Goal: Information Seeking & Learning: Browse casually

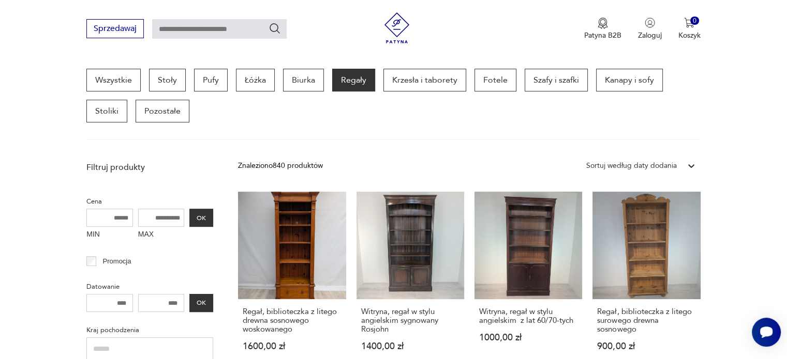
click at [152, 216] on input "MAX" at bounding box center [161, 218] width 47 height 18
drag, startPoint x: 147, startPoint y: 216, endPoint x: 163, endPoint y: 216, distance: 16.0
click at [163, 216] on input "MAX" at bounding box center [161, 218] width 47 height 18
click at [162, 215] on input "MAX" at bounding box center [161, 218] width 47 height 18
type input "****"
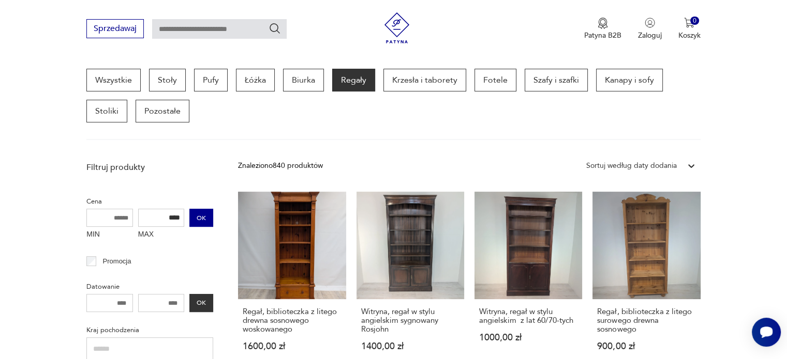
click at [199, 218] on button "OK" at bounding box center [201, 218] width 24 height 18
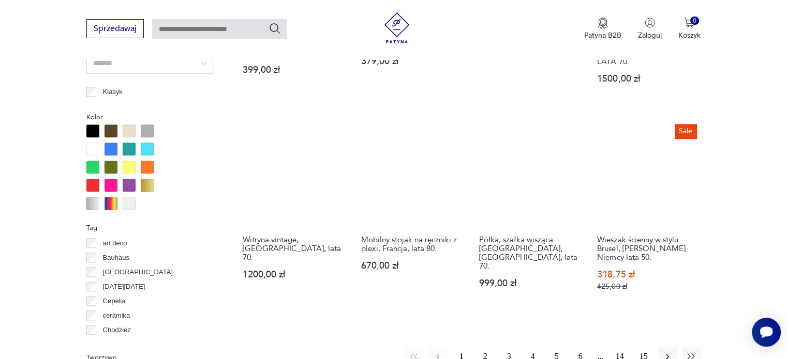
scroll to position [998, 0]
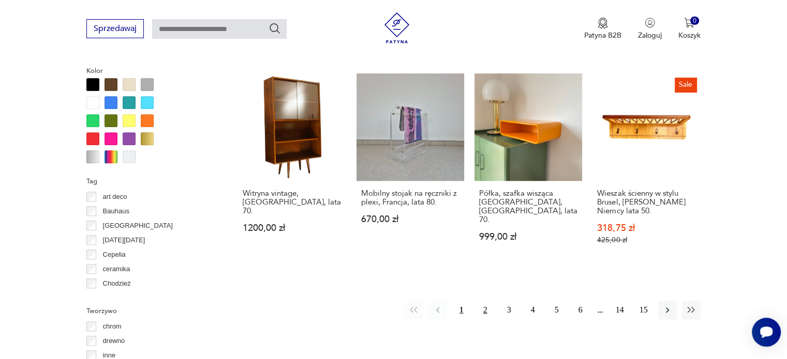
click at [486, 301] on button "2" at bounding box center [485, 310] width 19 height 19
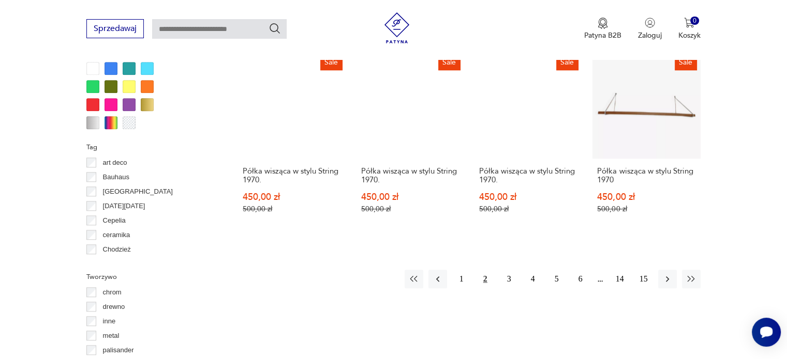
scroll to position [1050, 0]
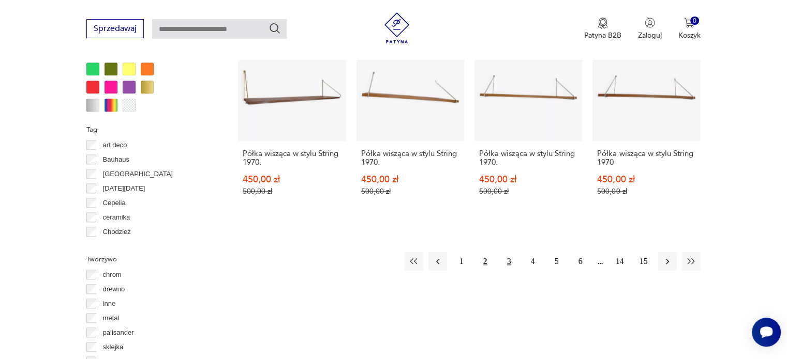
click at [507, 252] on button "3" at bounding box center [509, 261] width 19 height 19
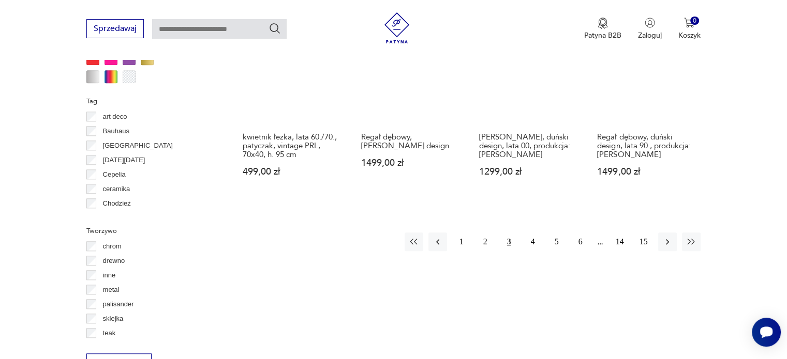
scroll to position [1102, 0]
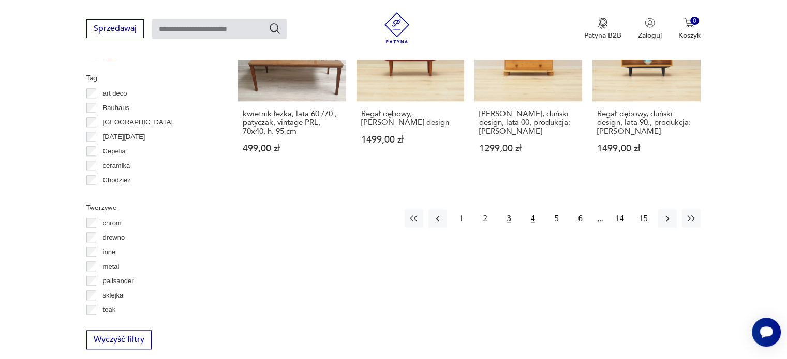
click at [535, 218] on button "4" at bounding box center [532, 218] width 19 height 19
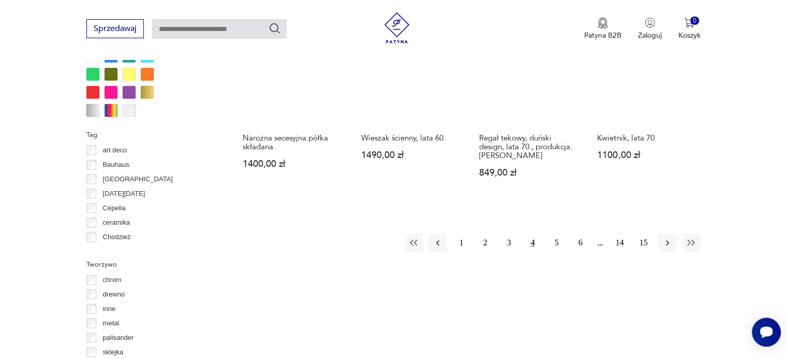
scroll to position [1102, 0]
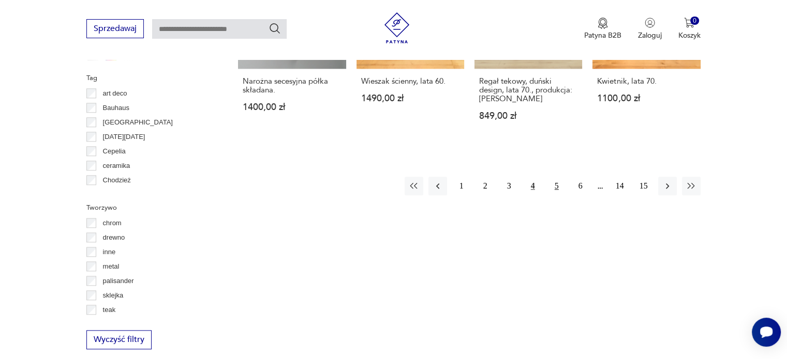
click at [553, 183] on button "5" at bounding box center [556, 186] width 19 height 19
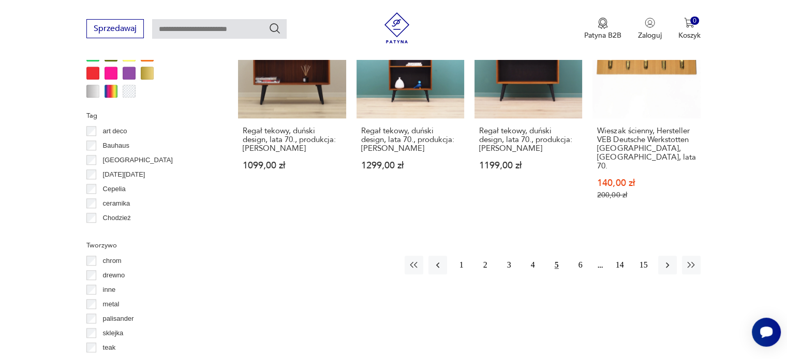
scroll to position [1102, 0]
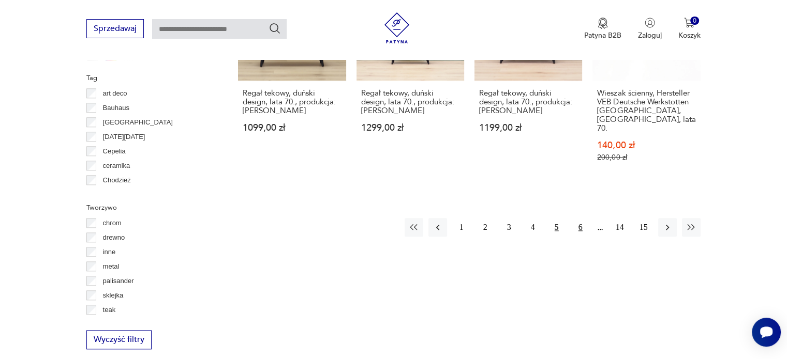
click at [574, 218] on button "6" at bounding box center [580, 227] width 19 height 19
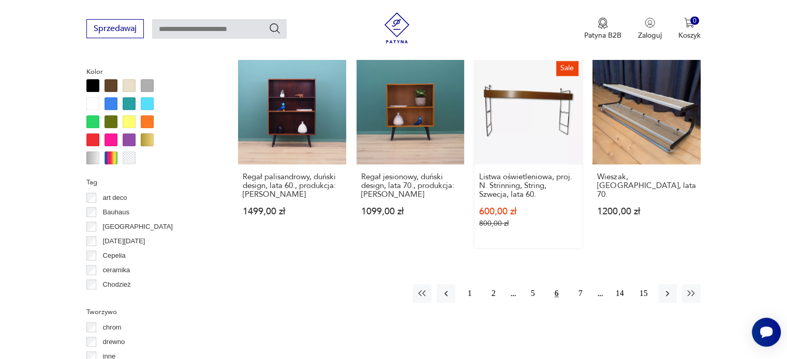
scroll to position [998, 0]
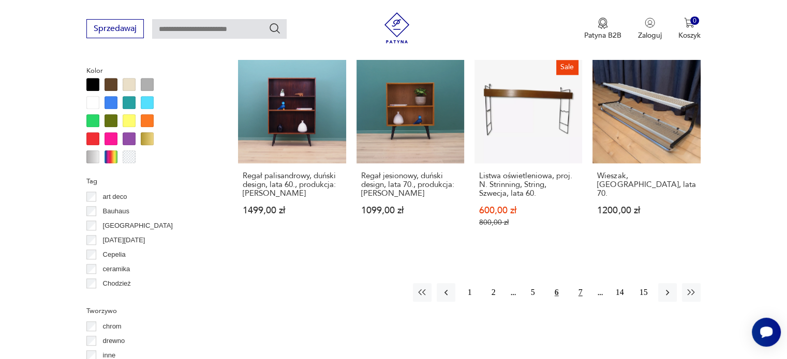
click at [577, 288] on button "7" at bounding box center [580, 292] width 19 height 19
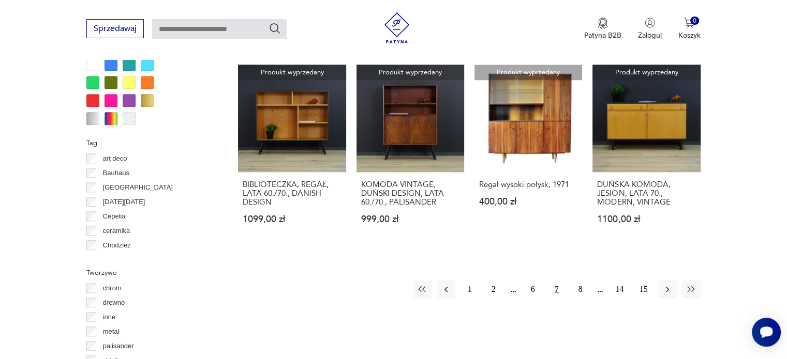
scroll to position [1050, 0]
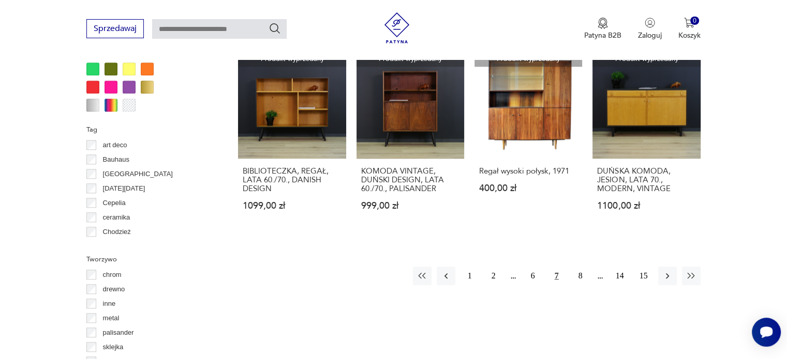
click at [556, 267] on button "7" at bounding box center [556, 276] width 19 height 19
click at [555, 267] on button "7" at bounding box center [556, 276] width 19 height 19
click at [554, 267] on button "7" at bounding box center [556, 276] width 19 height 19
click at [557, 267] on button "7" at bounding box center [556, 276] width 19 height 19
click at [669, 271] on icon "button" at bounding box center [667, 276] width 10 height 10
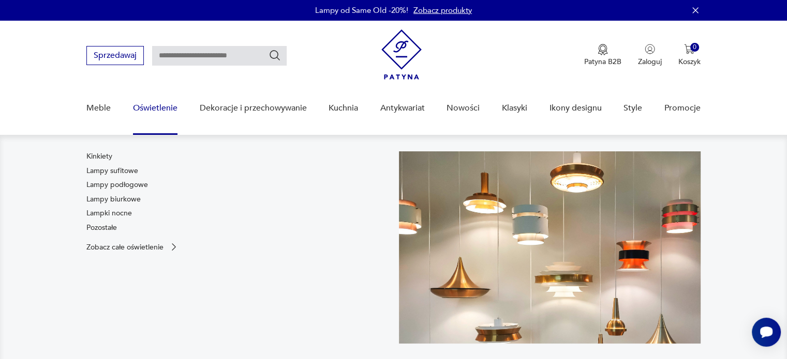
click at [134, 198] on link "Lampy biurkowe" at bounding box center [113, 199] width 54 height 10
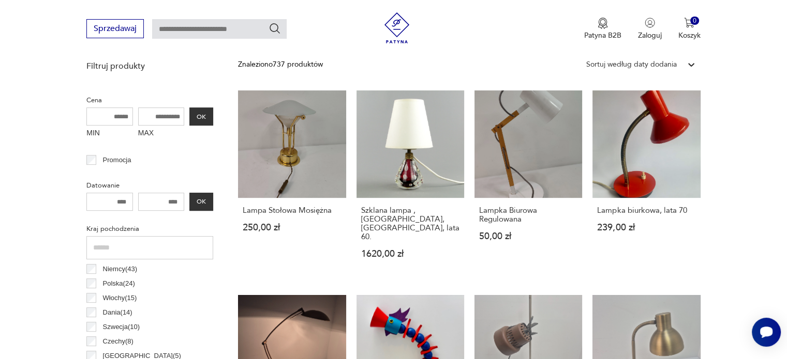
scroll to position [326, 0]
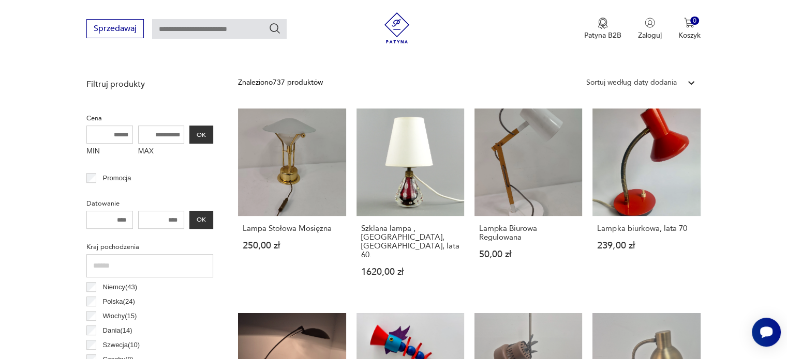
click at [156, 133] on input "MAX" at bounding box center [161, 135] width 47 height 18
type input "***"
click at [210, 137] on button "OK" at bounding box center [201, 135] width 24 height 18
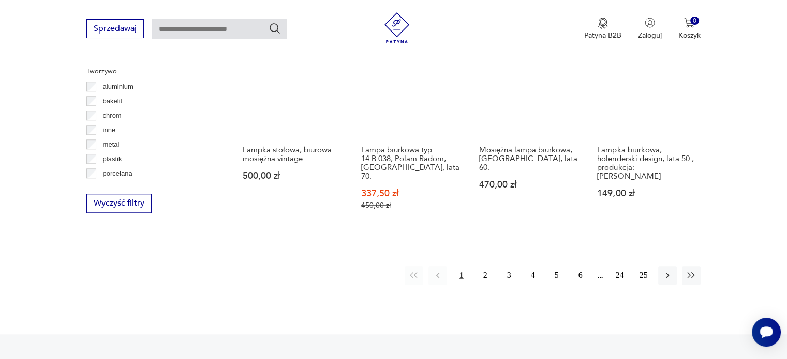
scroll to position [968, 0]
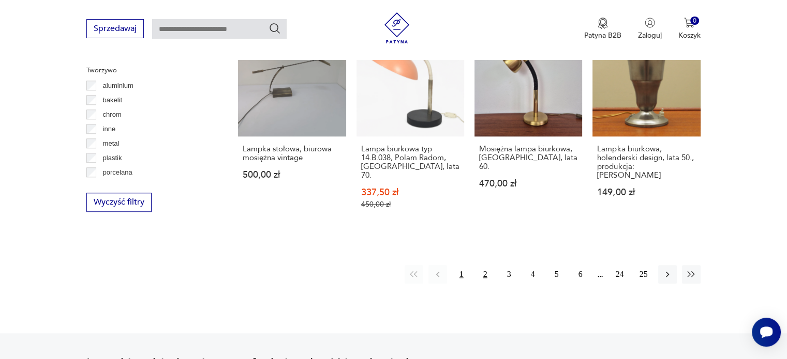
click at [484, 270] on button "2" at bounding box center [485, 274] width 19 height 19
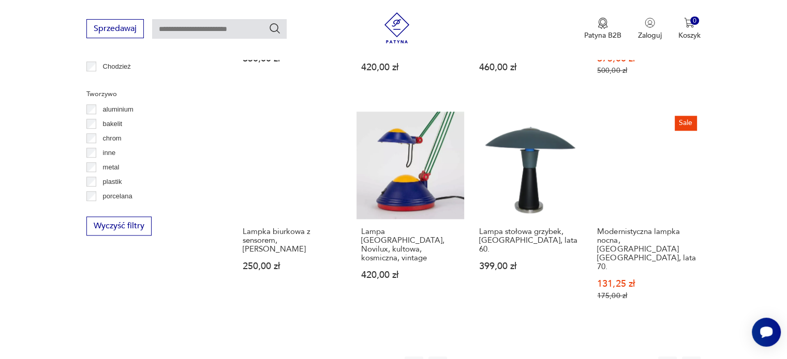
scroll to position [967, 0]
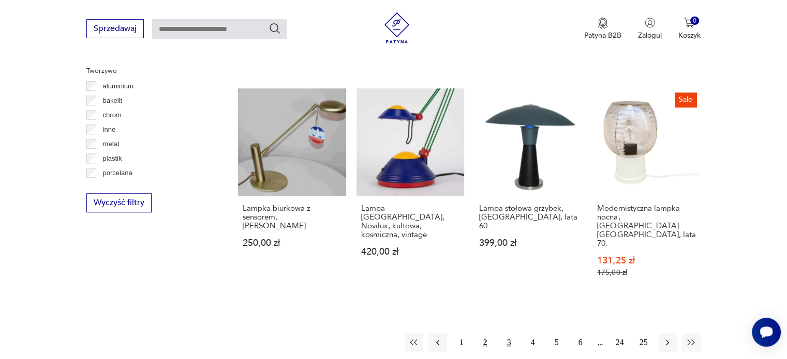
click at [505, 334] on button "3" at bounding box center [509, 343] width 19 height 19
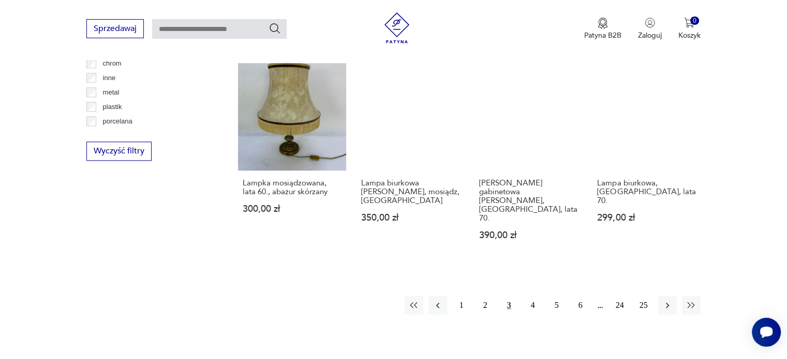
scroll to position [1071, 0]
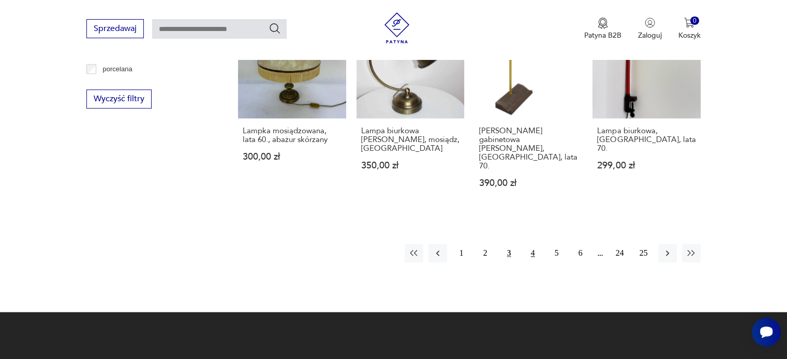
click at [534, 244] on button "4" at bounding box center [532, 253] width 19 height 19
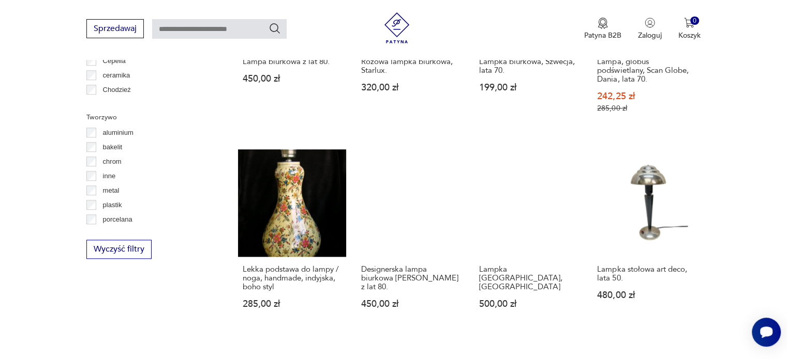
scroll to position [967, 0]
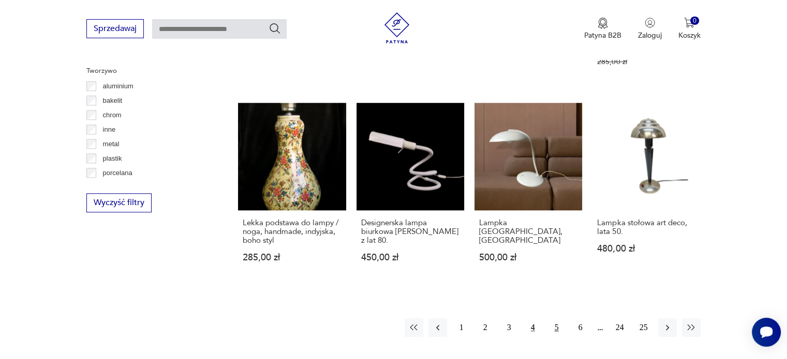
click at [561, 319] on button "5" at bounding box center [556, 328] width 19 height 19
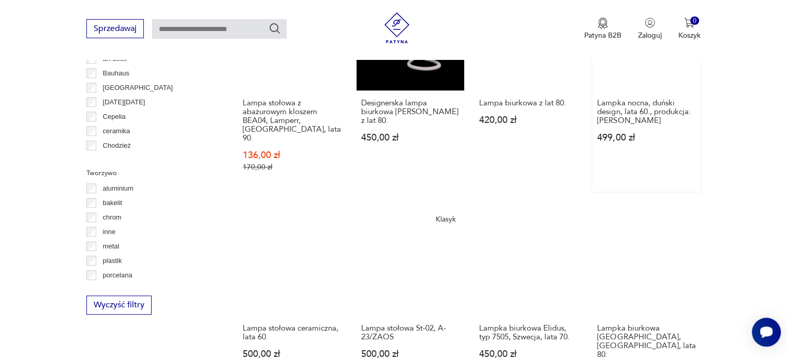
scroll to position [916, 0]
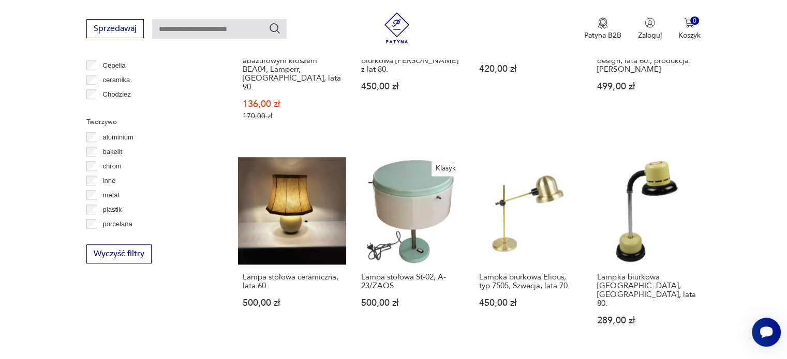
drag, startPoint x: 583, startPoint y: 351, endPoint x: 586, endPoint y: 334, distance: 17.3
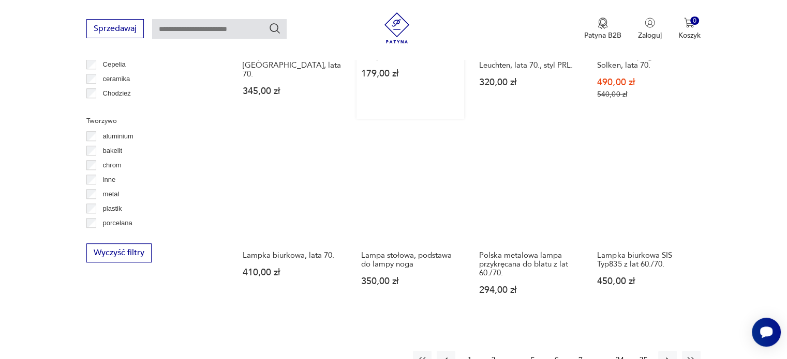
scroll to position [967, 0]
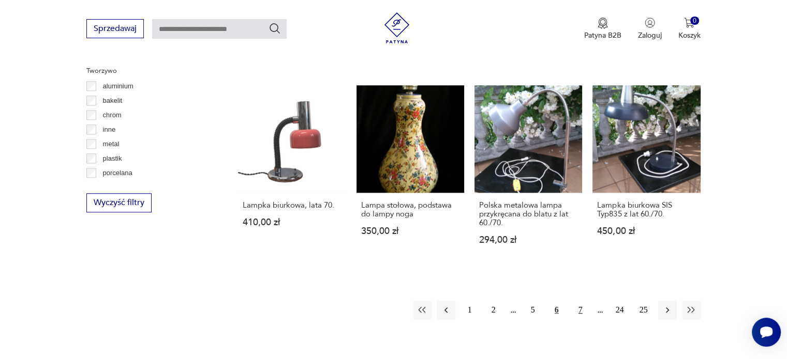
click at [579, 301] on button "7" at bounding box center [580, 310] width 19 height 19
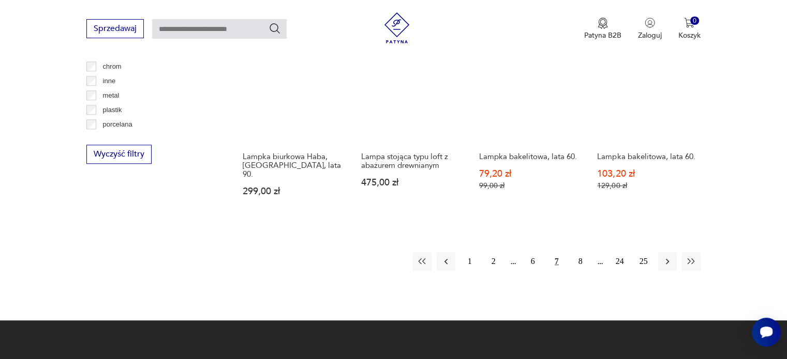
scroll to position [1019, 0]
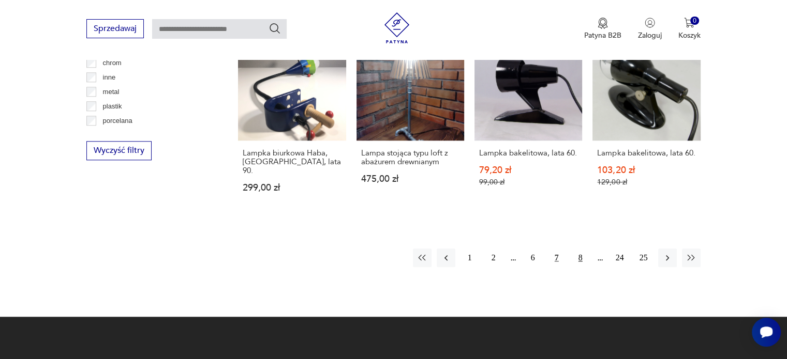
click at [576, 249] on button "8" at bounding box center [580, 258] width 19 height 19
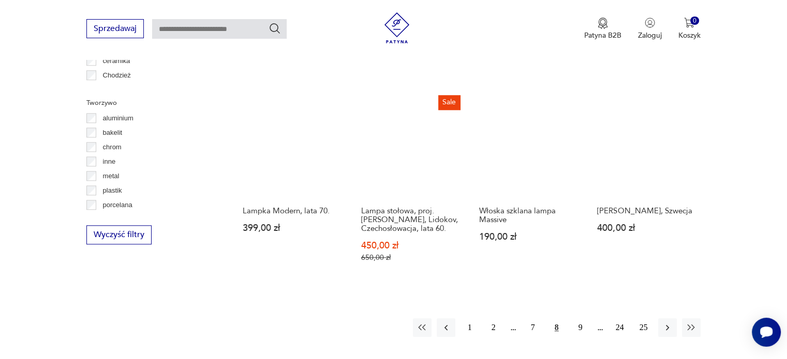
scroll to position [967, 0]
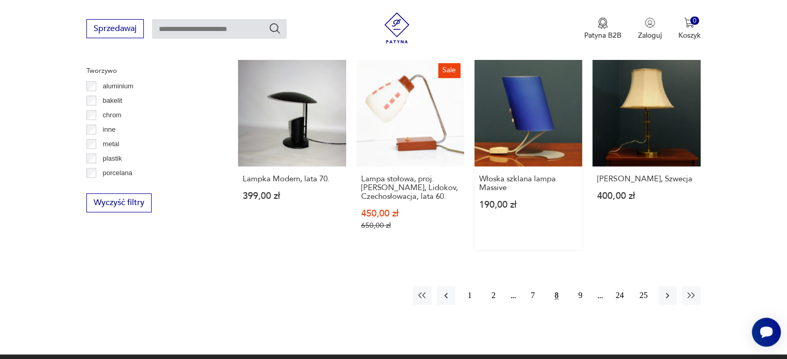
drag, startPoint x: 579, startPoint y: 289, endPoint x: 568, endPoint y: 198, distance: 91.6
click at [579, 289] on button "9" at bounding box center [580, 296] width 19 height 19
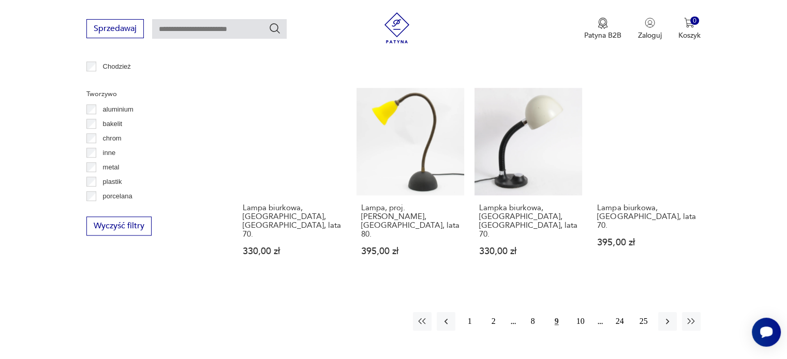
scroll to position [1071, 0]
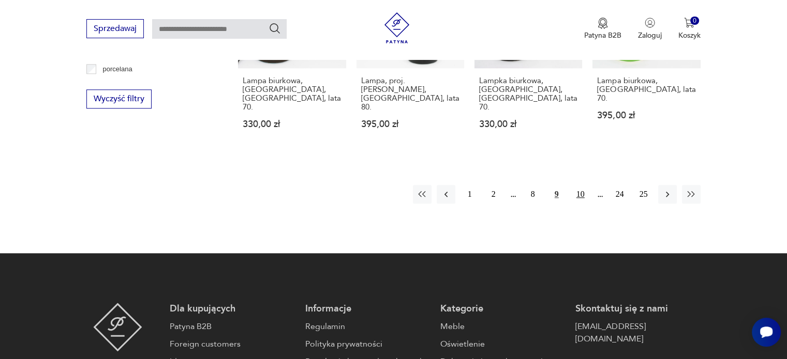
click at [577, 185] on button "10" at bounding box center [580, 194] width 19 height 19
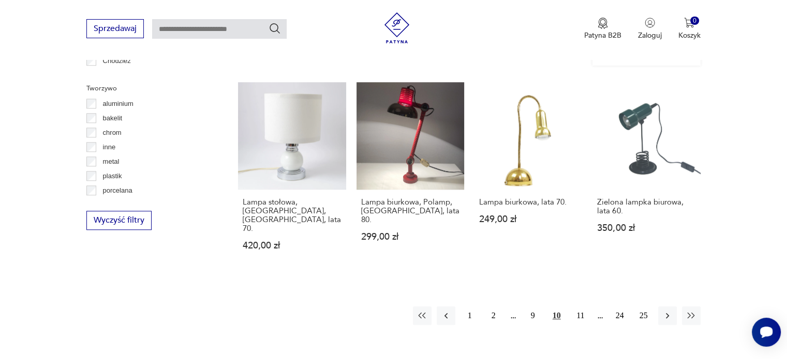
scroll to position [967, 0]
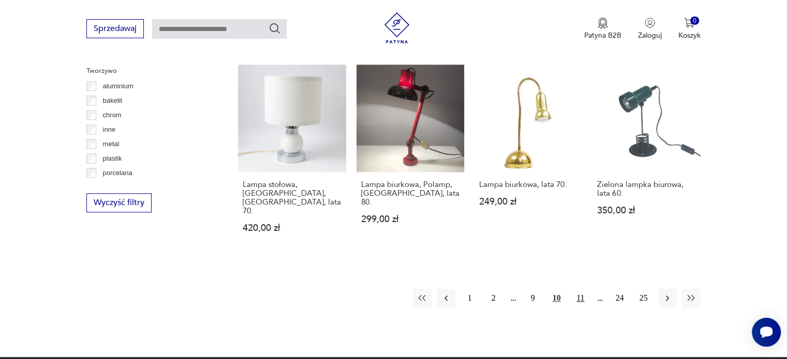
click at [583, 289] on button "11" at bounding box center [580, 298] width 19 height 19
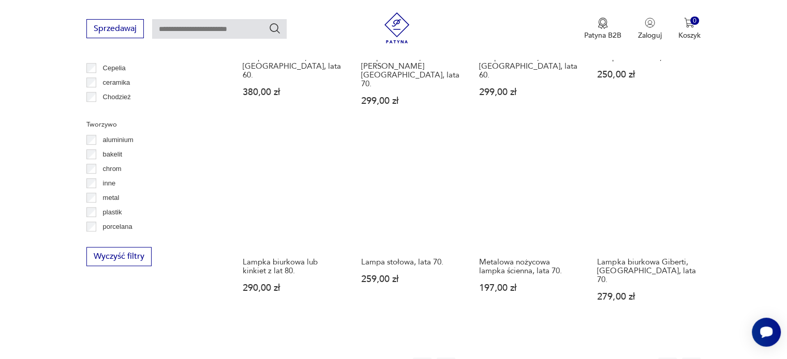
scroll to position [968, 0]
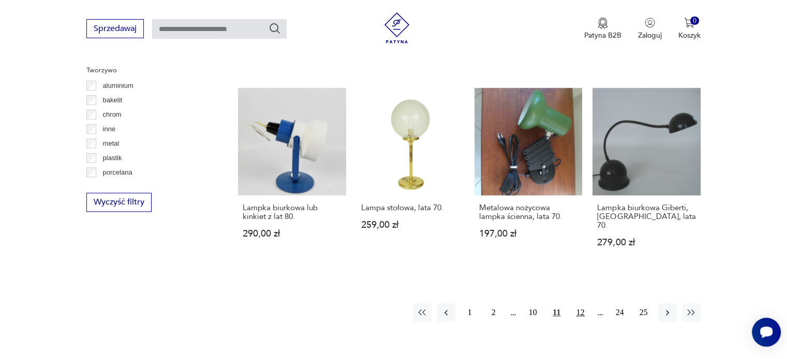
click at [582, 304] on button "12" at bounding box center [580, 313] width 19 height 19
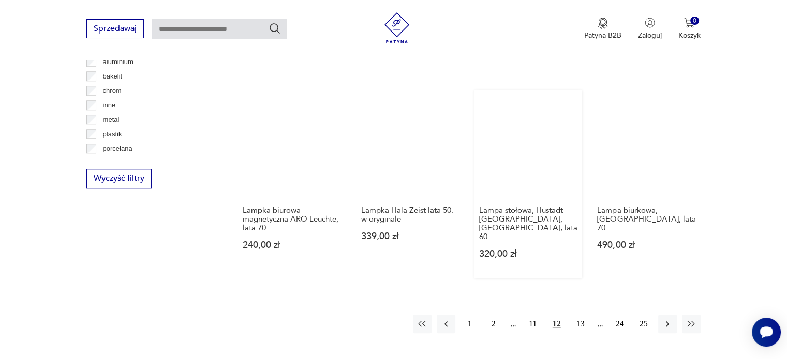
scroll to position [1019, 0]
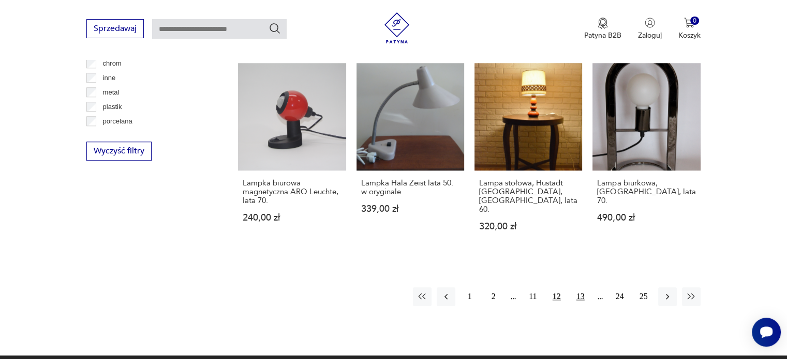
click at [577, 288] on button "13" at bounding box center [580, 297] width 19 height 19
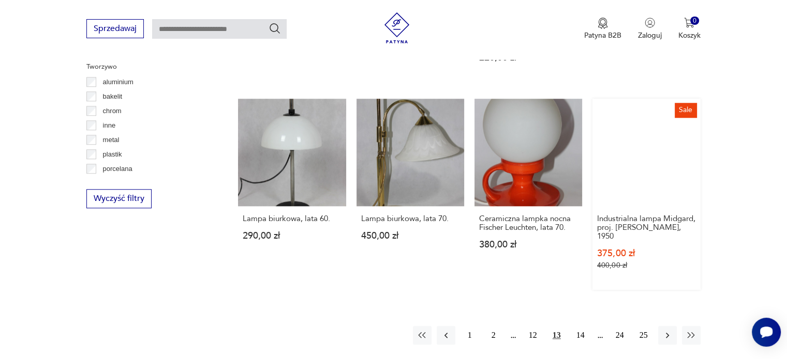
scroll to position [1019, 0]
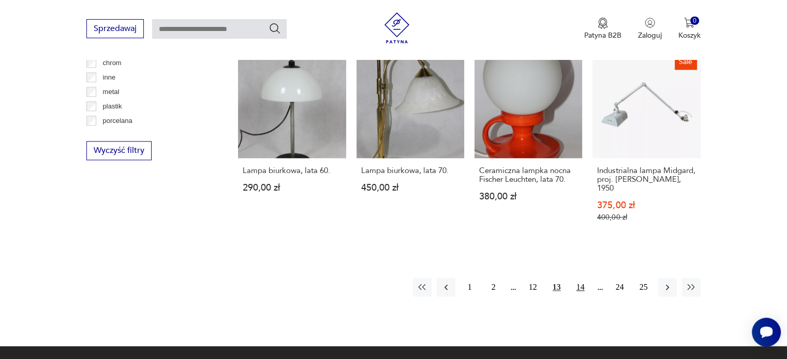
click at [584, 278] on button "14" at bounding box center [580, 287] width 19 height 19
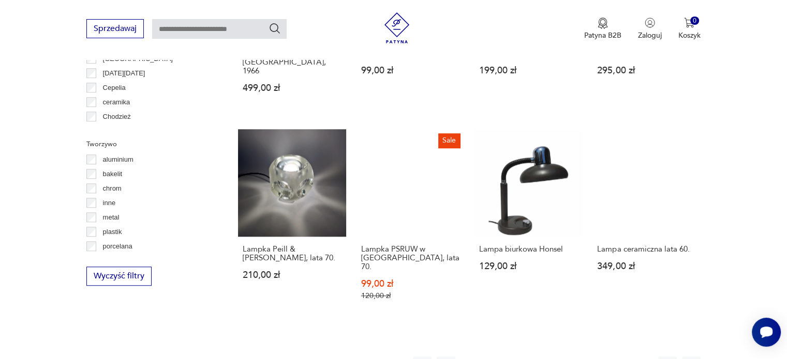
scroll to position [915, 0]
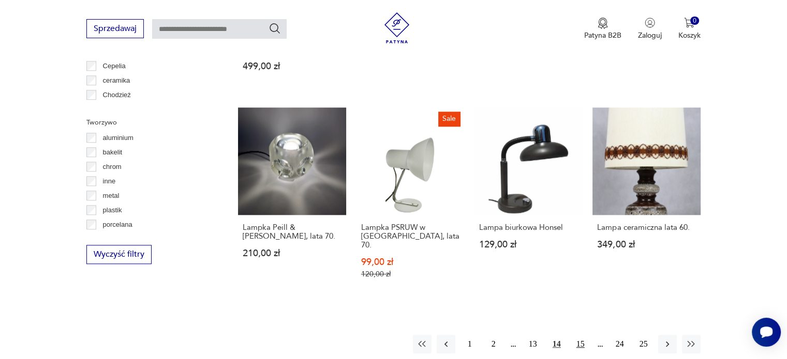
click at [579, 335] on button "15" at bounding box center [580, 344] width 19 height 19
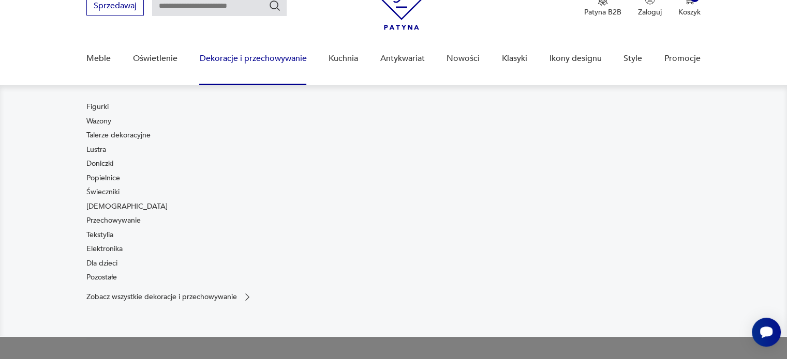
scroll to position [37, 0]
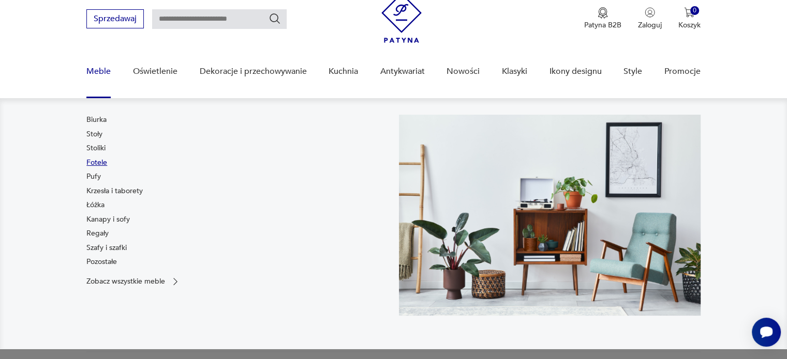
click at [103, 162] on link "Fotele" at bounding box center [96, 163] width 21 height 10
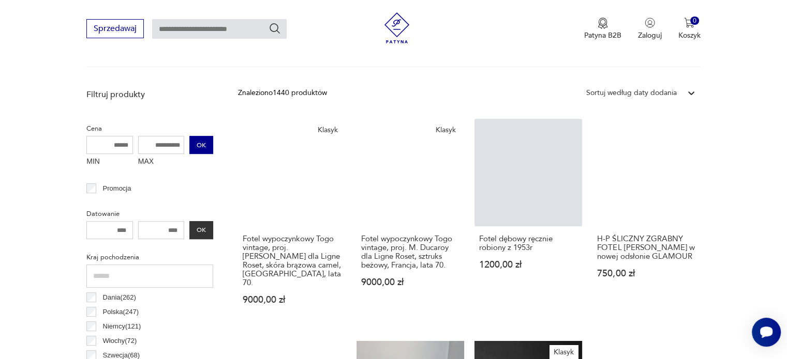
scroll to position [347, 0]
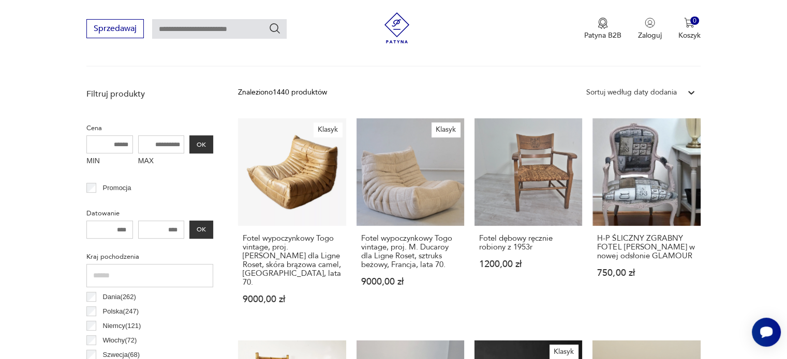
click at [167, 148] on input "MAX" at bounding box center [161, 144] width 47 height 18
type input "****"
click at [205, 144] on button "OK" at bounding box center [201, 144] width 24 height 18
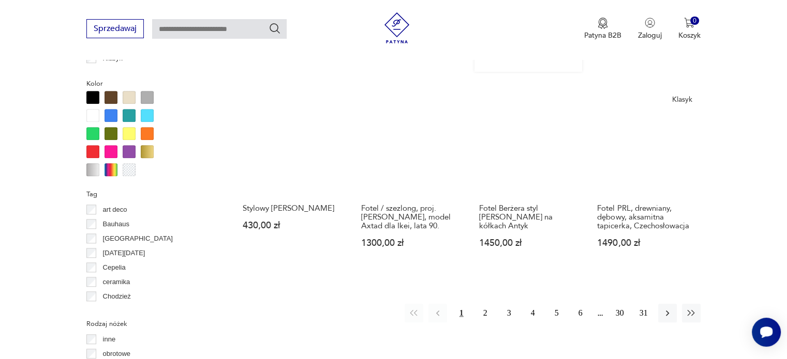
scroll to position [998, 0]
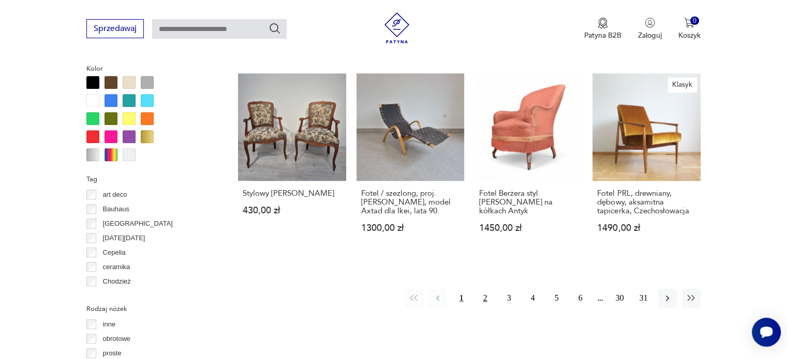
click at [482, 296] on button "2" at bounding box center [485, 298] width 19 height 19
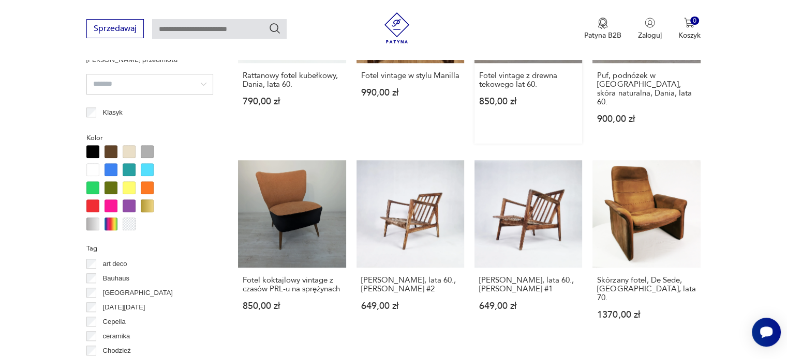
scroll to position [946, 0]
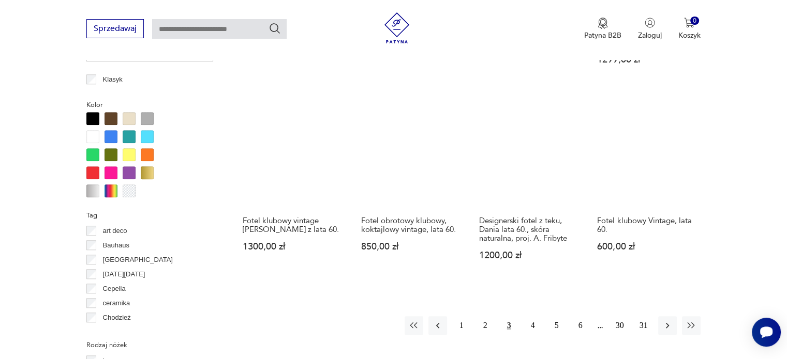
scroll to position [998, 0]
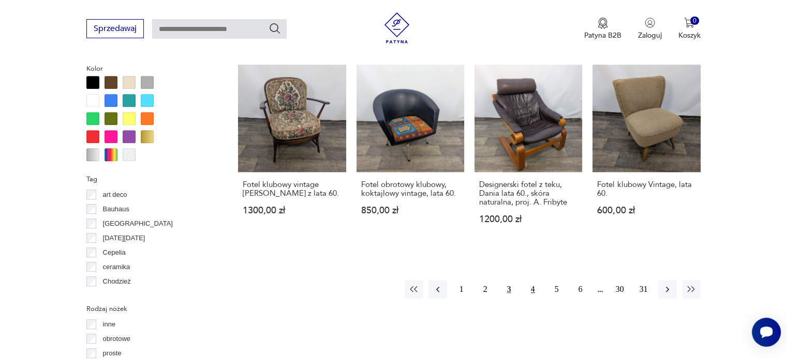
click at [533, 287] on button "4" at bounding box center [532, 289] width 19 height 19
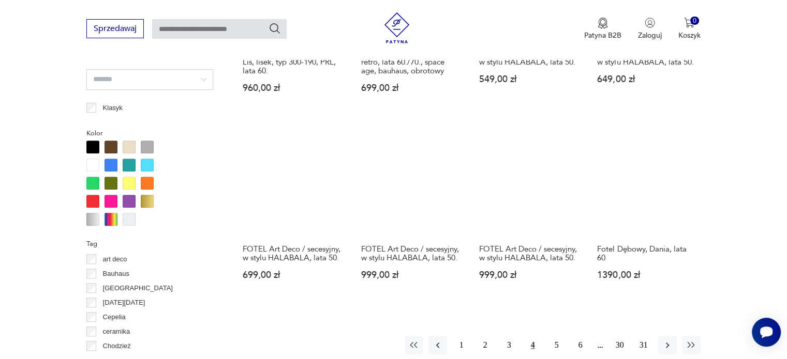
scroll to position [946, 0]
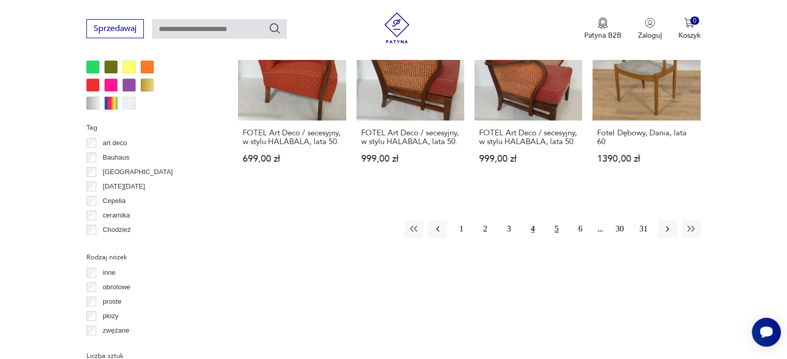
click at [553, 236] on button "5" at bounding box center [556, 229] width 19 height 19
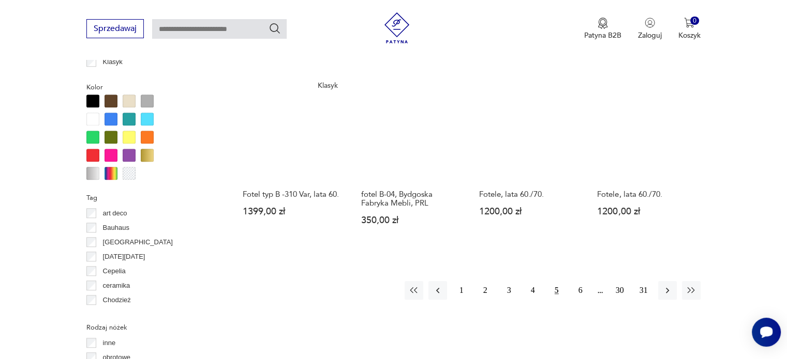
scroll to position [998, 0]
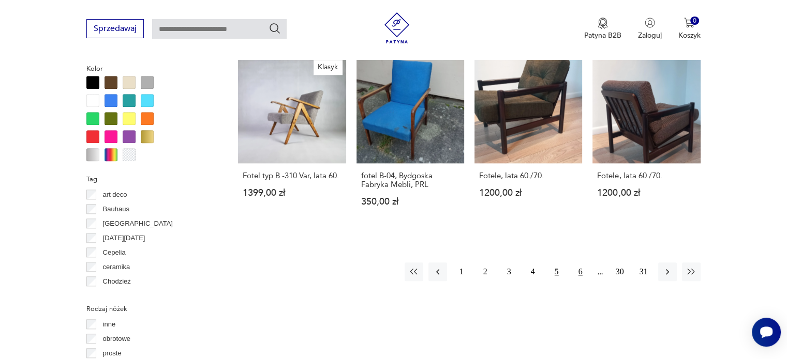
click at [577, 273] on button "6" at bounding box center [580, 272] width 19 height 19
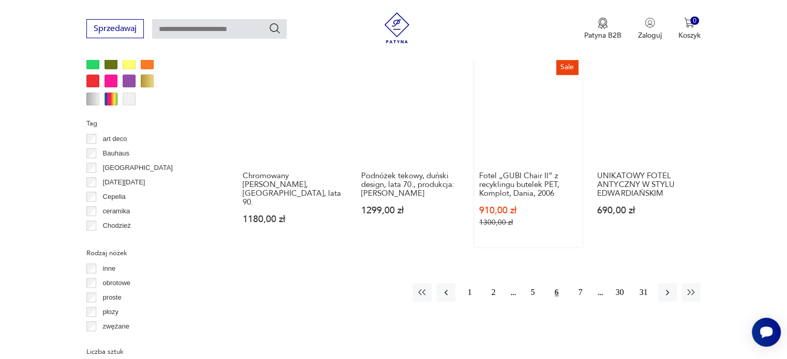
scroll to position [1102, 0]
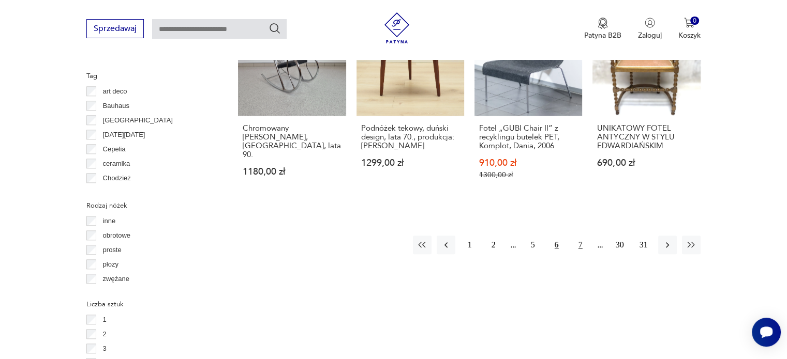
click at [577, 236] on button "7" at bounding box center [580, 245] width 19 height 19
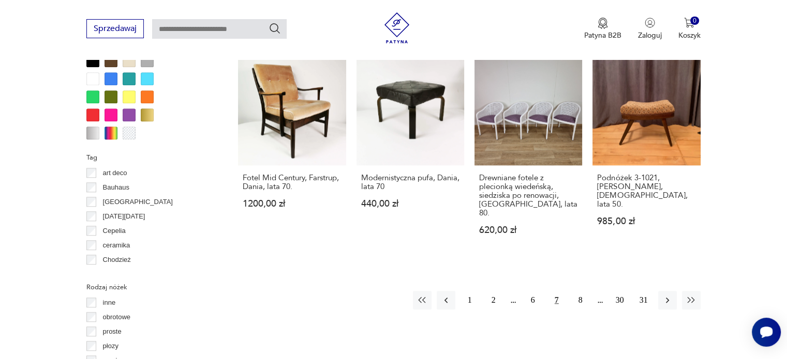
scroll to position [1050, 0]
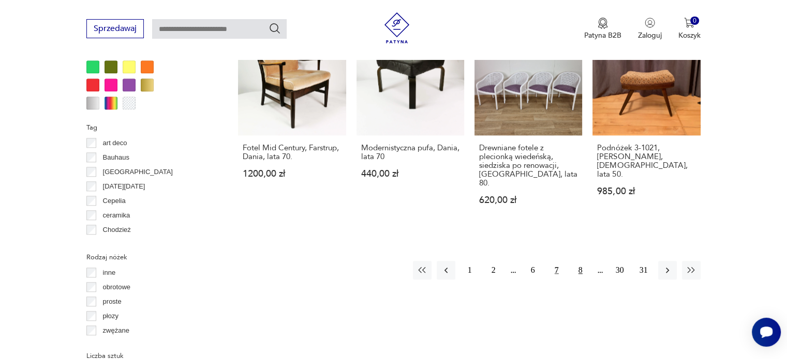
click at [577, 261] on button "8" at bounding box center [580, 270] width 19 height 19
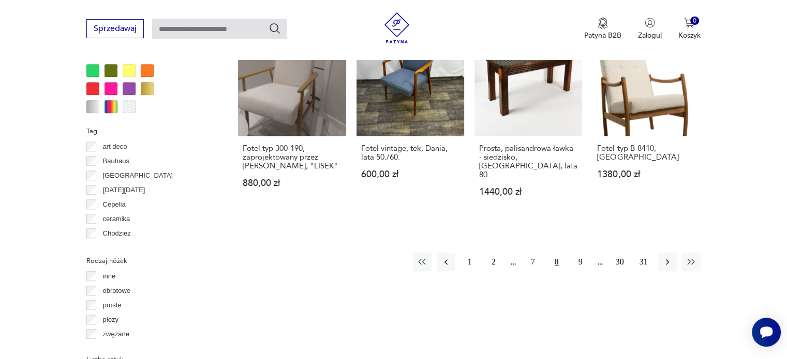
scroll to position [1050, 0]
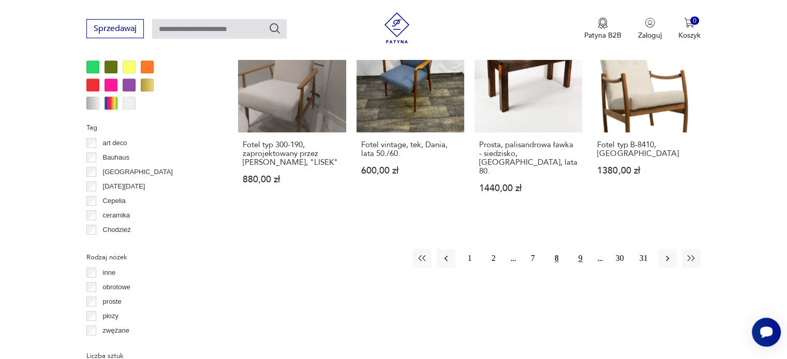
click at [579, 249] on button "9" at bounding box center [580, 258] width 19 height 19
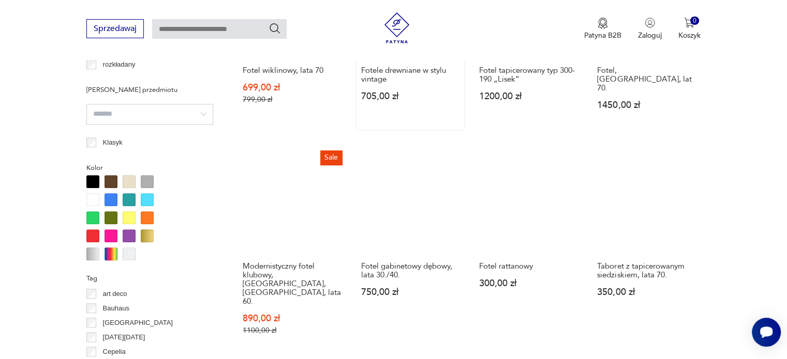
scroll to position [946, 0]
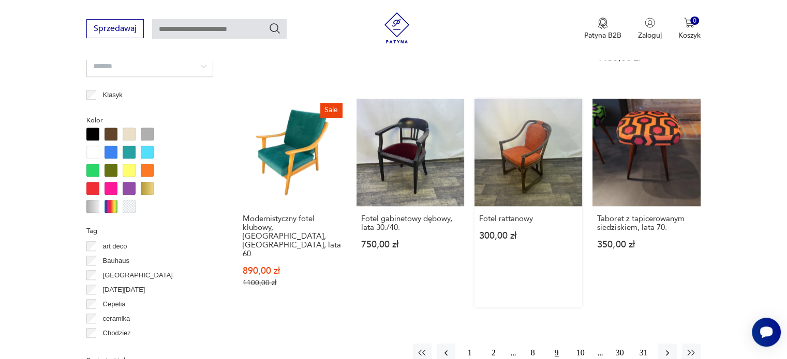
drag, startPoint x: 578, startPoint y: 330, endPoint x: 569, endPoint y: 252, distance: 79.2
click at [578, 344] on button "10" at bounding box center [580, 353] width 19 height 19
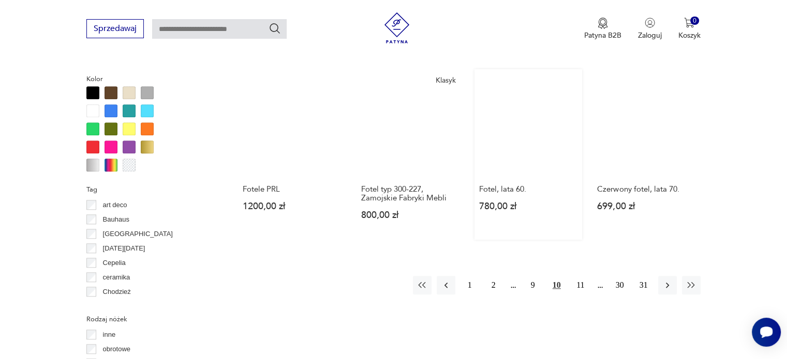
scroll to position [998, 0]
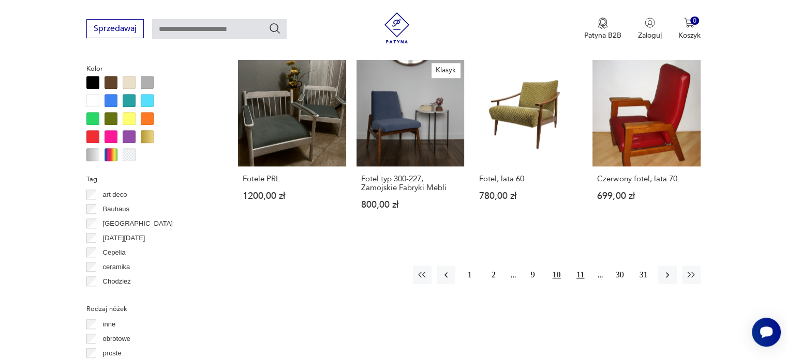
click at [579, 280] on button "11" at bounding box center [580, 275] width 19 height 19
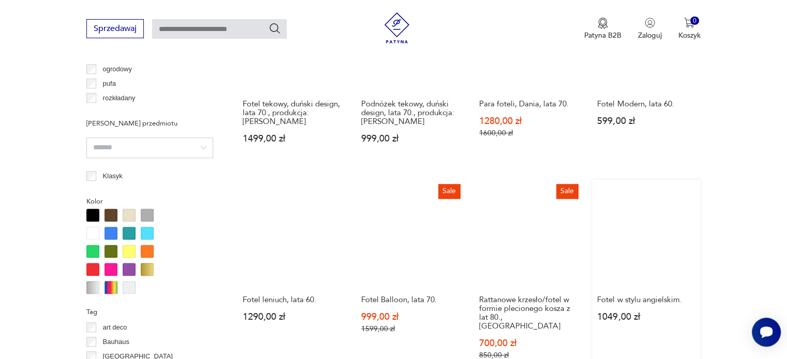
scroll to position [946, 0]
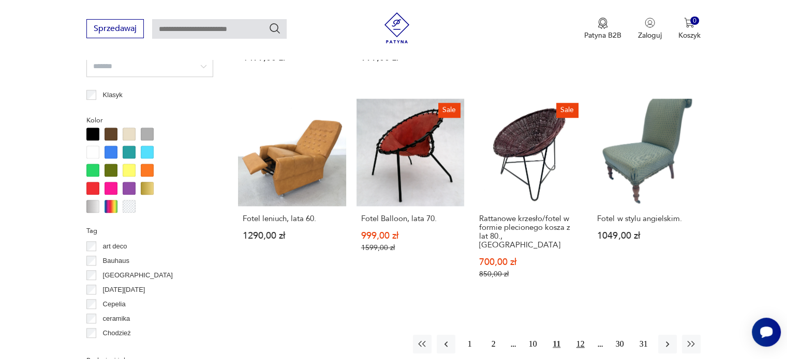
click at [585, 335] on button "12" at bounding box center [580, 344] width 19 height 19
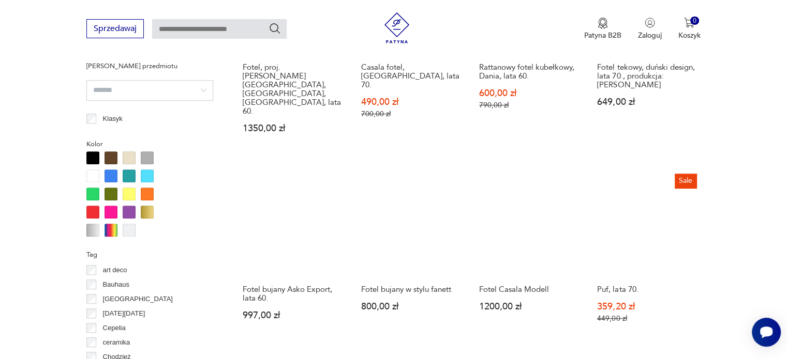
scroll to position [946, 0]
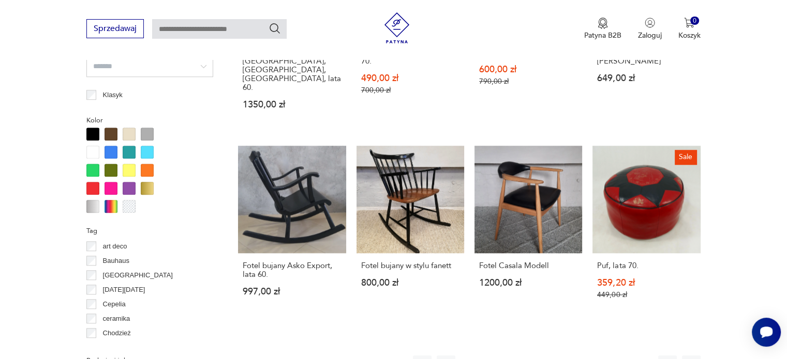
click at [579, 356] on button "13" at bounding box center [580, 365] width 19 height 19
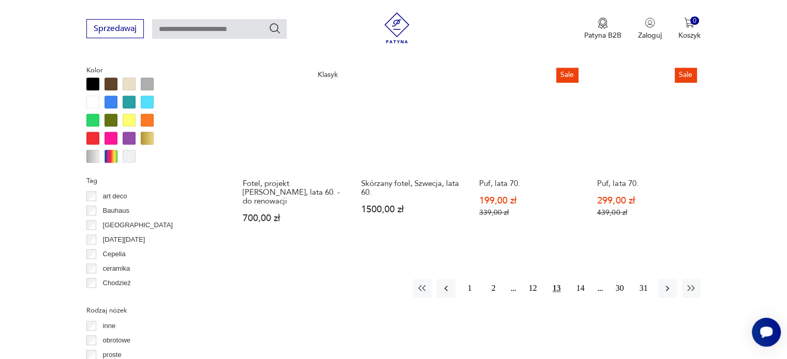
scroll to position [998, 0]
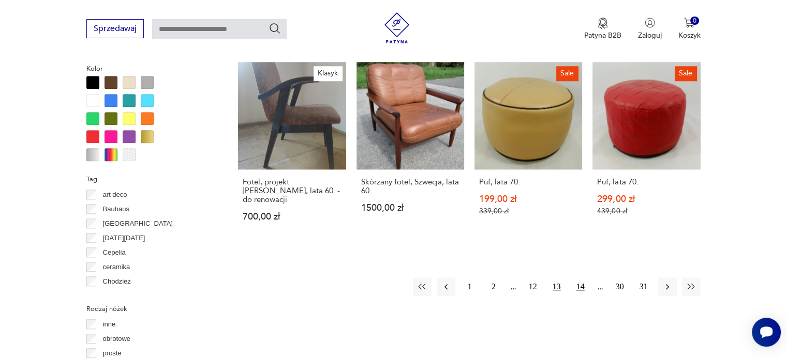
click at [579, 281] on button "14" at bounding box center [580, 287] width 19 height 19
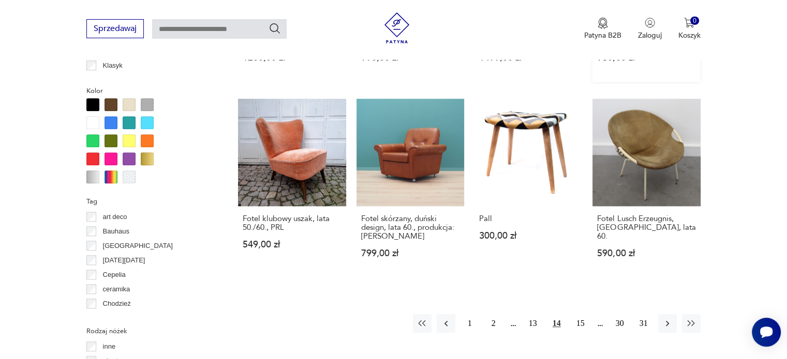
scroll to position [998, 0]
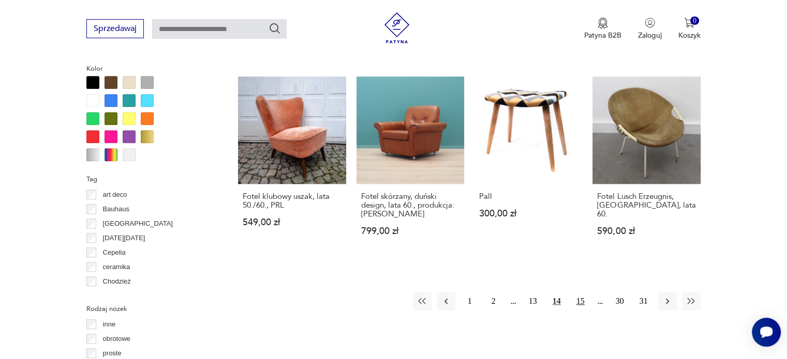
click at [579, 293] on button "15" at bounding box center [580, 301] width 19 height 19
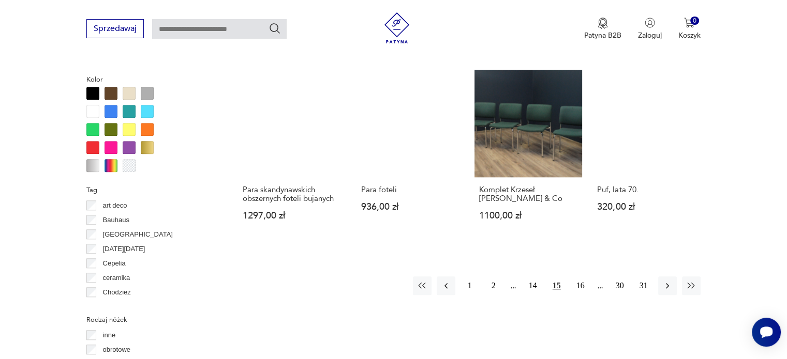
scroll to position [998, 0]
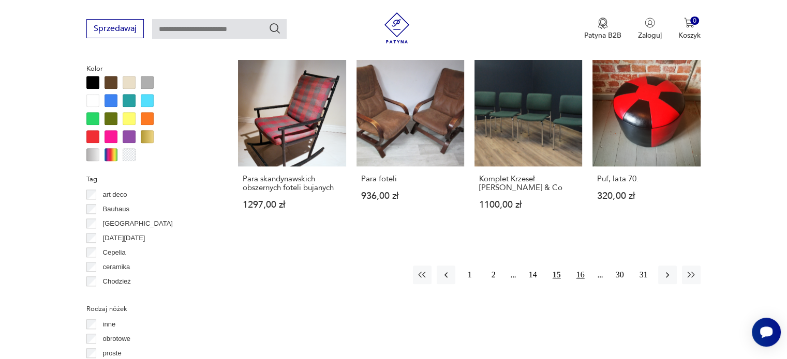
click at [575, 266] on button "16" at bounding box center [580, 275] width 19 height 19
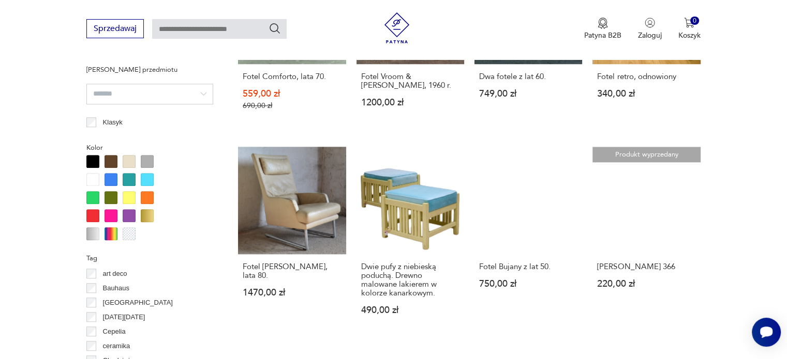
scroll to position [946, 0]
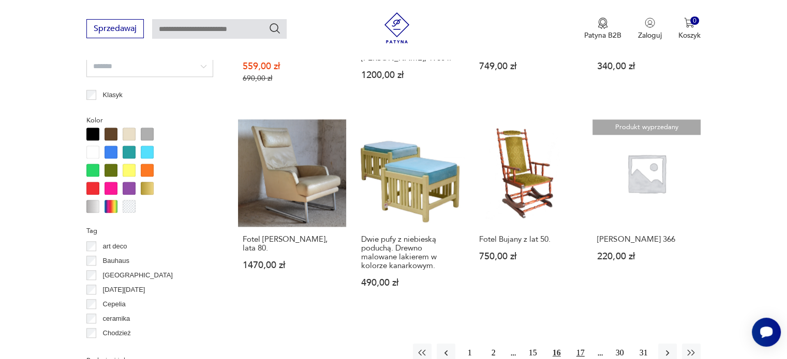
click at [575, 344] on button "17" at bounding box center [580, 353] width 19 height 19
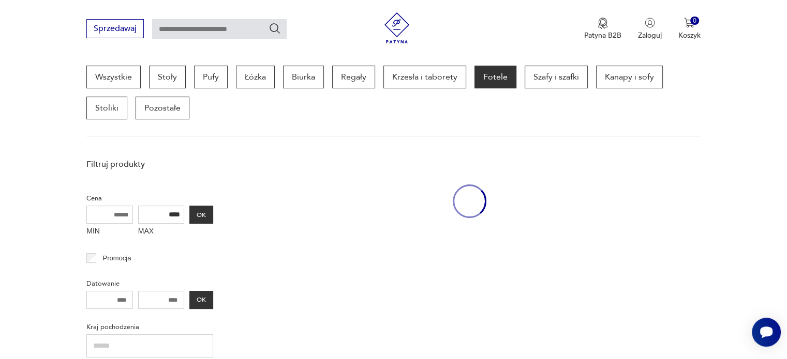
scroll to position [274, 0]
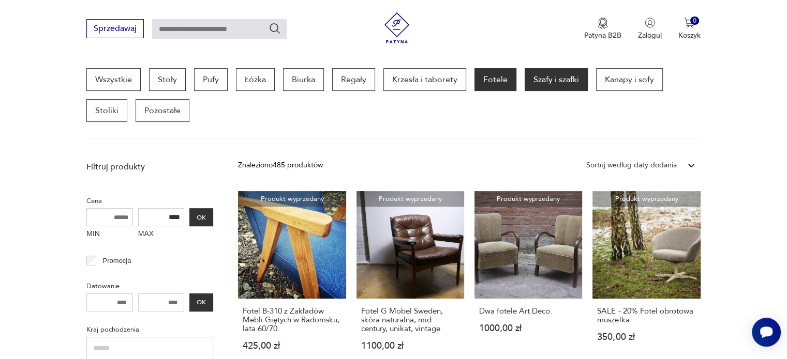
click at [565, 85] on p "Szafy i szafki" at bounding box center [555, 79] width 63 height 23
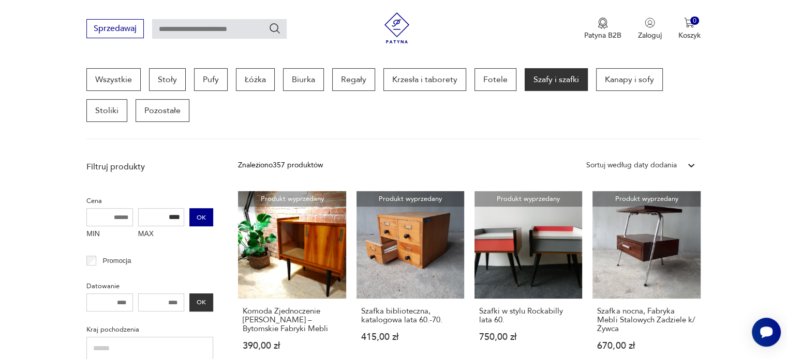
drag, startPoint x: 164, startPoint y: 215, endPoint x: 193, endPoint y: 219, distance: 29.3
click at [193, 219] on div "MIN MAX **** OK" at bounding box center [149, 225] width 127 height 35
type input "***"
click at [194, 219] on button "OK" at bounding box center [201, 217] width 24 height 18
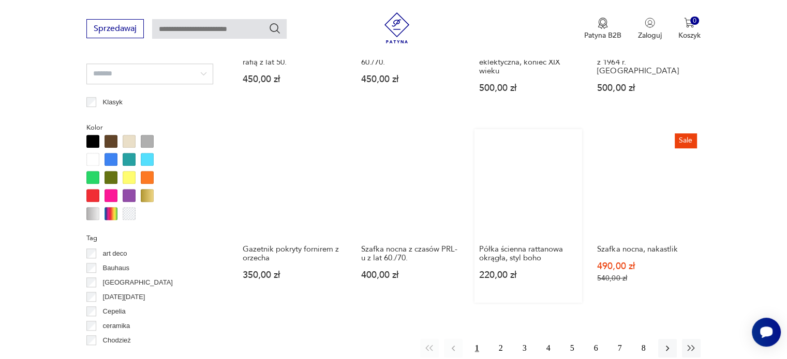
scroll to position [998, 0]
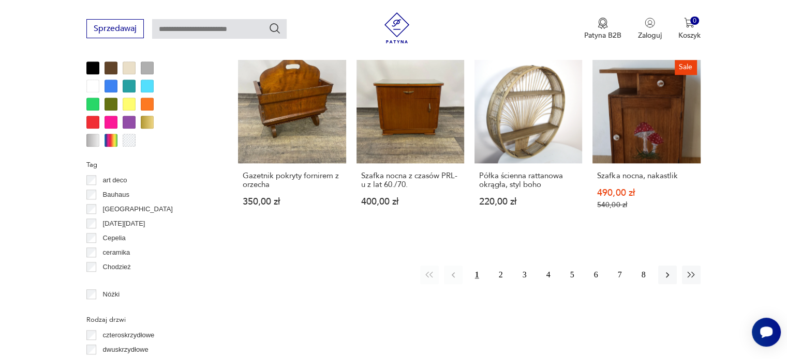
drag, startPoint x: 502, startPoint y: 281, endPoint x: 506, endPoint y: 251, distance: 30.2
click at [502, 281] on button "2" at bounding box center [500, 275] width 19 height 19
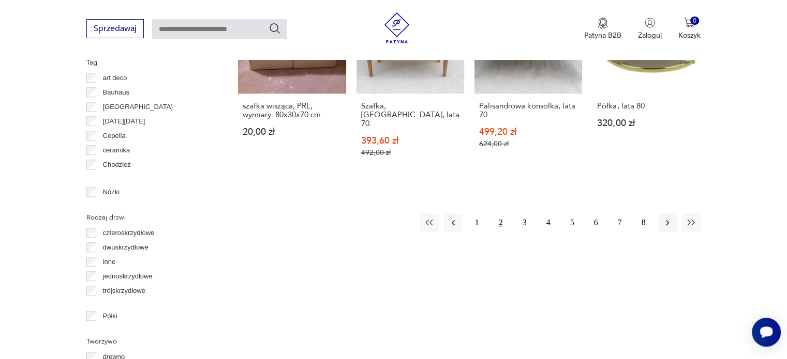
scroll to position [1102, 0]
click at [529, 213] on button "3" at bounding box center [524, 222] width 19 height 19
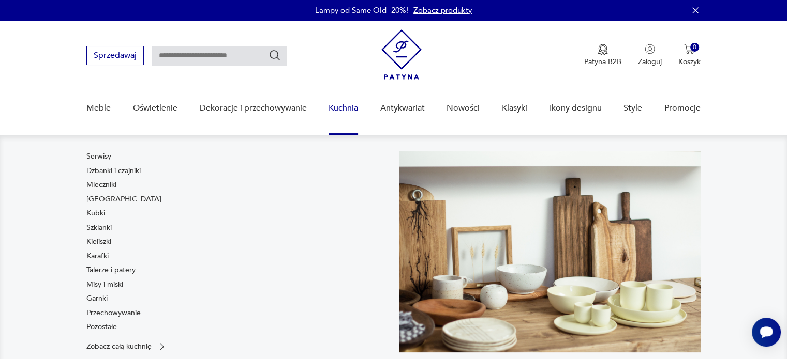
drag, startPoint x: 96, startPoint y: 297, endPoint x: 112, endPoint y: 285, distance: 20.7
click at [96, 297] on link "Garnki" at bounding box center [96, 299] width 21 height 10
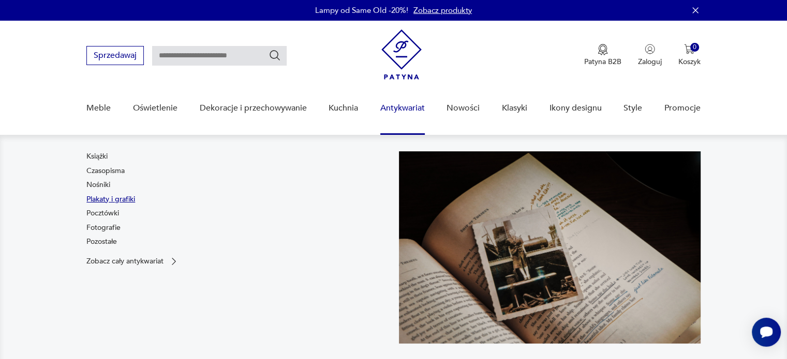
click at [123, 200] on link "Plakaty i grafiki" at bounding box center [110, 199] width 49 height 10
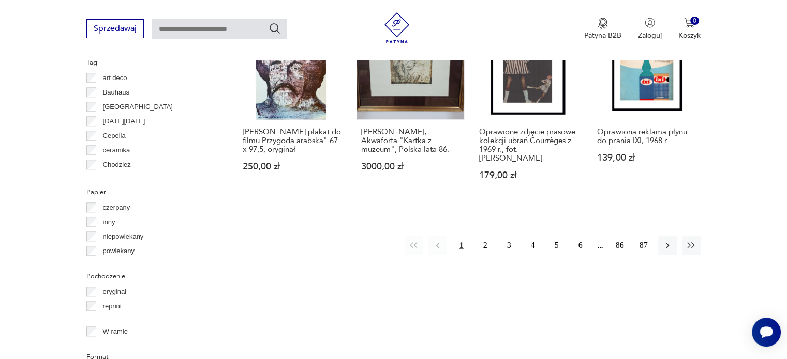
scroll to position [1082, 0]
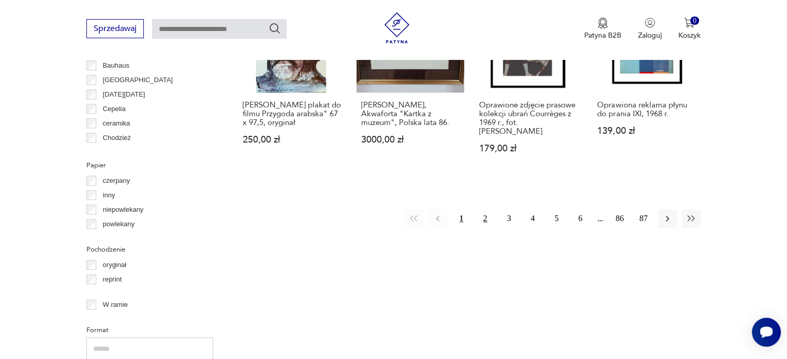
click at [482, 209] on button "2" at bounding box center [485, 218] width 19 height 19
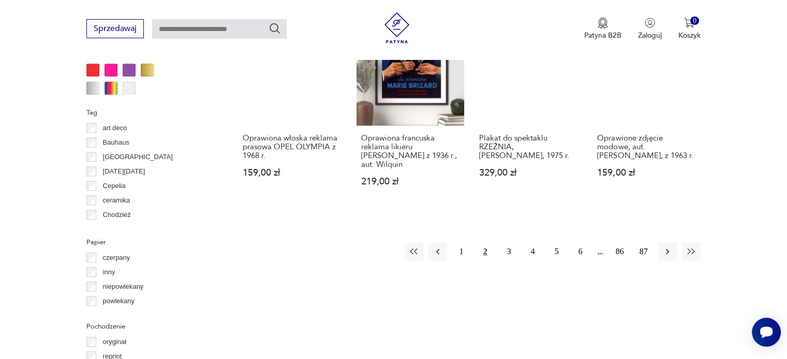
scroll to position [1019, 0]
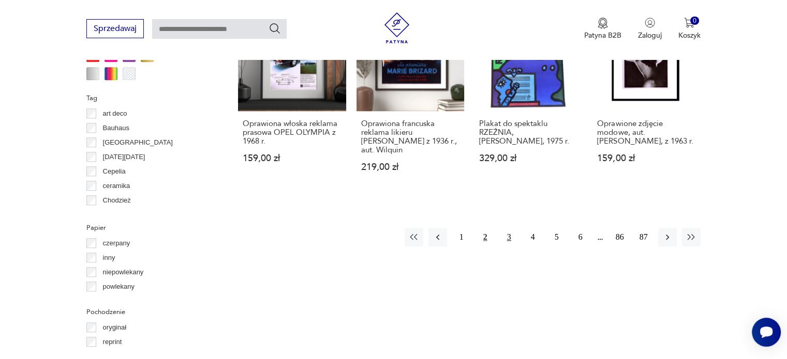
click at [509, 229] on button "3" at bounding box center [509, 237] width 19 height 19
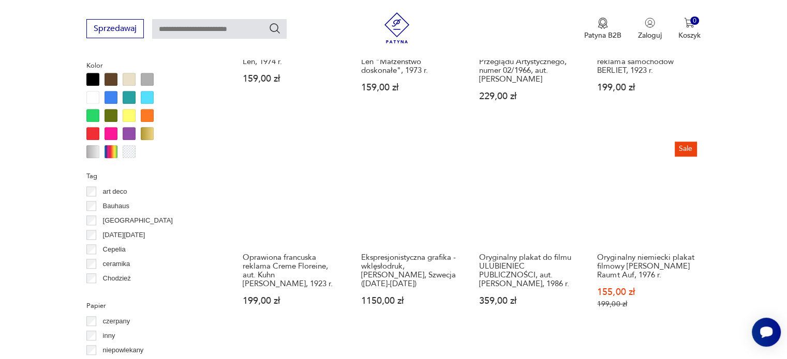
scroll to position [1071, 0]
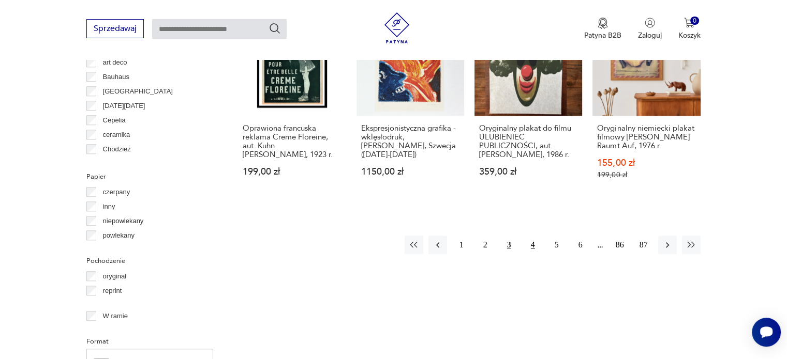
click at [538, 236] on button "4" at bounding box center [532, 245] width 19 height 19
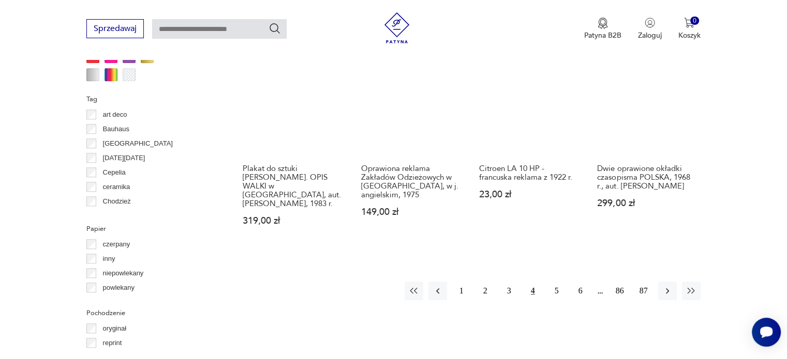
scroll to position [1019, 0]
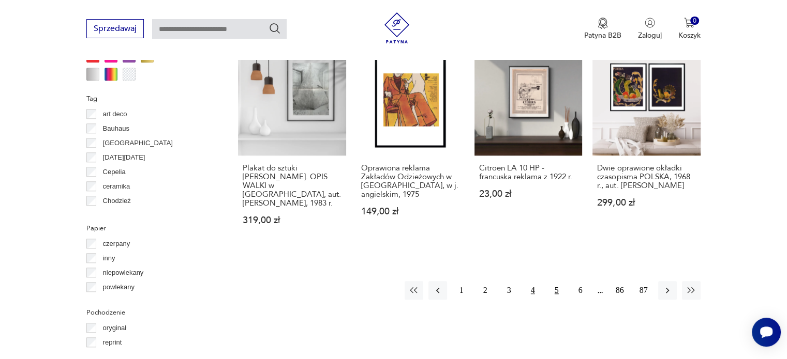
click at [556, 281] on button "5" at bounding box center [556, 290] width 19 height 19
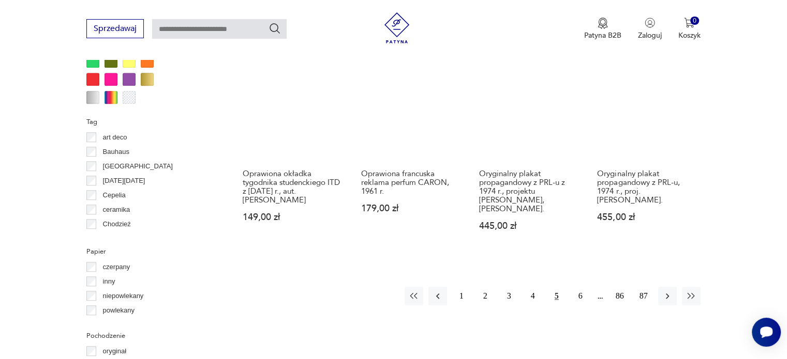
scroll to position [1019, 0]
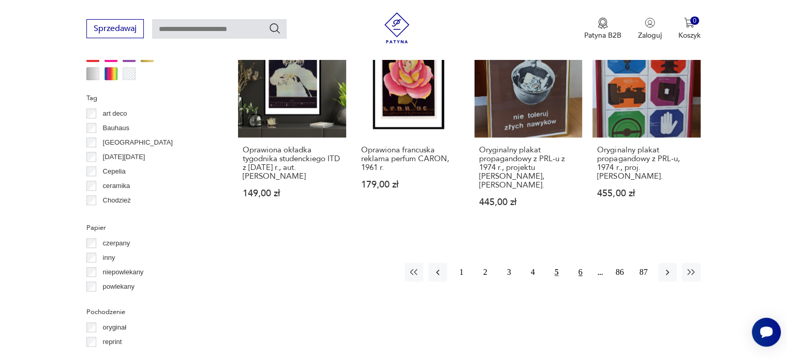
click at [587, 273] on button "6" at bounding box center [580, 272] width 19 height 19
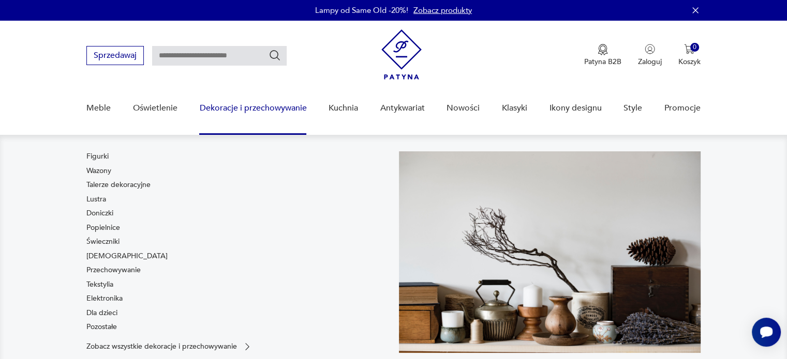
click at [108, 246] on link "Świeczniki" at bounding box center [102, 242] width 33 height 10
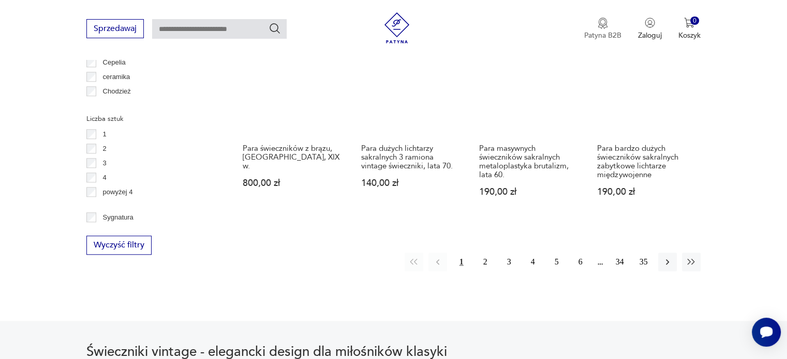
scroll to position [1071, 0]
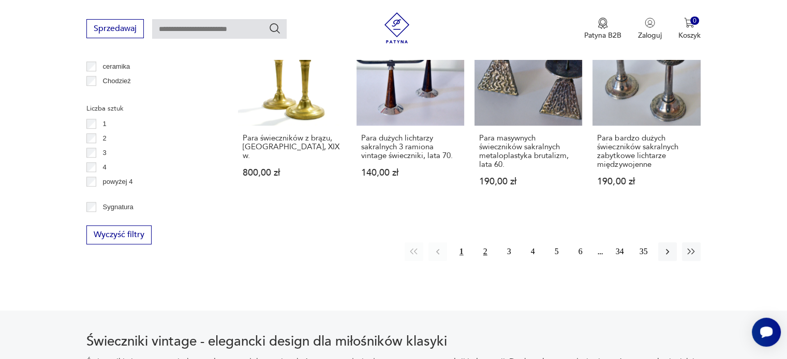
click at [485, 243] on button "2" at bounding box center [485, 252] width 19 height 19
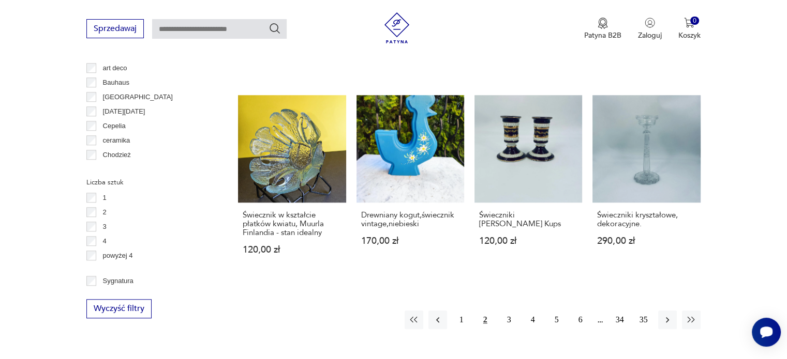
scroll to position [998, 0]
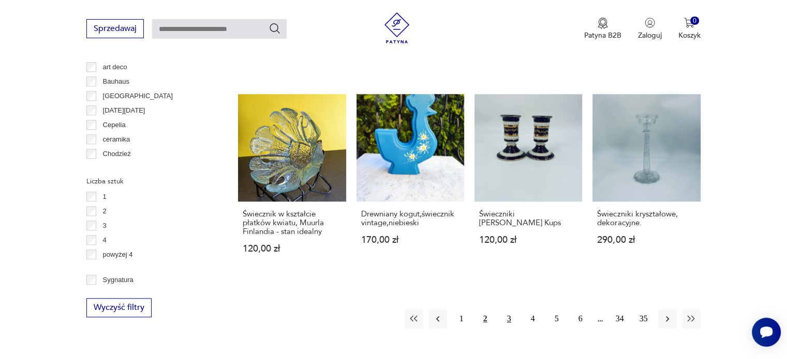
click at [506, 310] on button "3" at bounding box center [509, 319] width 19 height 19
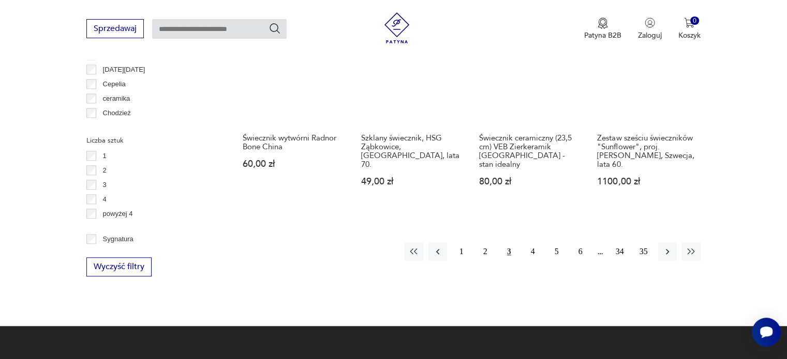
scroll to position [1050, 0]
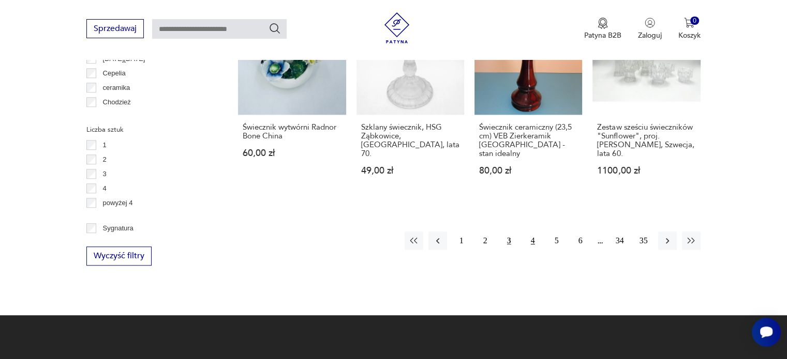
click at [536, 235] on button "4" at bounding box center [532, 241] width 19 height 19
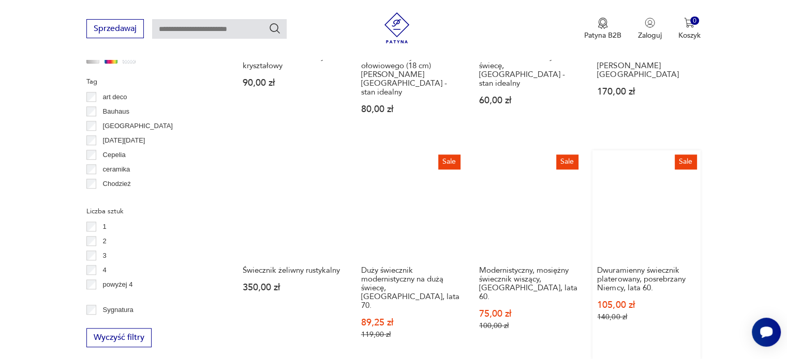
scroll to position [1050, 0]
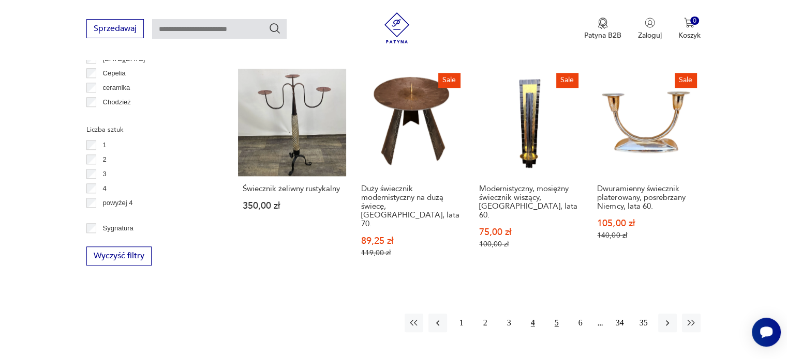
click at [554, 314] on button "5" at bounding box center [556, 323] width 19 height 19
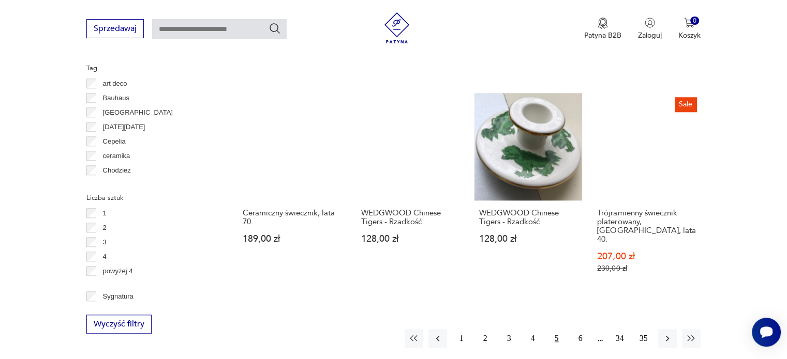
scroll to position [998, 0]
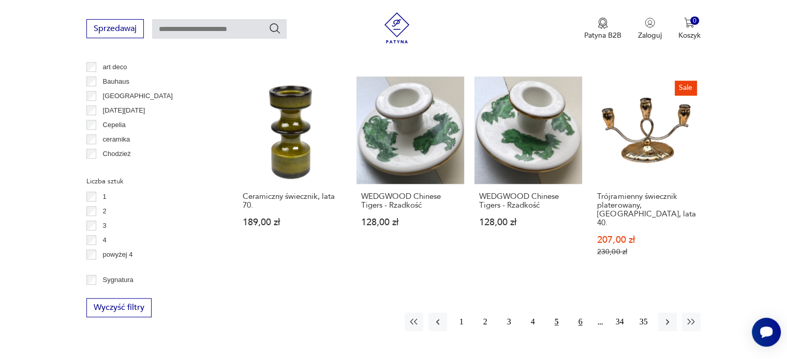
click at [581, 313] on button "6" at bounding box center [580, 322] width 19 height 19
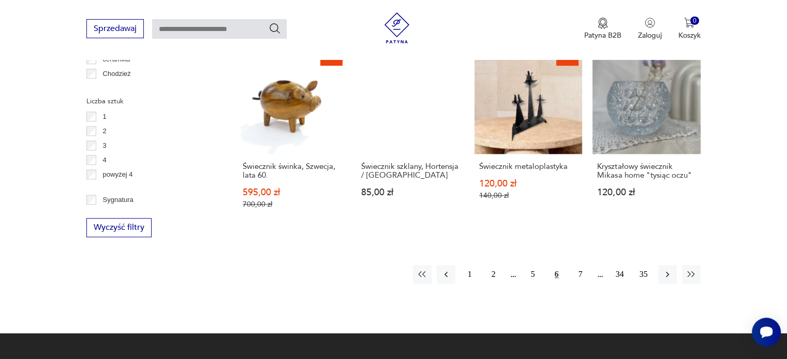
scroll to position [1102, 0]
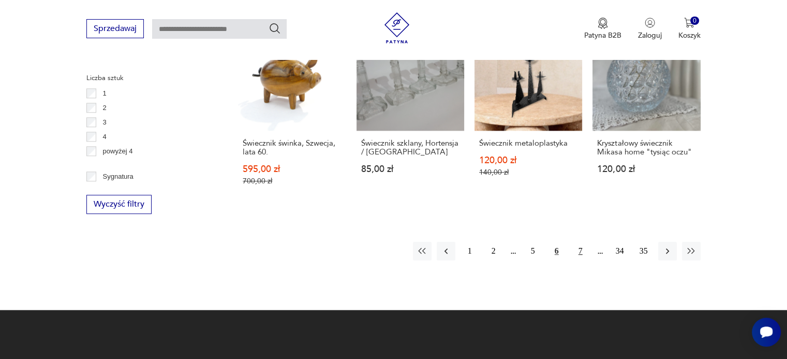
click at [581, 242] on button "7" at bounding box center [580, 251] width 19 height 19
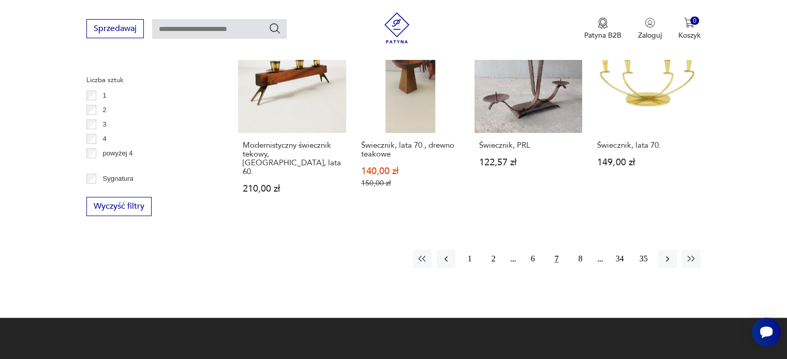
scroll to position [1102, 0]
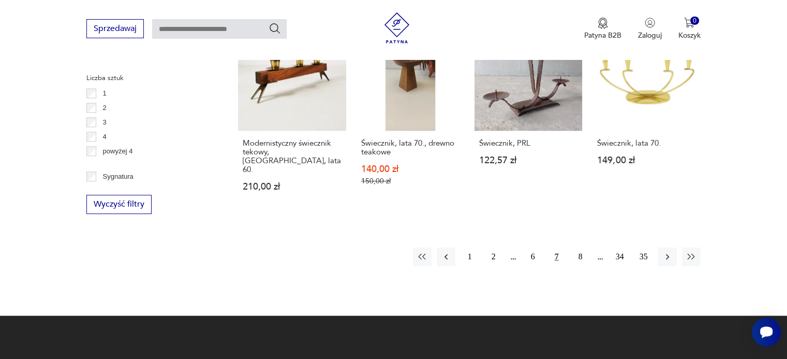
click at [559, 248] on button "7" at bounding box center [556, 257] width 19 height 19
drag, startPoint x: 557, startPoint y: 245, endPoint x: 563, endPoint y: 245, distance: 5.2
click at [558, 248] on button "7" at bounding box center [556, 257] width 19 height 19
click at [670, 252] on icon "button" at bounding box center [667, 257] width 10 height 10
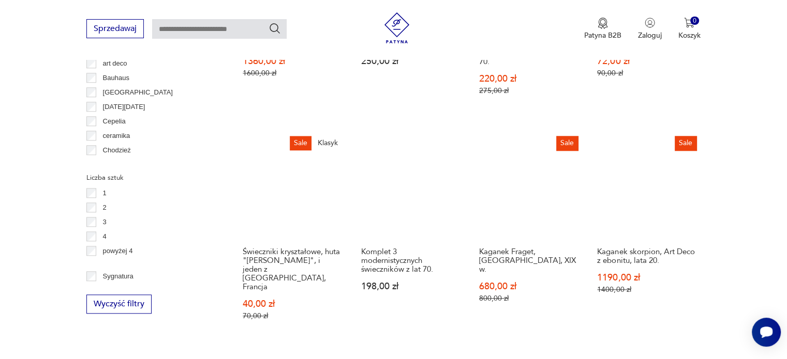
scroll to position [1050, 0]
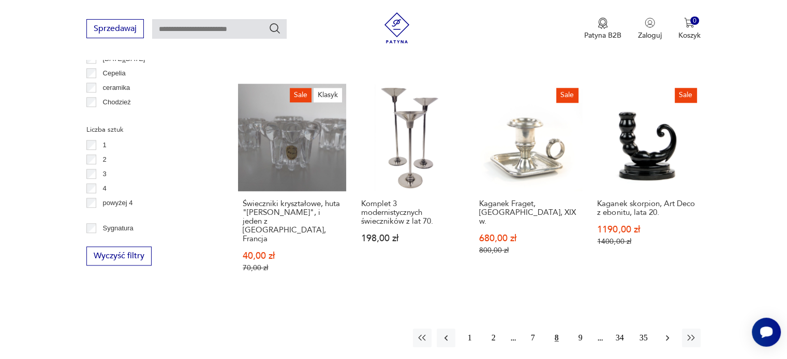
click at [667, 336] on icon "button" at bounding box center [667, 339] width 3 height 6
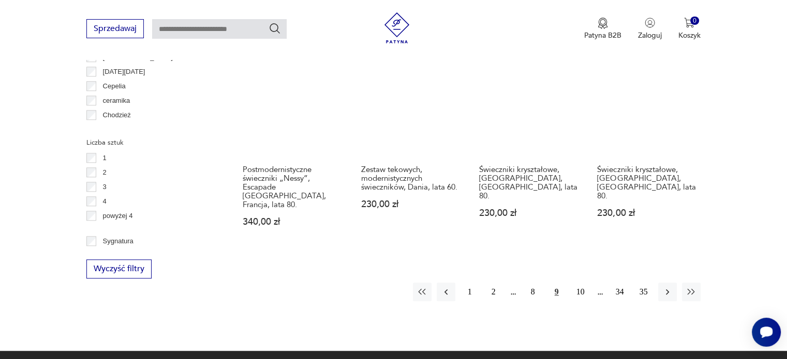
scroll to position [1050, 0]
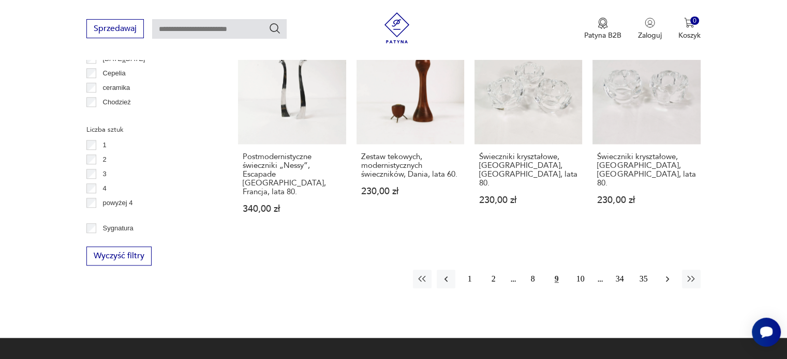
click at [660, 270] on button "button" at bounding box center [667, 279] width 19 height 19
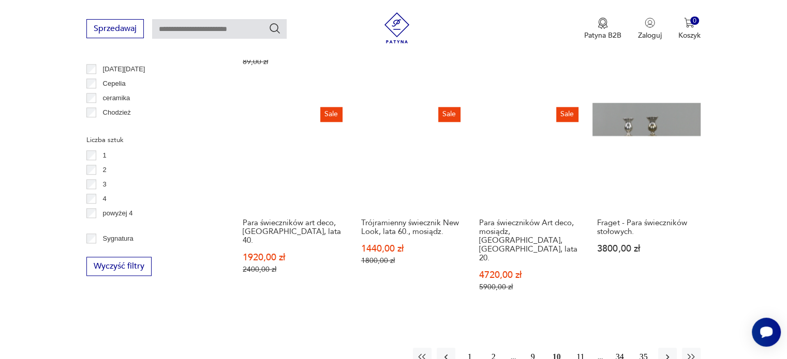
scroll to position [1050, 0]
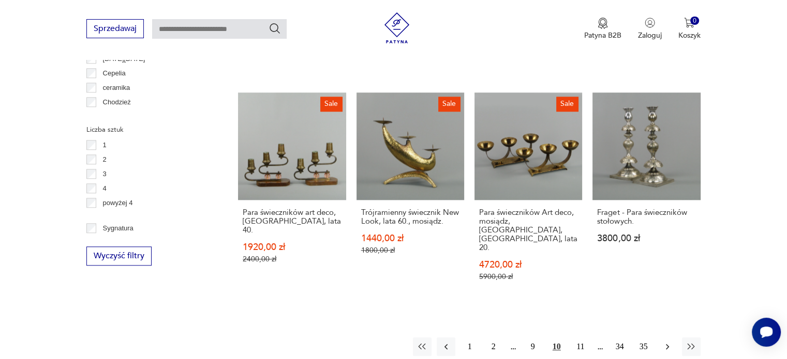
click at [662, 342] on icon "button" at bounding box center [667, 347] width 10 height 10
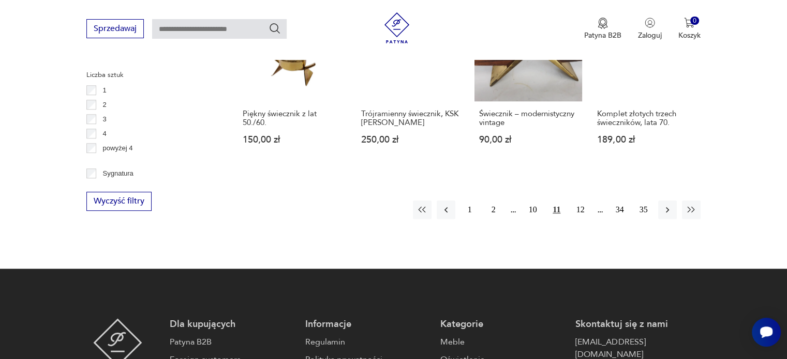
scroll to position [1153, 0]
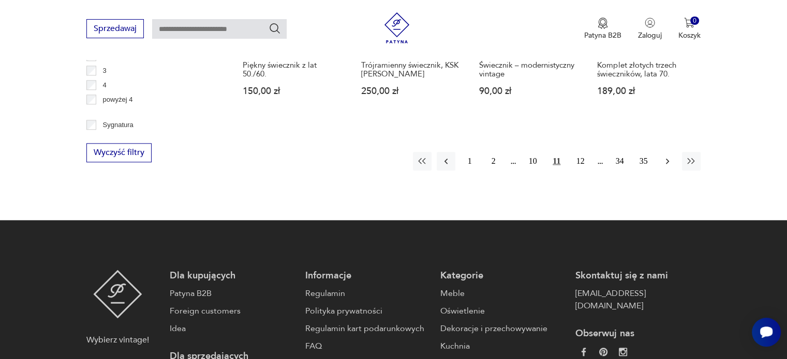
click at [668, 156] on icon "button" at bounding box center [667, 161] width 10 height 10
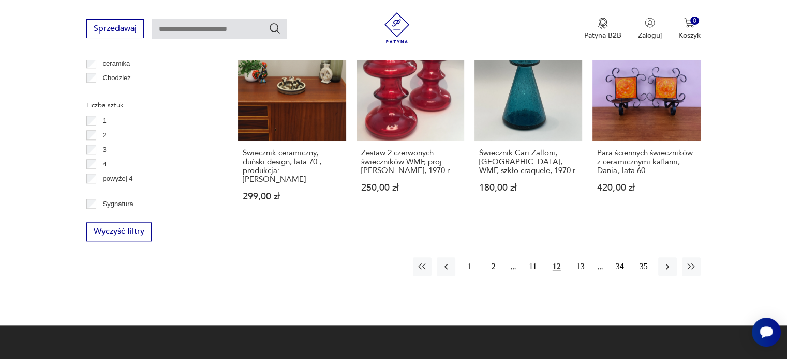
scroll to position [1153, 0]
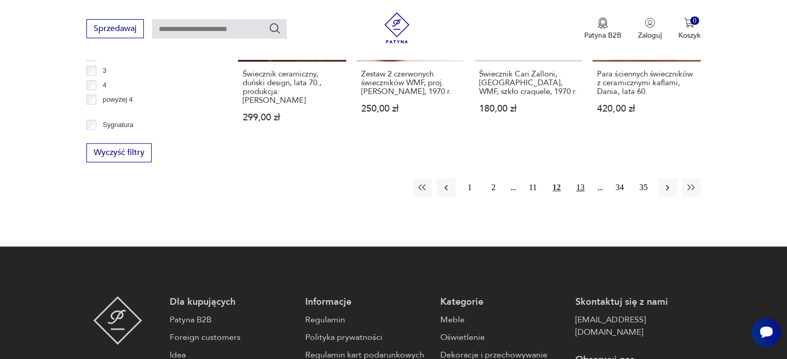
click at [577, 178] on button "13" at bounding box center [580, 187] width 19 height 19
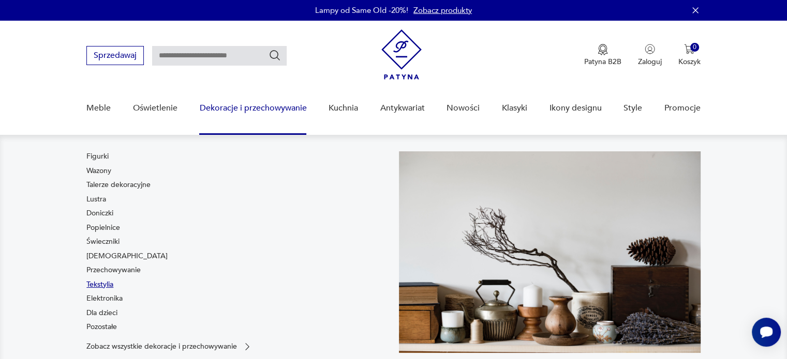
click at [103, 285] on link "Tekstylia" at bounding box center [99, 285] width 27 height 10
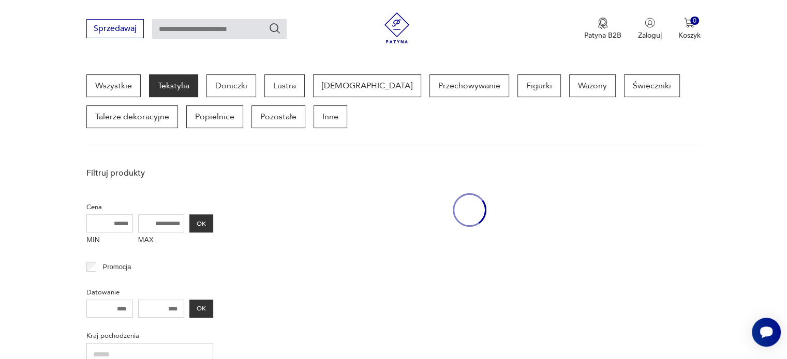
scroll to position [274, 0]
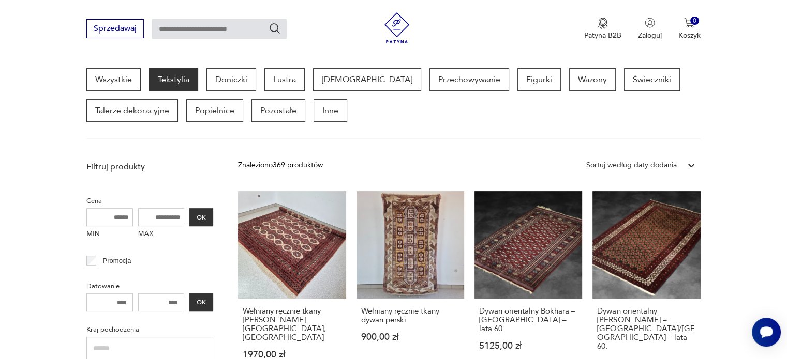
click at [157, 219] on input "MAX" at bounding box center [161, 217] width 47 height 18
drag, startPoint x: 149, startPoint y: 216, endPoint x: 259, endPoint y: 235, distance: 111.8
type input "****"
click at [203, 217] on button "OK" at bounding box center [201, 217] width 24 height 18
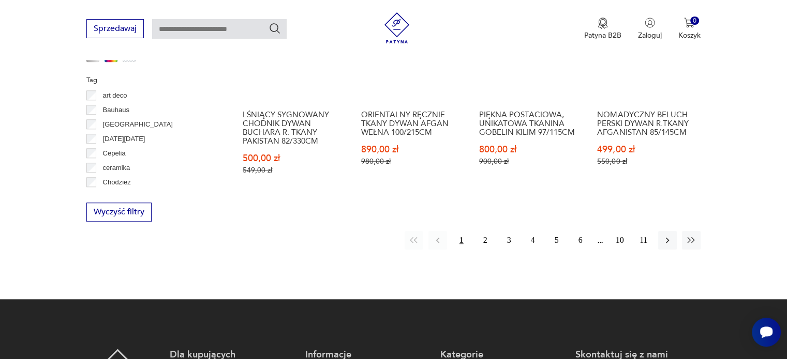
scroll to position [1102, 0]
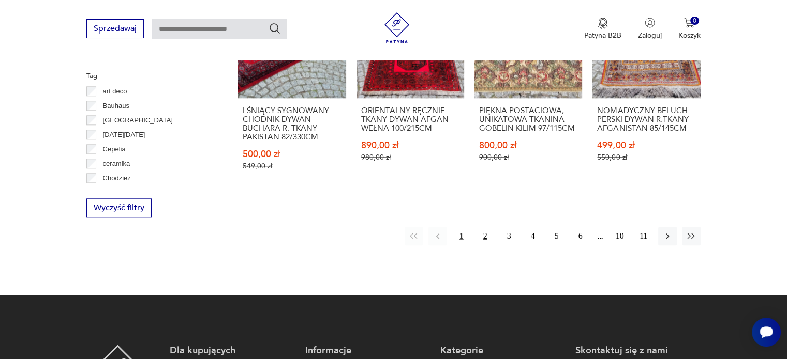
click at [484, 230] on button "2" at bounding box center [485, 236] width 19 height 19
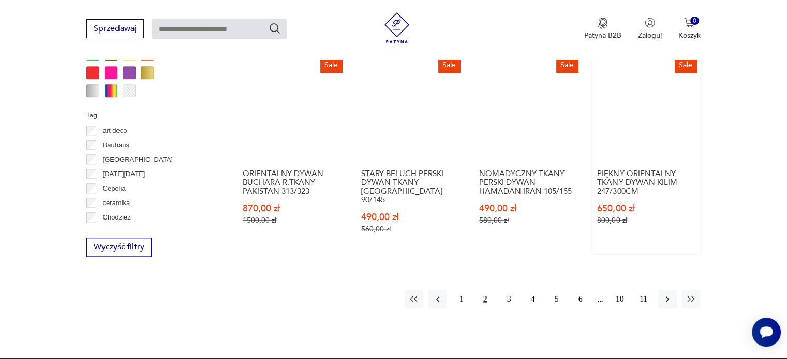
scroll to position [1102, 0]
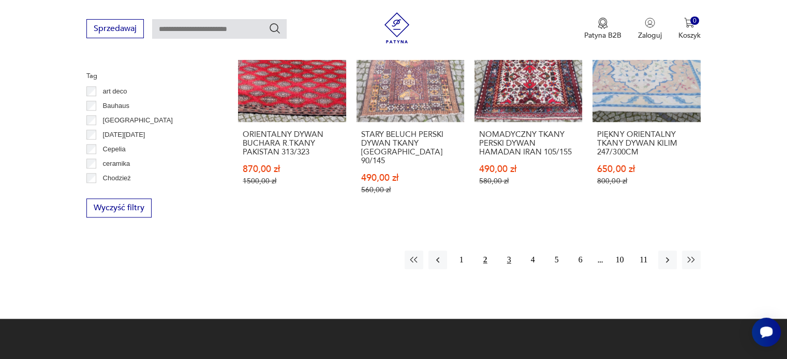
click at [509, 251] on button "3" at bounding box center [509, 260] width 19 height 19
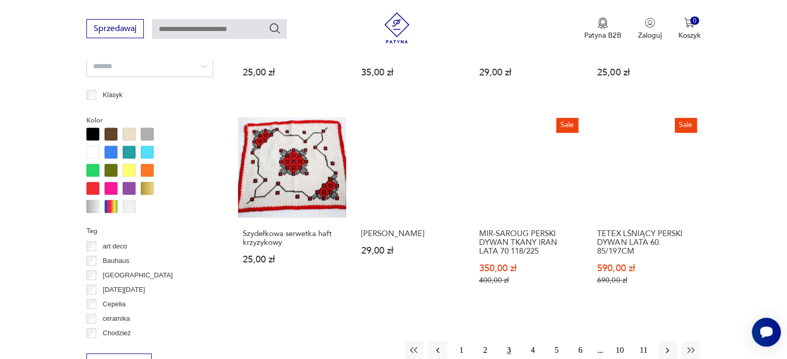
scroll to position [1050, 0]
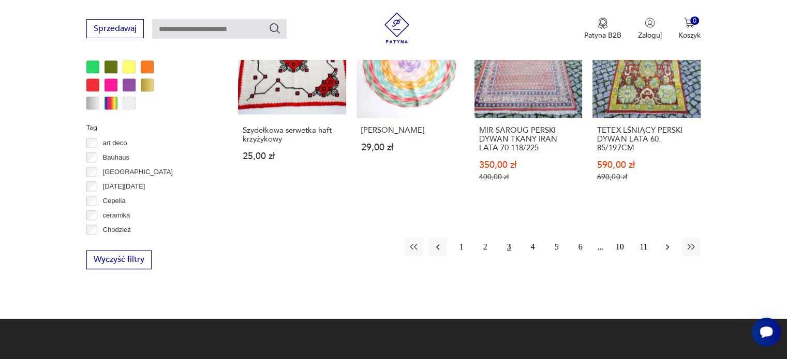
click at [665, 247] on icon "button" at bounding box center [667, 247] width 10 height 10
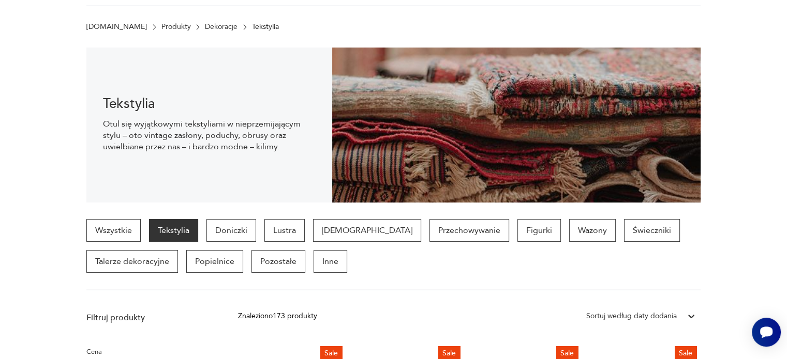
scroll to position [171, 0]
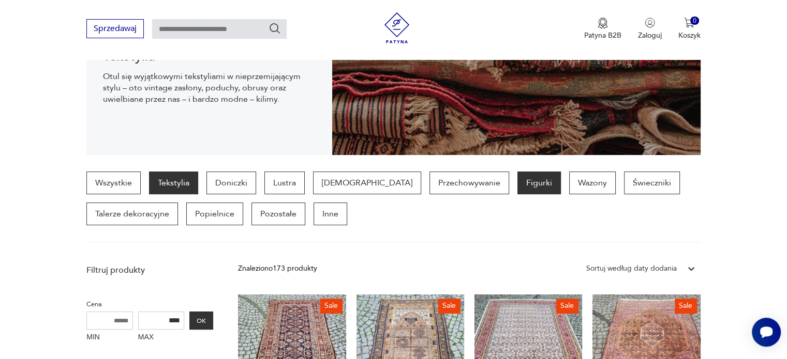
click at [517, 186] on p "Figurki" at bounding box center [538, 183] width 43 height 23
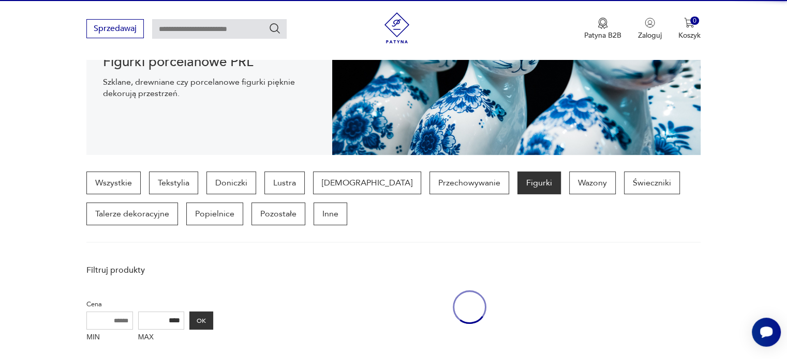
scroll to position [274, 0]
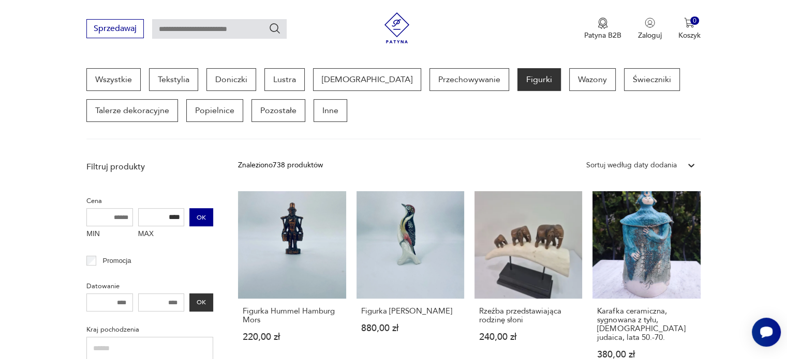
drag, startPoint x: 163, startPoint y: 215, endPoint x: 193, endPoint y: 216, distance: 30.0
click at [193, 216] on div "MIN MAX **** OK" at bounding box center [149, 225] width 127 height 35
type input "***"
click at [194, 216] on button "OK" at bounding box center [201, 217] width 24 height 18
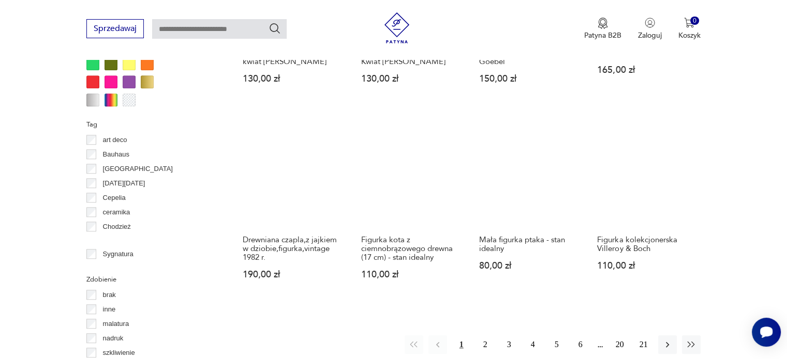
scroll to position [946, 0]
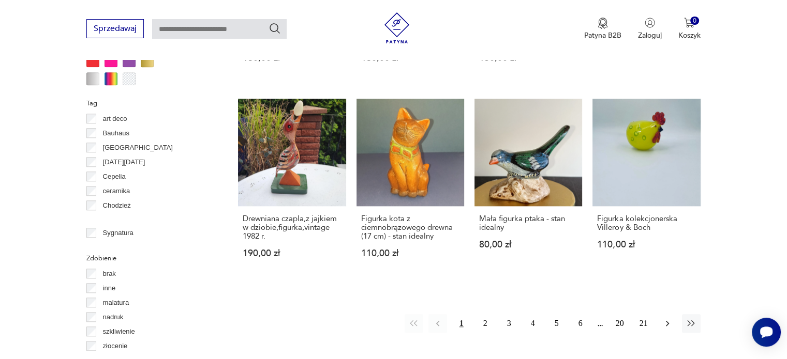
click at [670, 326] on icon "button" at bounding box center [667, 324] width 10 height 10
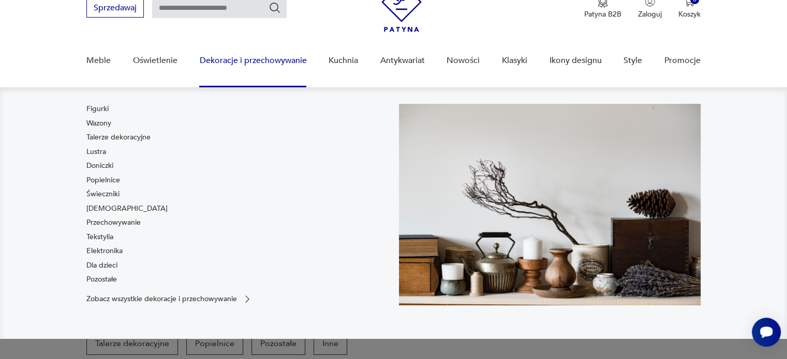
scroll to position [52, 0]
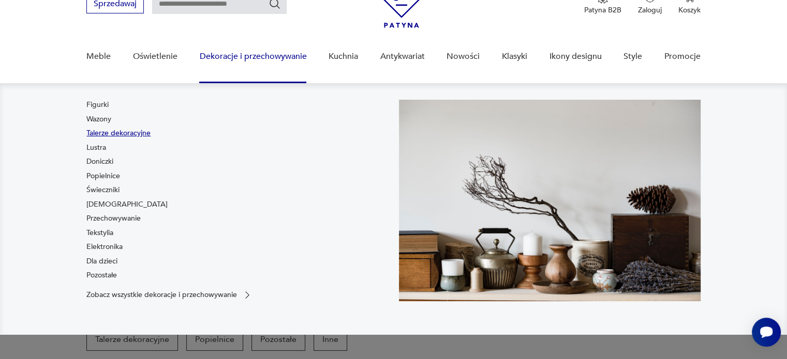
click at [130, 135] on link "Talerze dekoracyjne" at bounding box center [118, 133] width 64 height 10
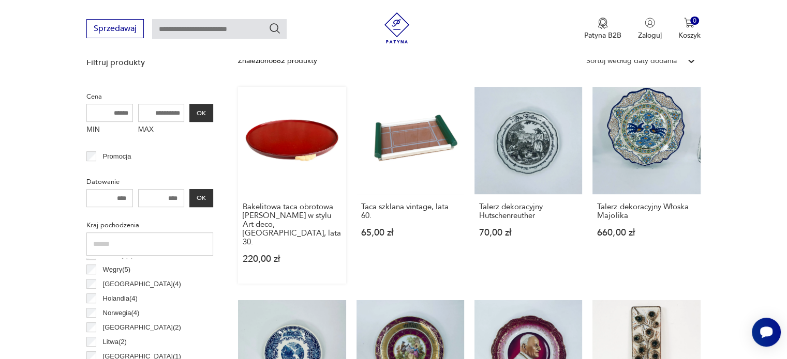
scroll to position [378, 0]
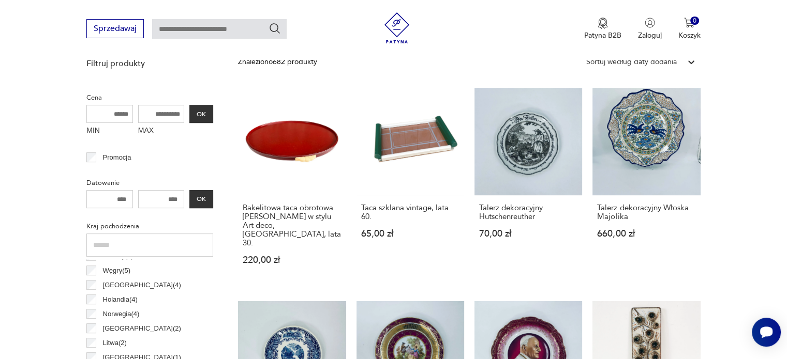
click at [192, 32] on input "text" at bounding box center [219, 29] width 134 height 20
type input "****"
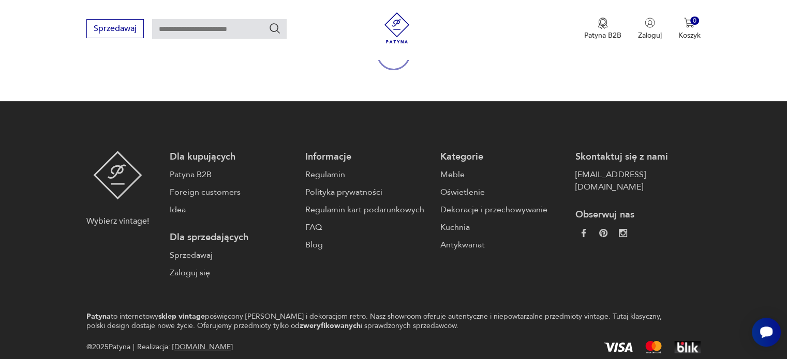
type input "****"
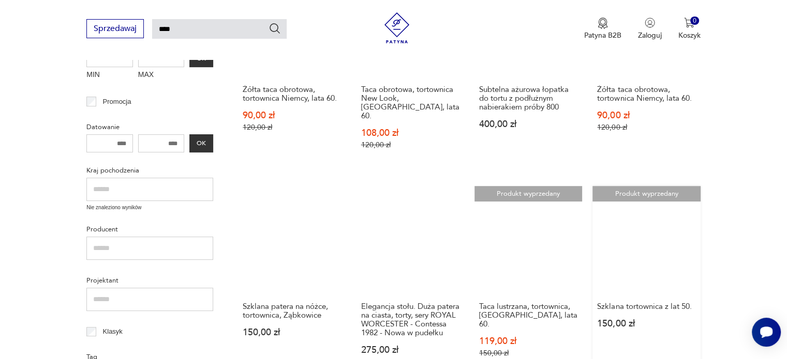
scroll to position [237, 0]
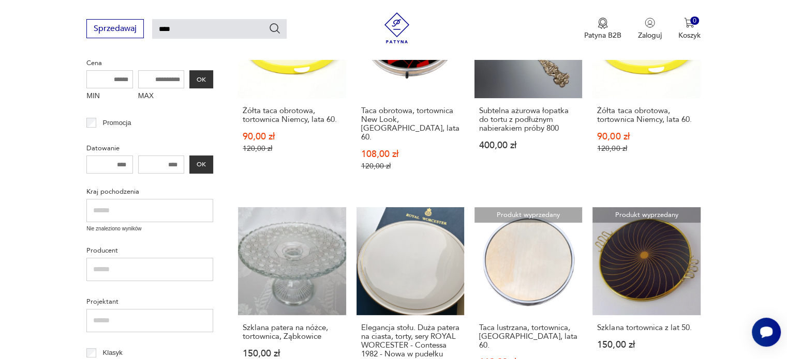
click at [193, 27] on input "****" at bounding box center [219, 29] width 134 height 20
type input "**********"
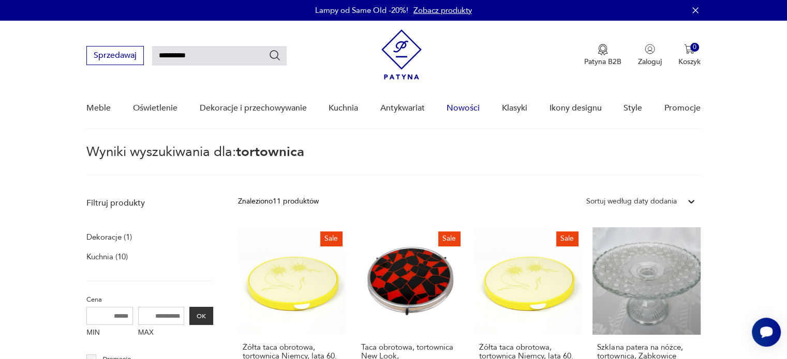
click at [456, 107] on link "Nowości" at bounding box center [462, 108] width 33 height 40
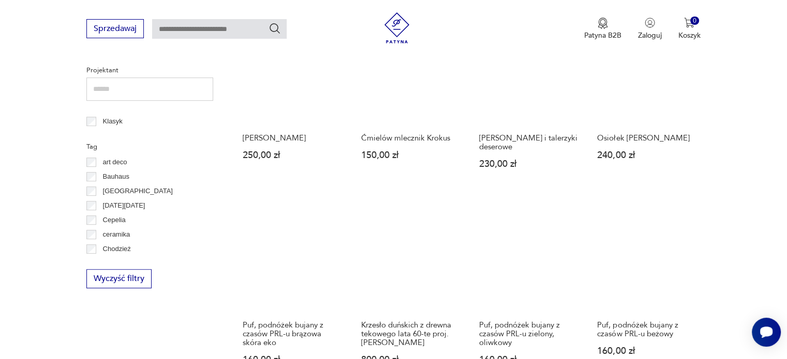
scroll to position [295, 0]
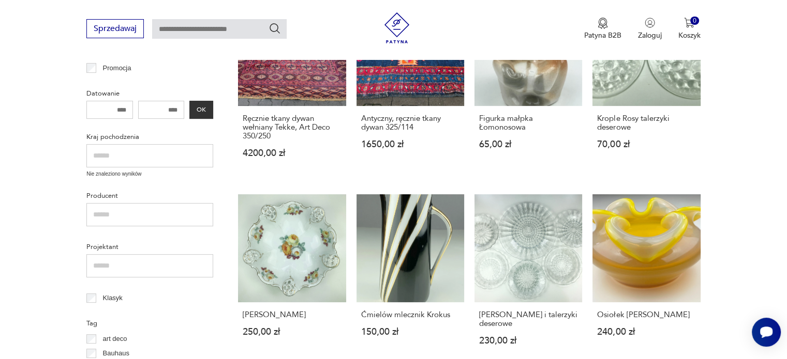
click at [191, 32] on input "text" at bounding box center [219, 29] width 134 height 20
type input "******"
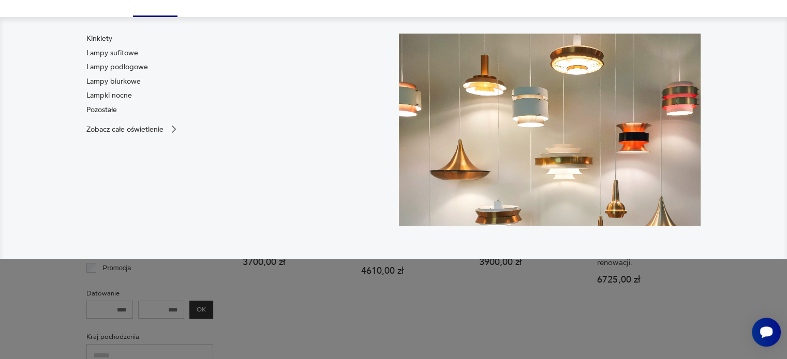
scroll to position [140, 0]
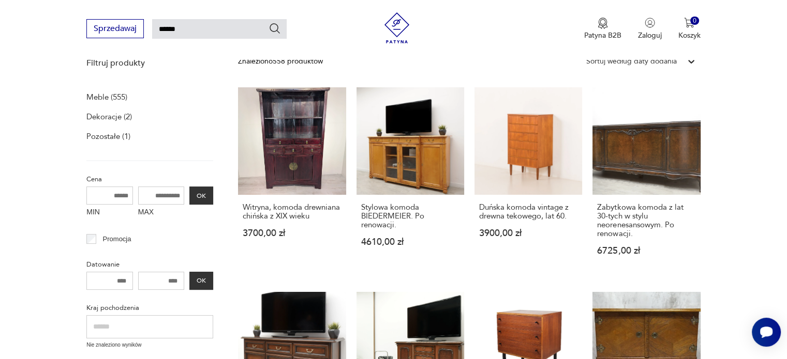
click at [170, 200] on input "MAX" at bounding box center [161, 196] width 47 height 18
type input "****"
click at [207, 198] on button "OK" at bounding box center [201, 196] width 24 height 18
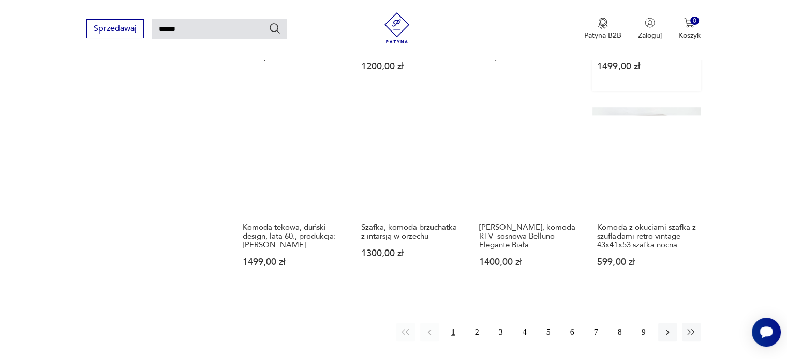
scroll to position [761, 0]
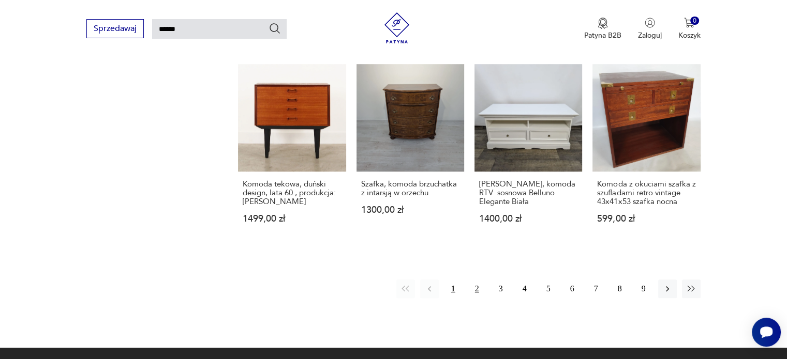
click at [473, 280] on button "2" at bounding box center [477, 289] width 19 height 19
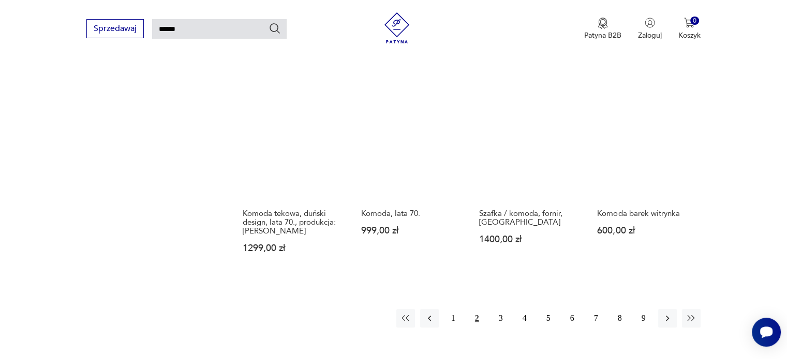
scroll to position [761, 0]
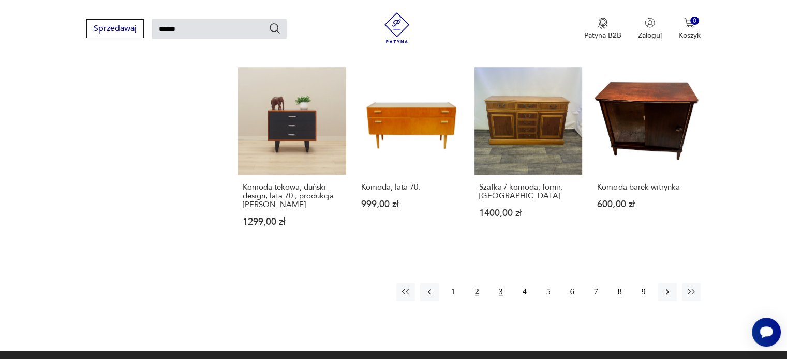
click at [501, 291] on button "3" at bounding box center [500, 292] width 19 height 19
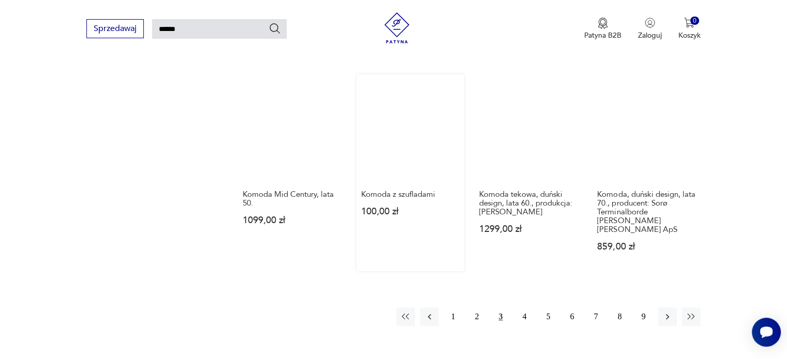
scroll to position [761, 0]
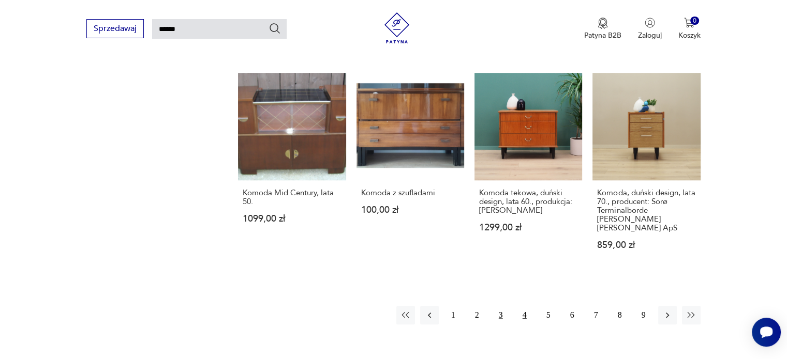
click at [527, 306] on button "4" at bounding box center [524, 315] width 19 height 19
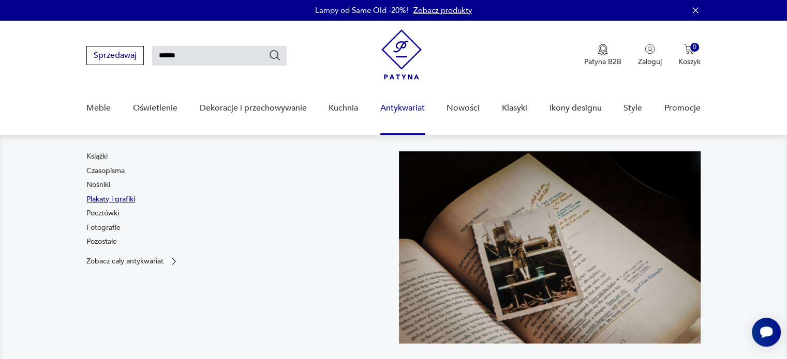
click at [116, 199] on link "Plakaty i grafiki" at bounding box center [110, 199] width 49 height 10
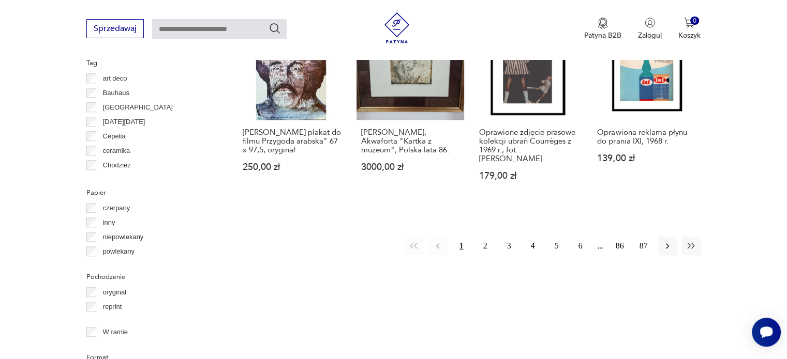
scroll to position [1047, 0]
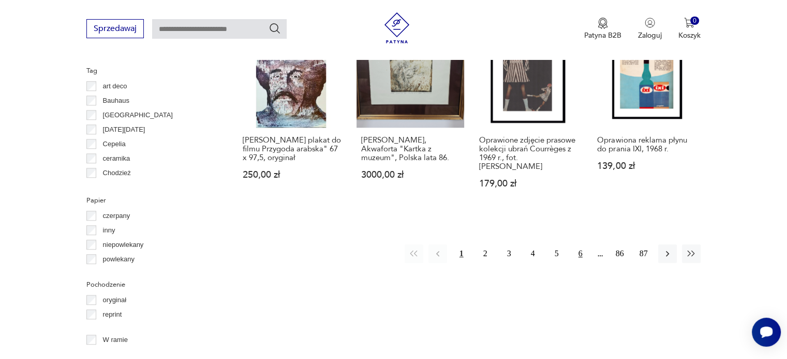
click at [575, 245] on button "6" at bounding box center [580, 254] width 19 height 19
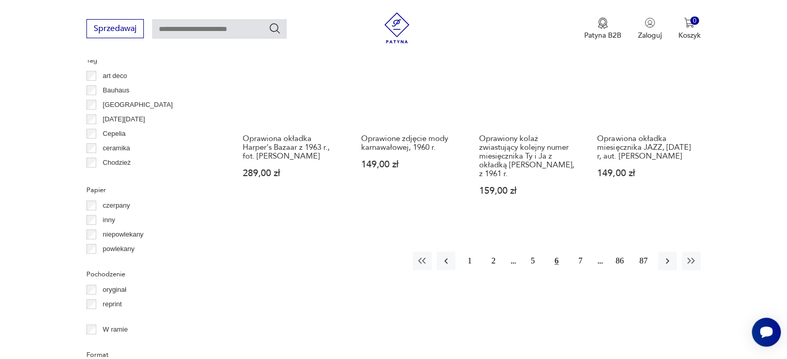
scroll to position [1071, 0]
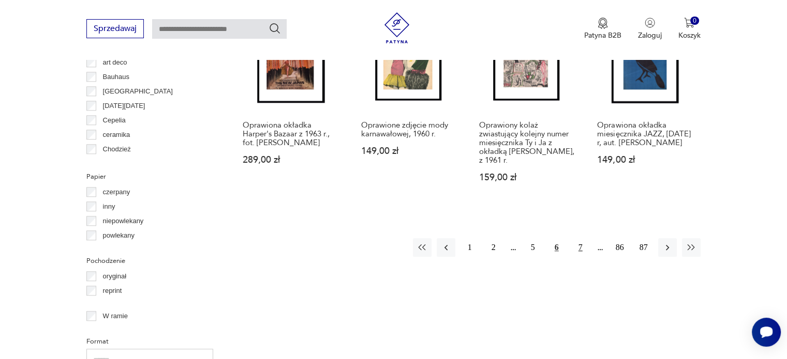
click at [583, 238] on button "7" at bounding box center [580, 247] width 19 height 19
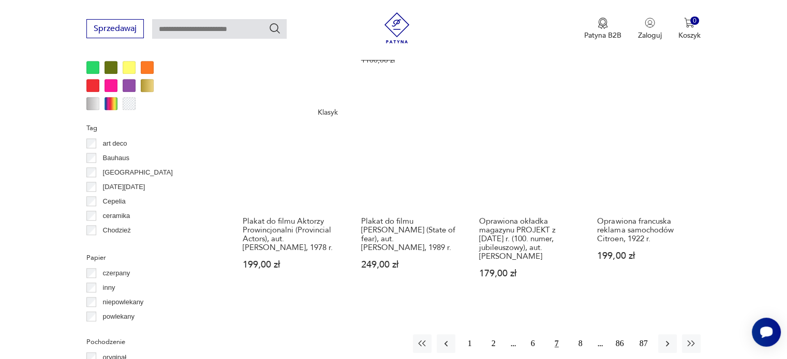
scroll to position [1019, 0]
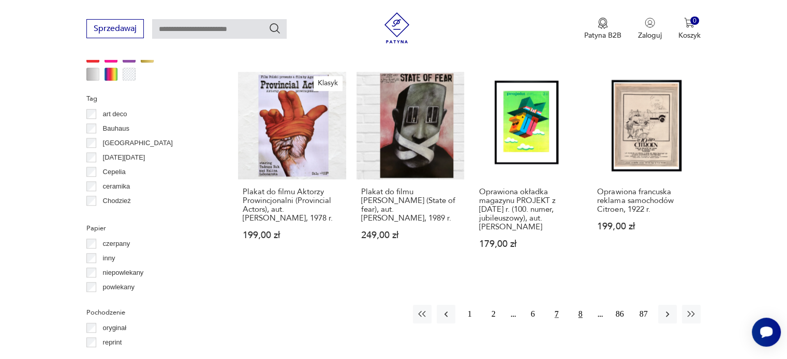
click at [583, 308] on button "8" at bounding box center [580, 314] width 19 height 19
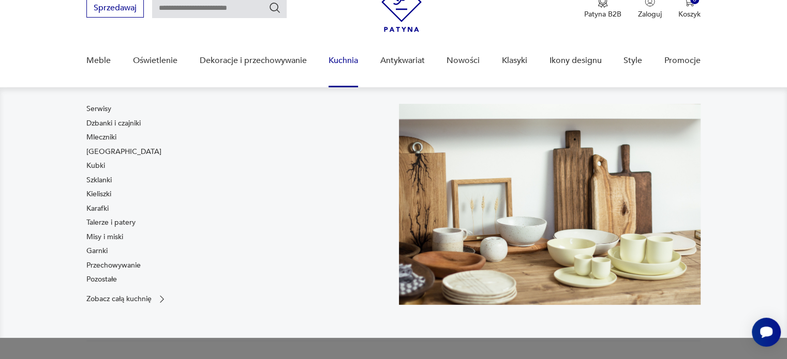
scroll to position [52, 0]
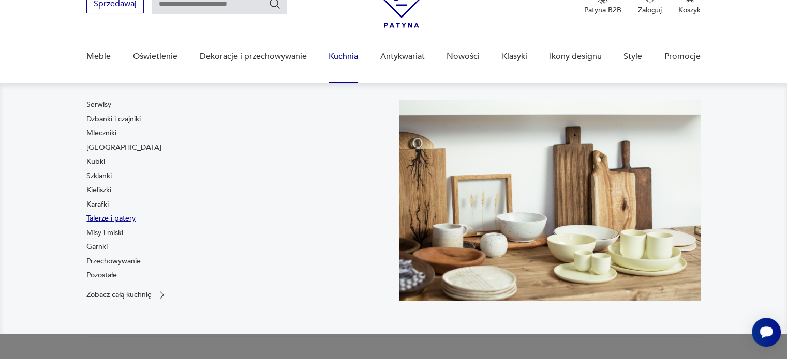
click at [131, 217] on link "Talerze i patery" at bounding box center [110, 219] width 49 height 10
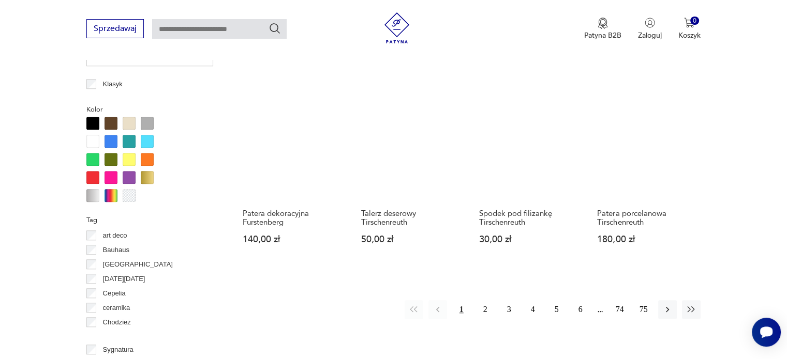
scroll to position [968, 0]
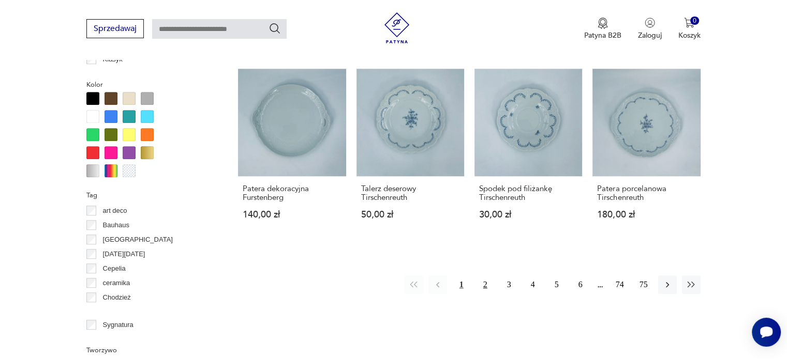
click at [483, 277] on button "2" at bounding box center [485, 285] width 19 height 19
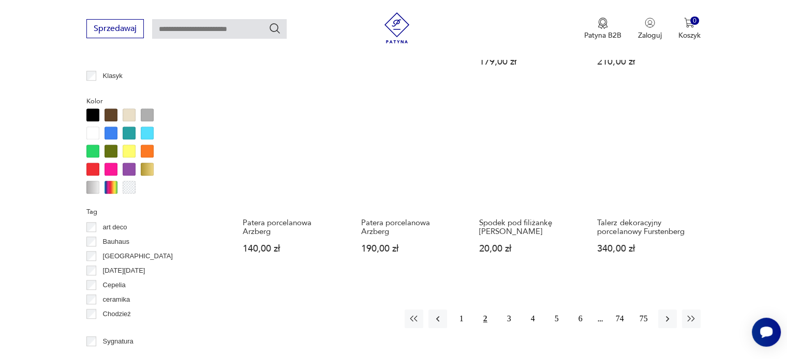
scroll to position [1050, 0]
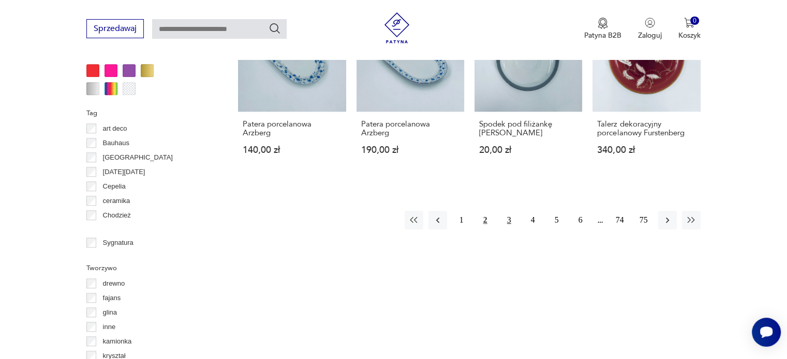
click at [506, 211] on button "3" at bounding box center [509, 220] width 19 height 19
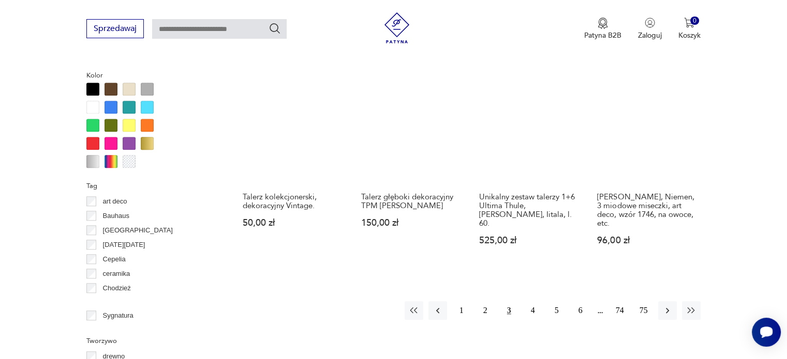
scroll to position [998, 0]
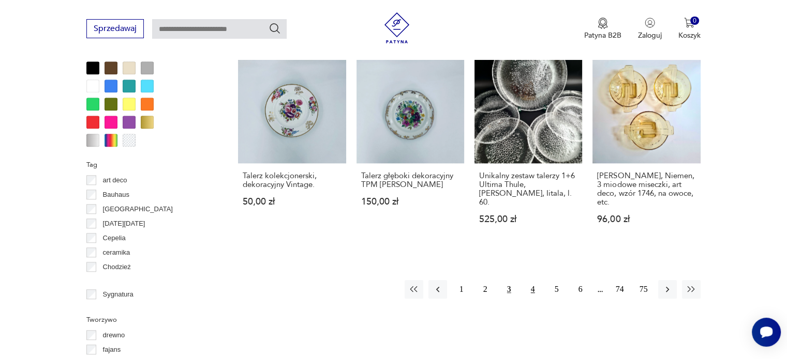
click at [531, 280] on button "4" at bounding box center [532, 289] width 19 height 19
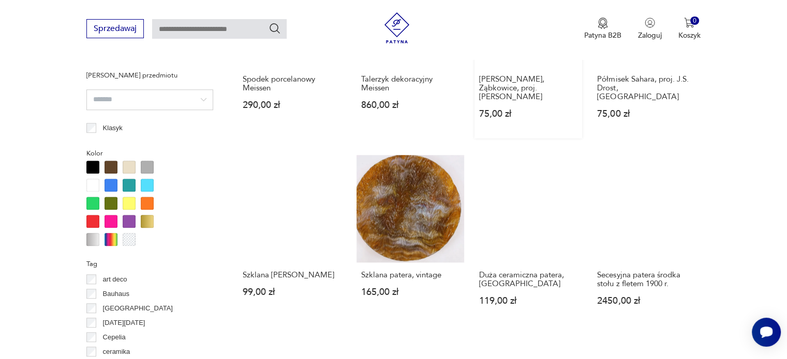
scroll to position [946, 0]
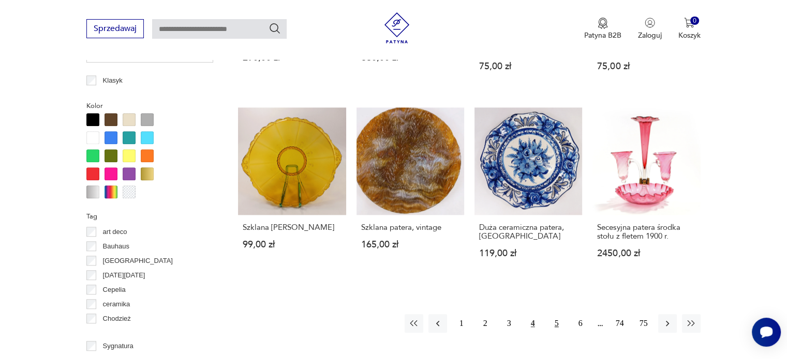
click at [554, 314] on button "5" at bounding box center [556, 323] width 19 height 19
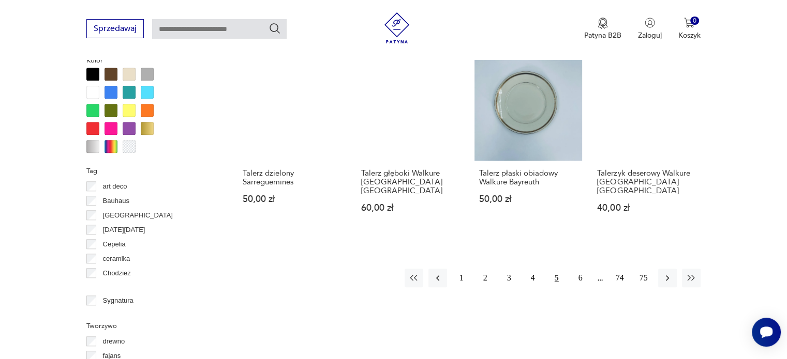
scroll to position [998, 0]
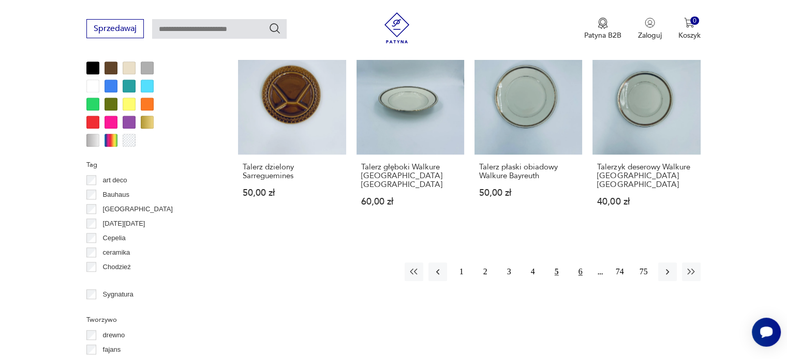
click at [579, 263] on button "6" at bounding box center [580, 272] width 19 height 19
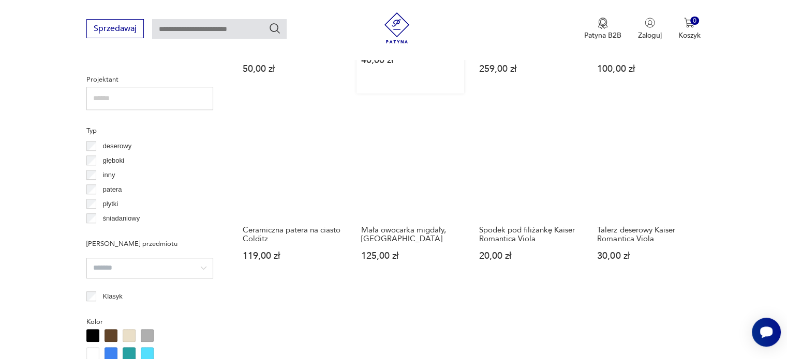
scroll to position [740, 0]
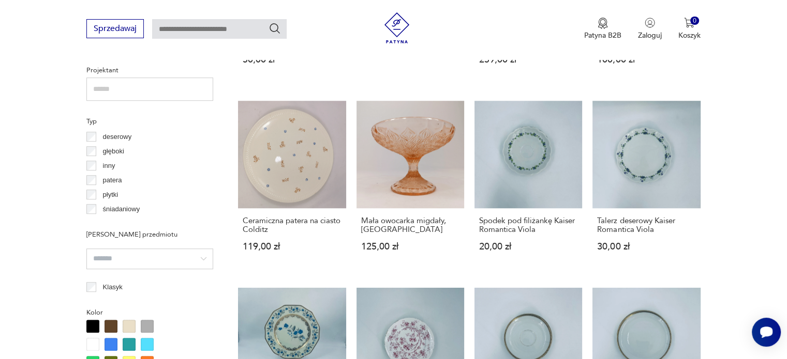
click at [227, 26] on input "text" at bounding box center [219, 29] width 134 height 20
type input "**********"
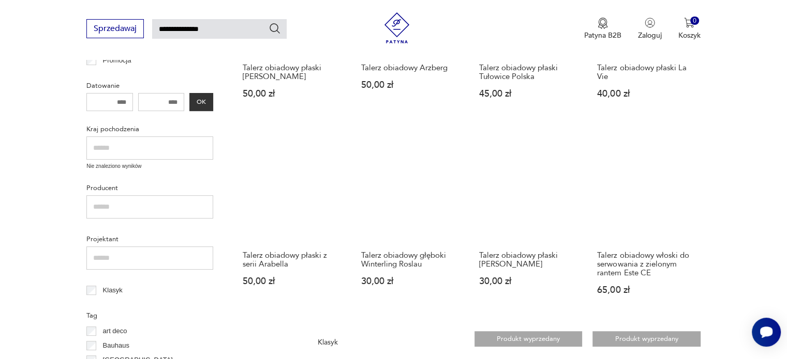
scroll to position [37, 0]
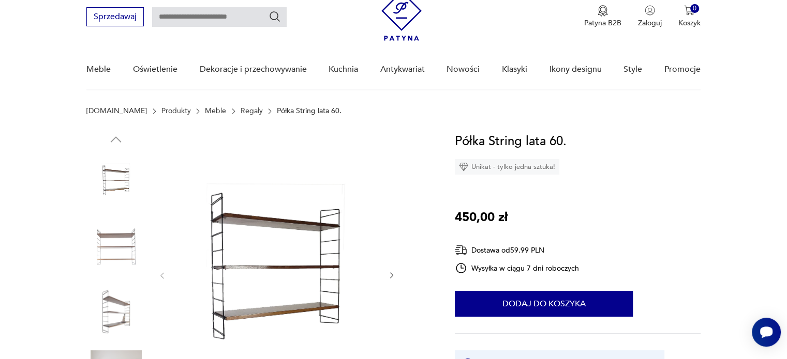
scroll to position [155, 0]
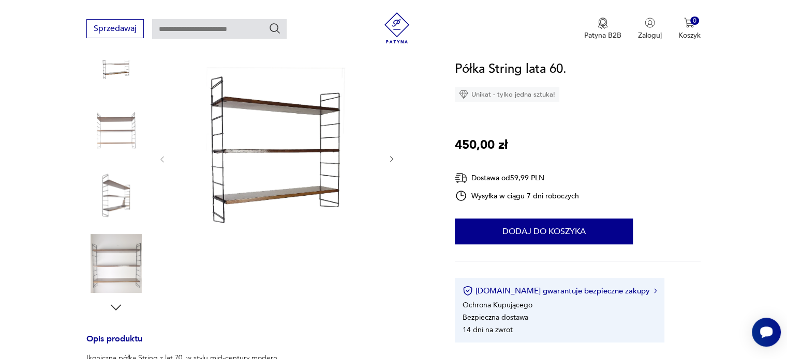
click at [125, 124] on img at bounding box center [115, 131] width 59 height 59
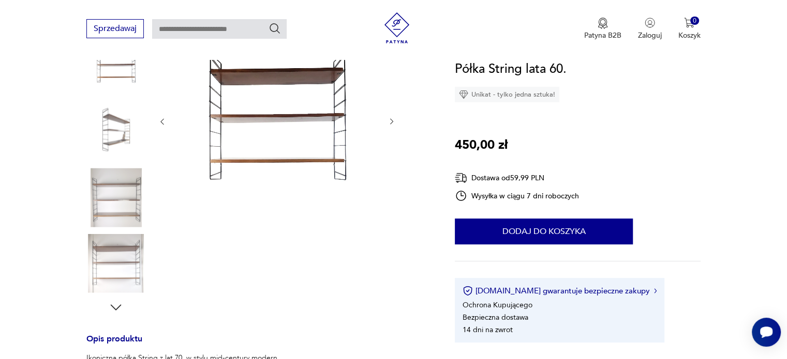
click at [110, 196] on img at bounding box center [115, 197] width 59 height 59
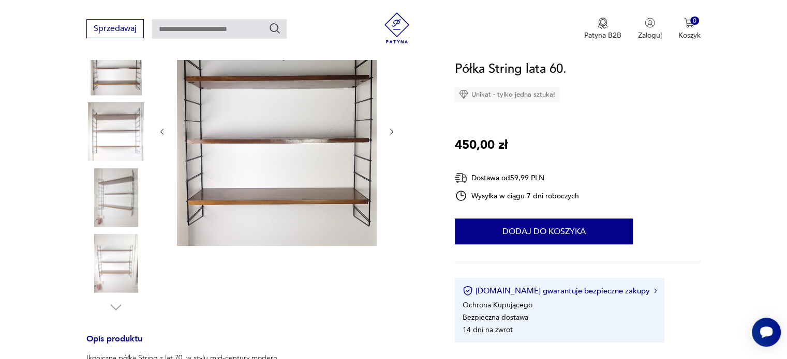
click at [112, 208] on img at bounding box center [115, 197] width 59 height 59
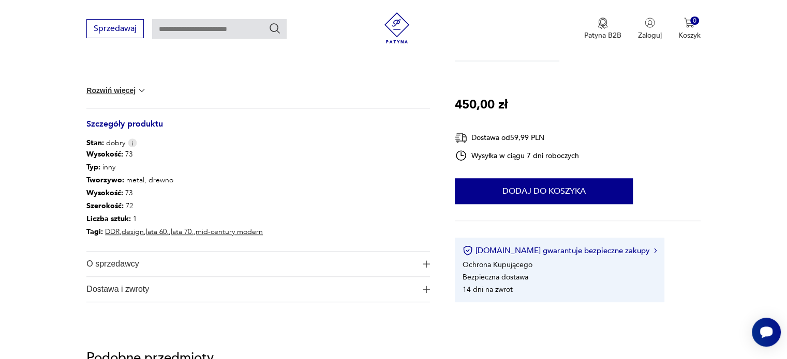
scroll to position [517, 0]
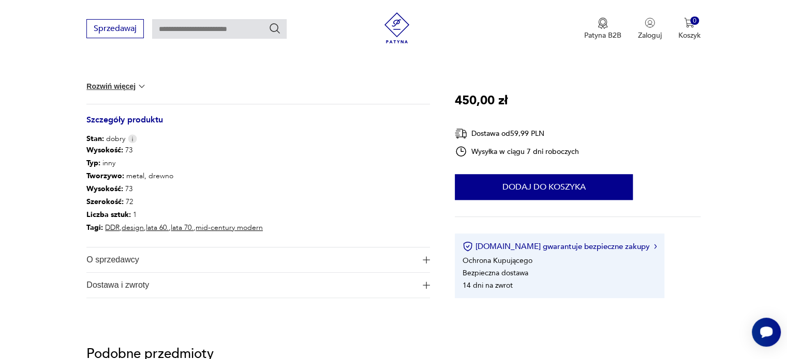
click at [134, 281] on span "Dostawa i zwroty" at bounding box center [250, 285] width 329 height 25
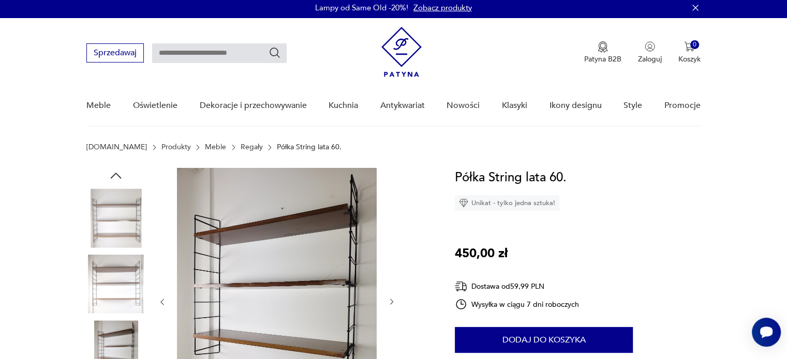
scroll to position [0, 0]
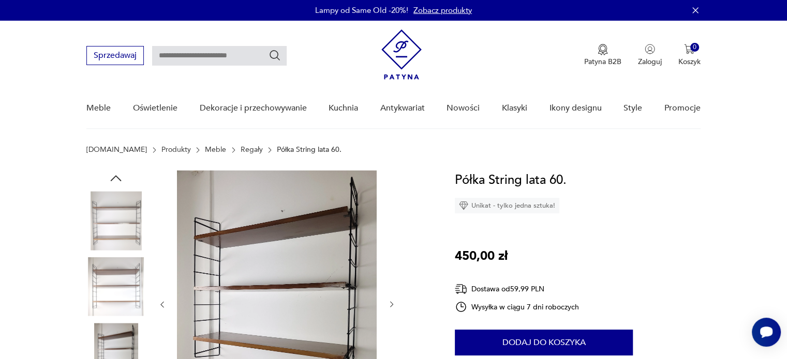
click at [740, 96] on nav "Sprzedawaj Patyna B2B Zaloguj 0 Koszyk Twój koszyk ( 0 ) Brak produktów w koszy…" at bounding box center [393, 75] width 787 height 109
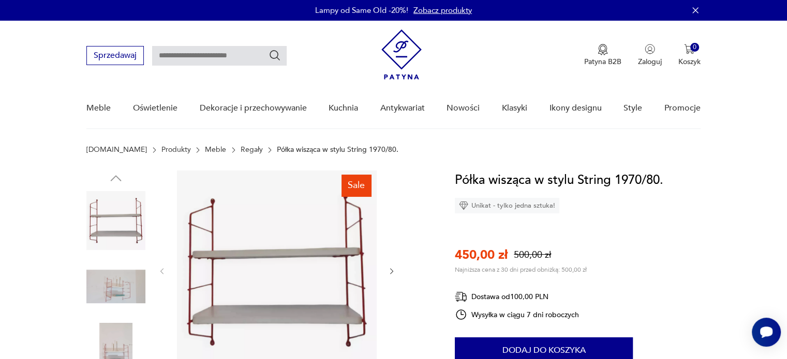
click at [118, 291] on img at bounding box center [115, 287] width 59 height 59
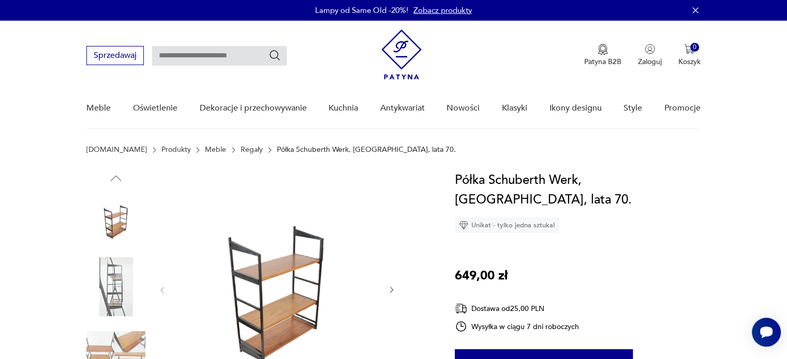
click at [110, 273] on img at bounding box center [115, 287] width 59 height 59
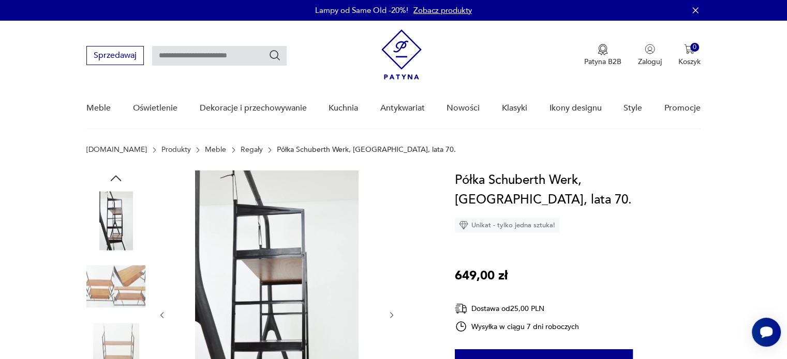
click at [115, 329] on img at bounding box center [115, 352] width 59 height 59
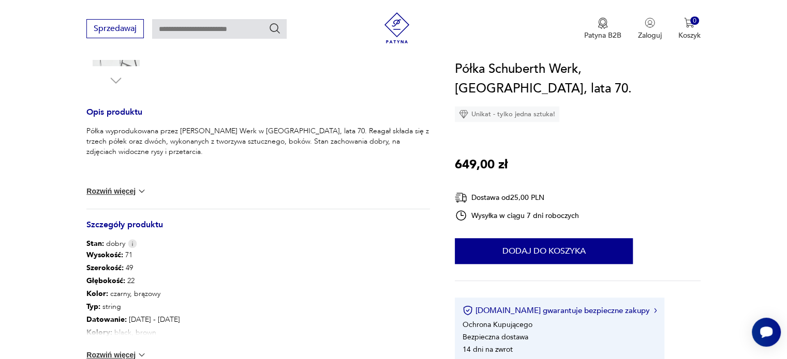
scroll to position [414, 0]
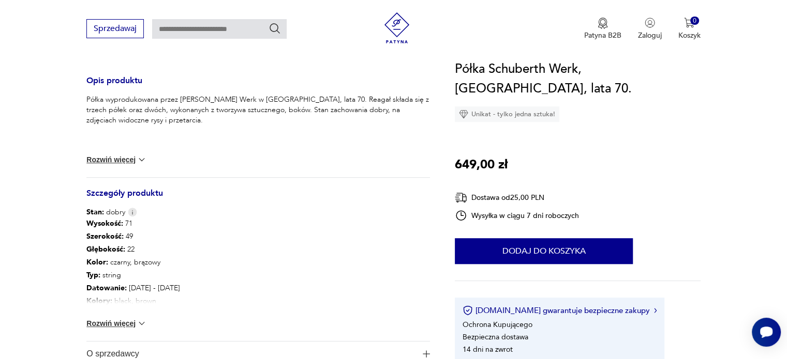
click at [116, 321] on button "Rozwiń więcej" at bounding box center [116, 324] width 60 height 10
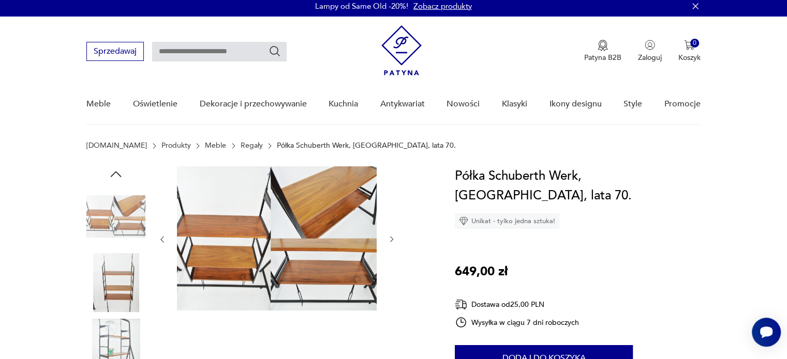
scroll to position [0, 0]
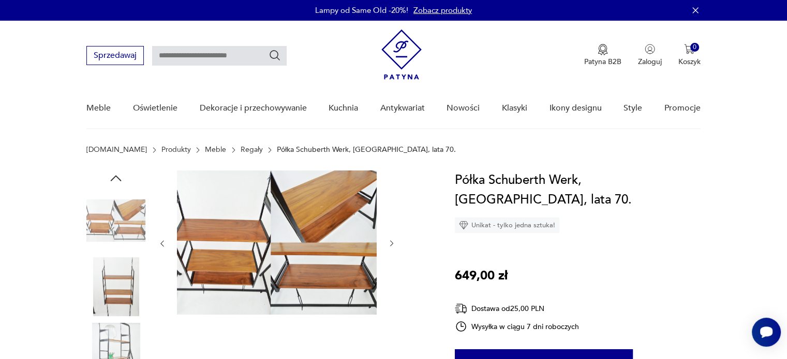
click at [118, 275] on img at bounding box center [115, 287] width 59 height 59
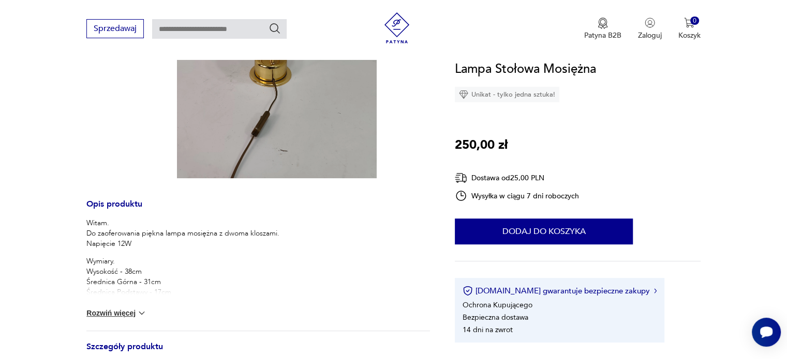
click at [122, 318] on div "Witam. Do zaoferowania piękna lampa mosiężna z dwoma kloszami. Napięcie 12W Wym…" at bounding box center [257, 274] width 343 height 113
click at [124, 315] on button "Rozwiń więcej" at bounding box center [116, 313] width 60 height 10
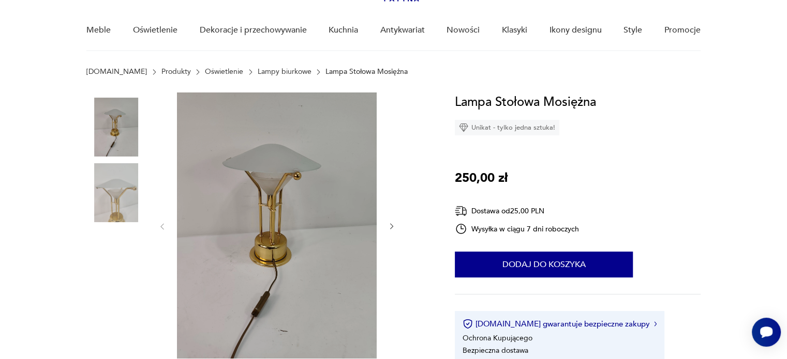
scroll to position [103, 0]
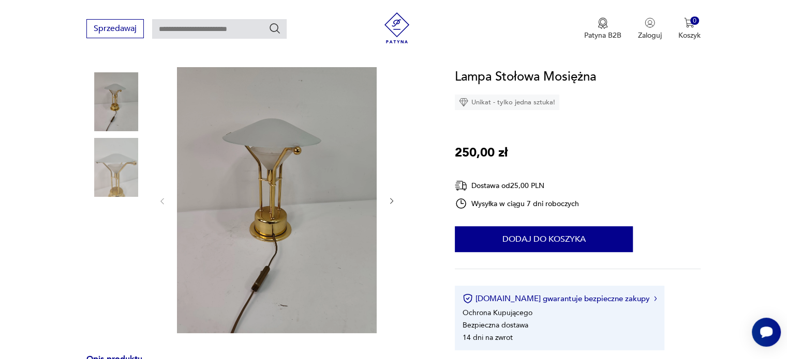
click at [393, 199] on icon "button" at bounding box center [391, 201] width 9 height 9
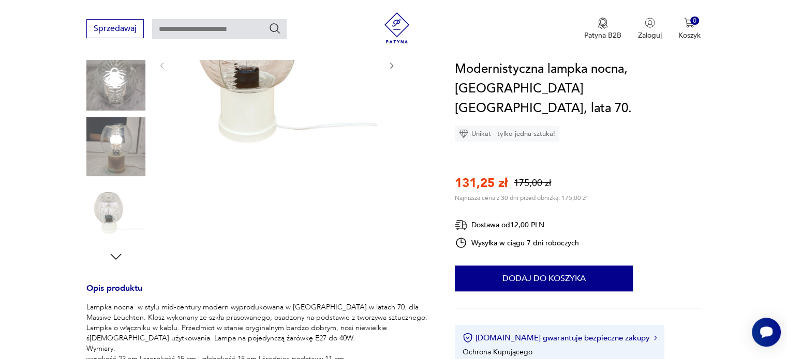
scroll to position [207, 0]
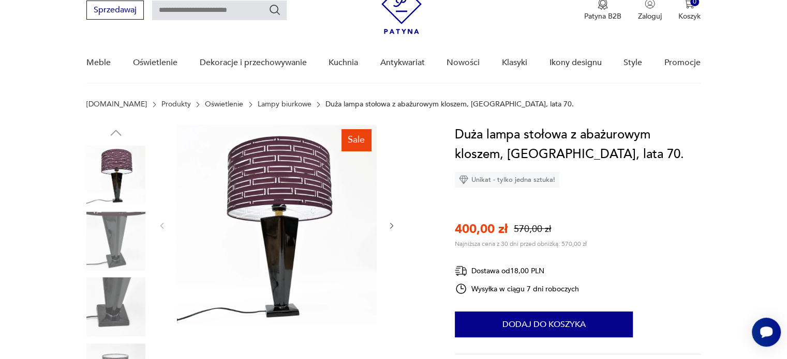
scroll to position [155, 0]
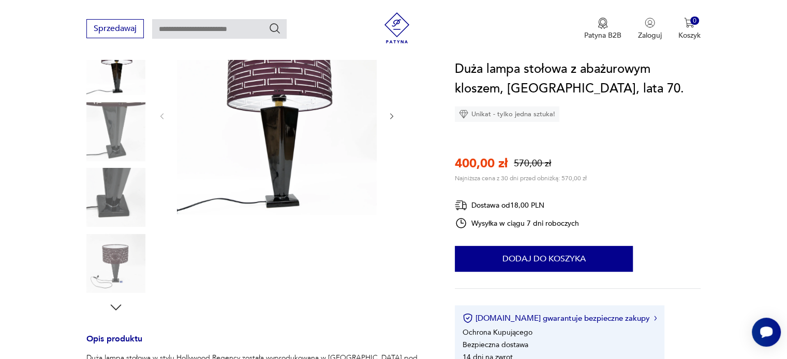
click at [118, 148] on img at bounding box center [115, 131] width 59 height 59
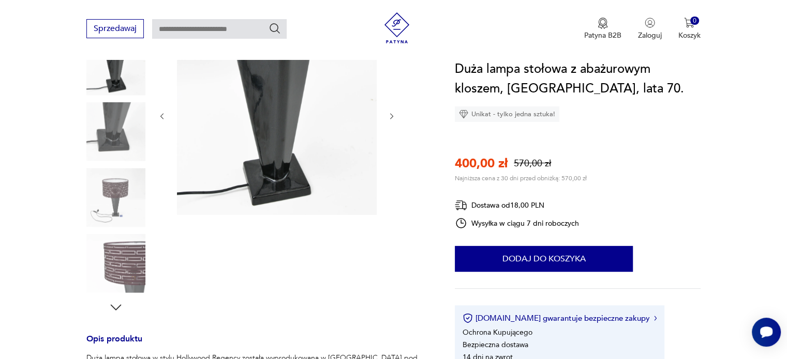
click at [118, 170] on img at bounding box center [115, 197] width 59 height 59
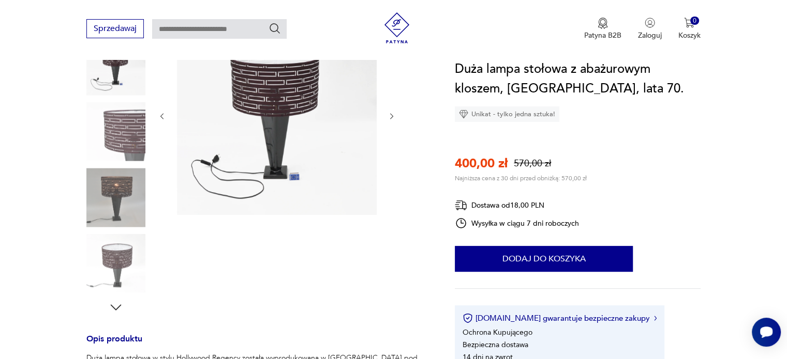
click at [120, 202] on img at bounding box center [115, 197] width 59 height 59
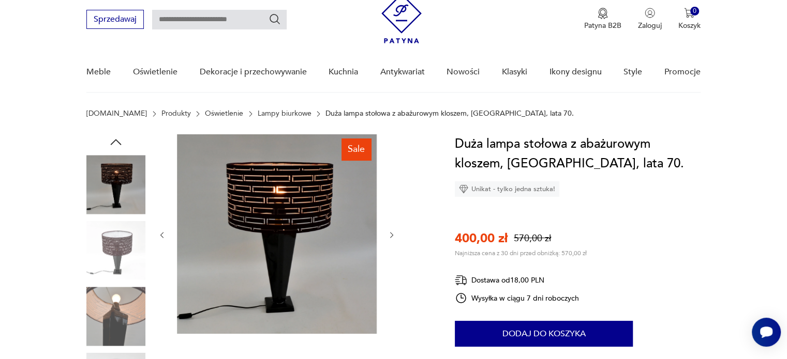
scroll to position [0, 0]
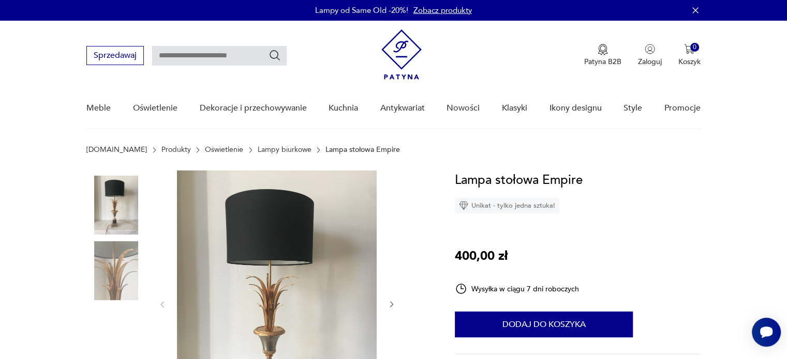
click at [124, 270] on img at bounding box center [115, 271] width 59 height 59
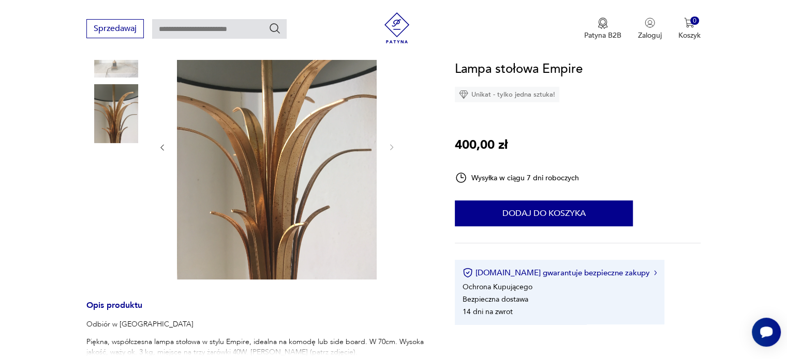
scroll to position [207, 0]
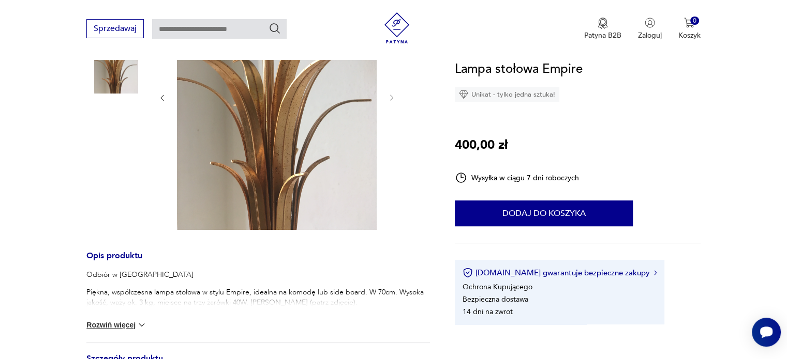
click at [117, 323] on button "Rozwiń więcej" at bounding box center [116, 325] width 60 height 10
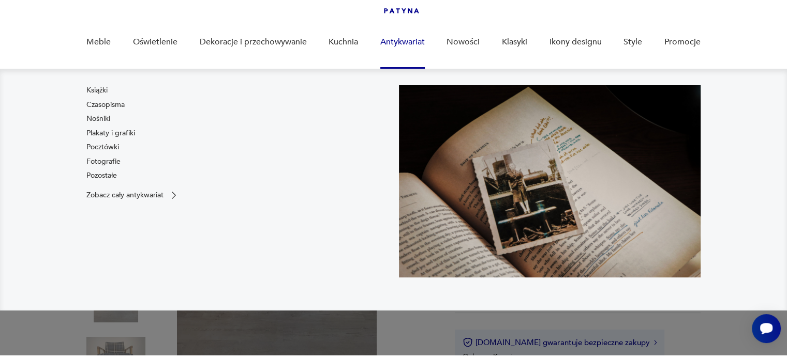
scroll to position [103, 0]
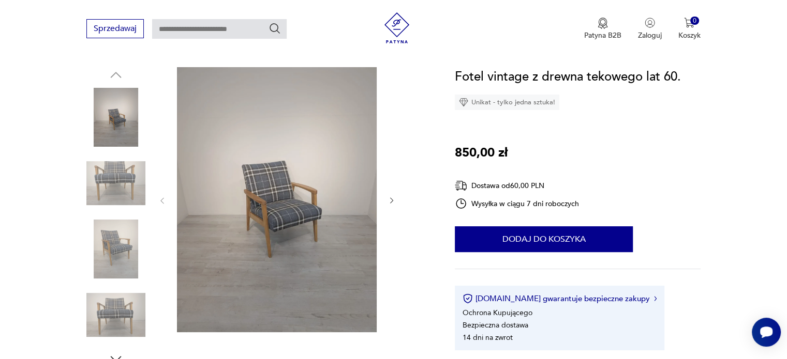
click at [116, 187] on img at bounding box center [115, 183] width 59 height 59
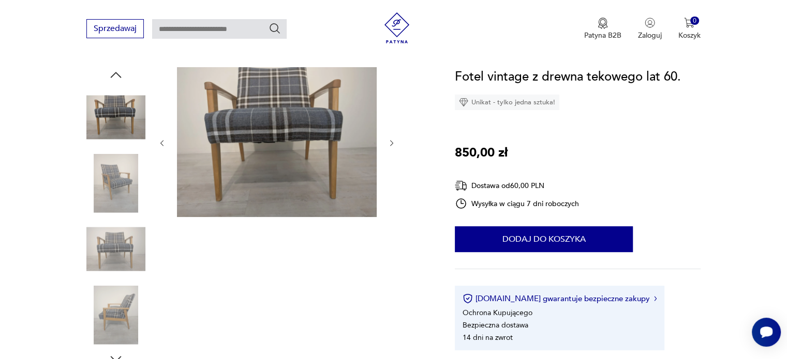
click at [388, 144] on icon "button" at bounding box center [391, 143] width 9 height 9
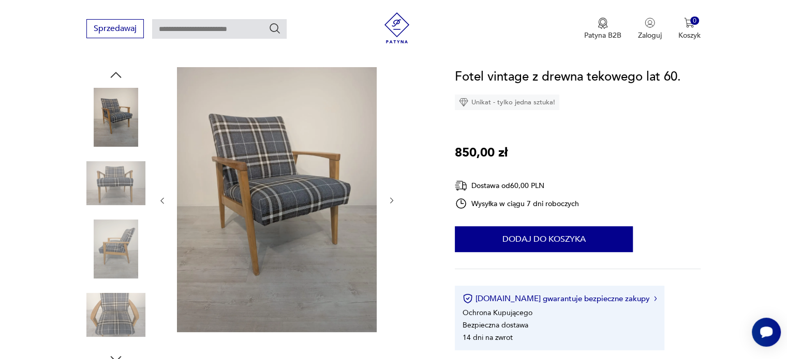
click at [388, 144] on div at bounding box center [277, 200] width 238 height 267
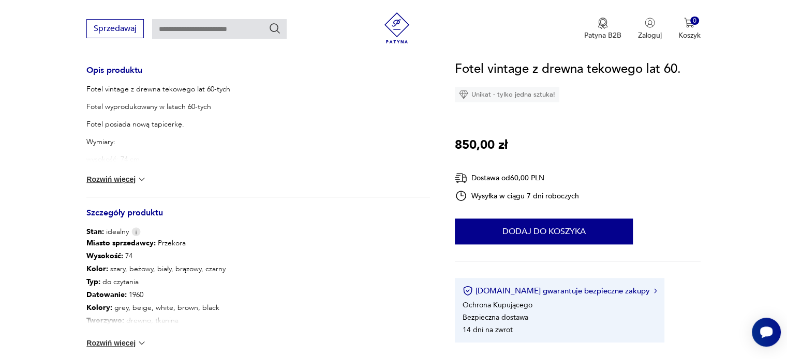
scroll to position [465, 0]
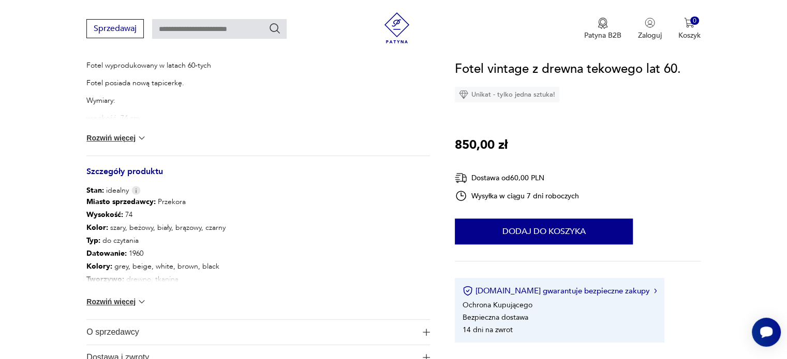
click at [103, 140] on button "Rozwiń więcej" at bounding box center [116, 138] width 60 height 10
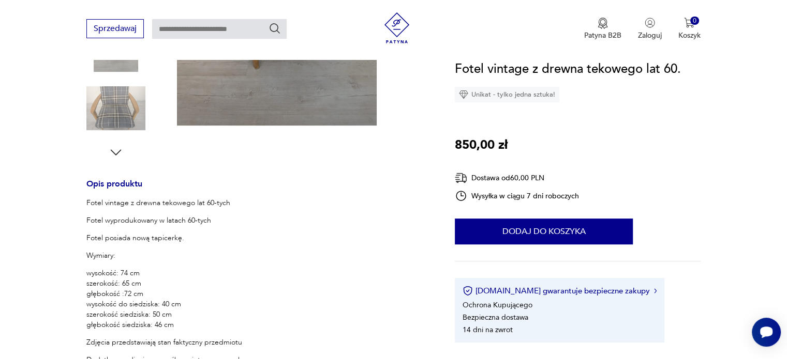
scroll to position [310, 0]
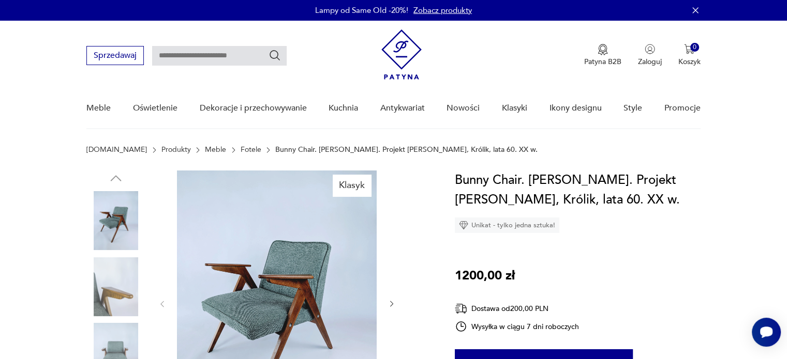
click at [124, 296] on img at bounding box center [115, 287] width 59 height 59
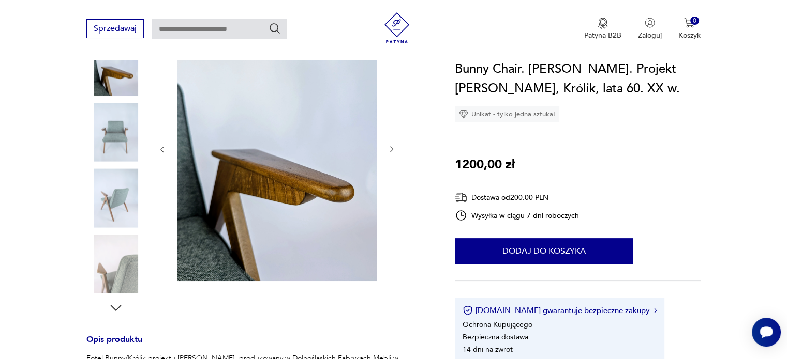
scroll to position [155, 0]
click at [107, 258] on img at bounding box center [115, 263] width 59 height 59
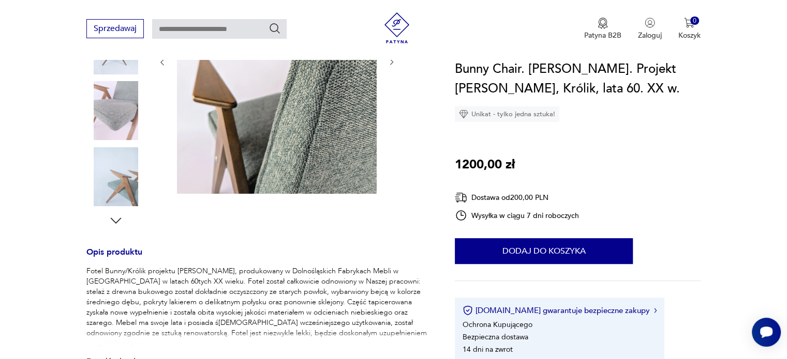
scroll to position [310, 0]
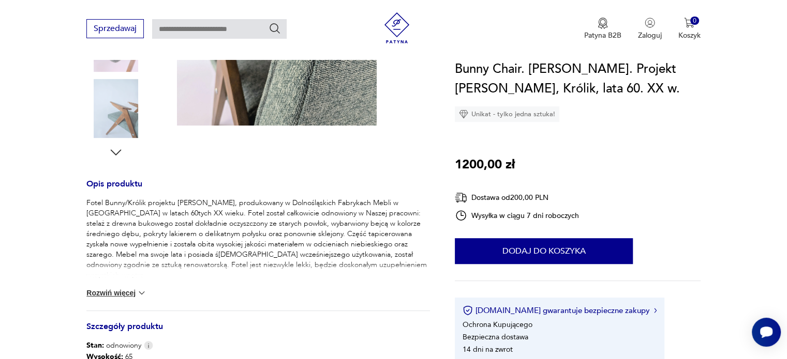
click at [112, 294] on button "Rozwiń więcej" at bounding box center [116, 293] width 60 height 10
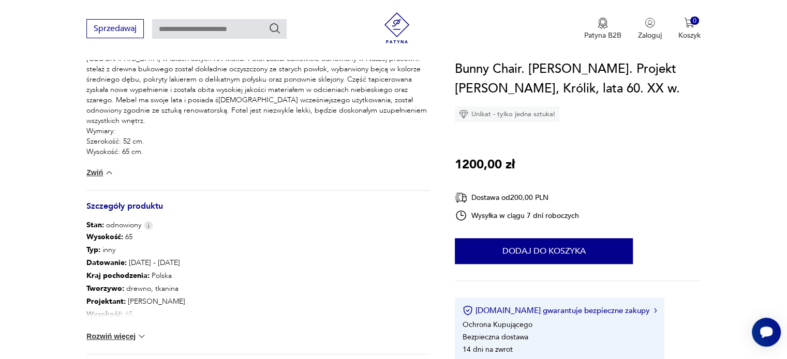
scroll to position [465, 0]
click at [105, 333] on button "Rozwiń więcej" at bounding box center [116, 336] width 60 height 10
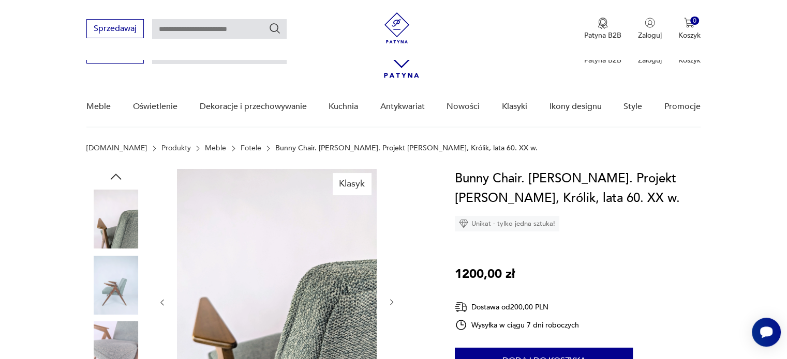
scroll to position [0, 0]
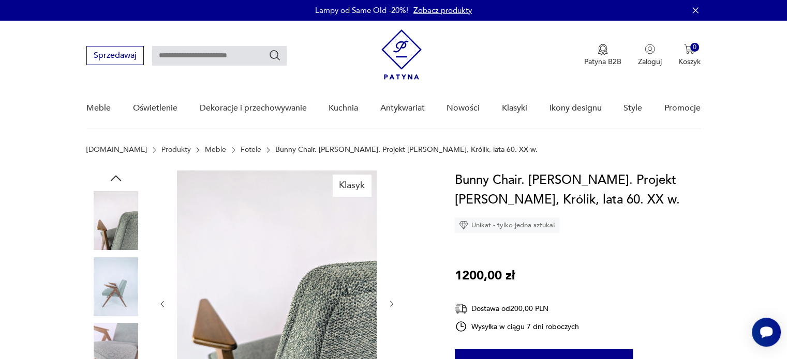
click at [126, 231] on img at bounding box center [115, 220] width 59 height 59
click at [110, 271] on img at bounding box center [115, 287] width 59 height 59
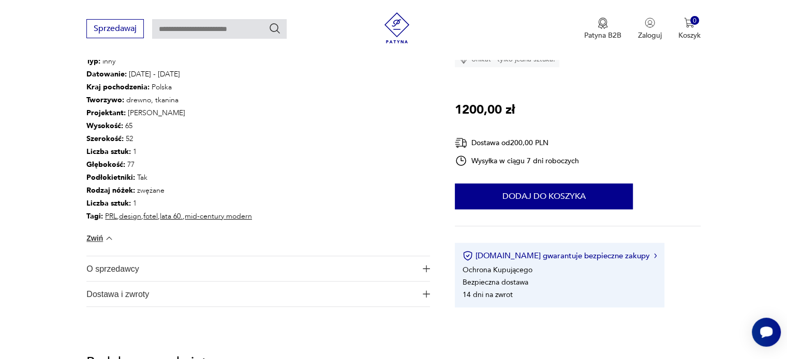
scroll to position [672, 0]
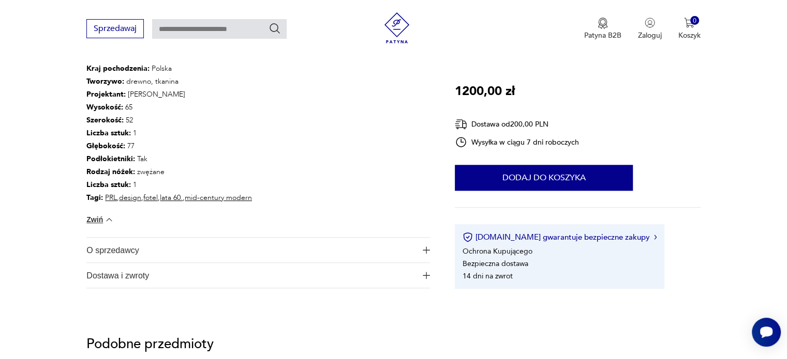
click at [261, 254] on span "O sprzedawcy" at bounding box center [250, 250] width 329 height 25
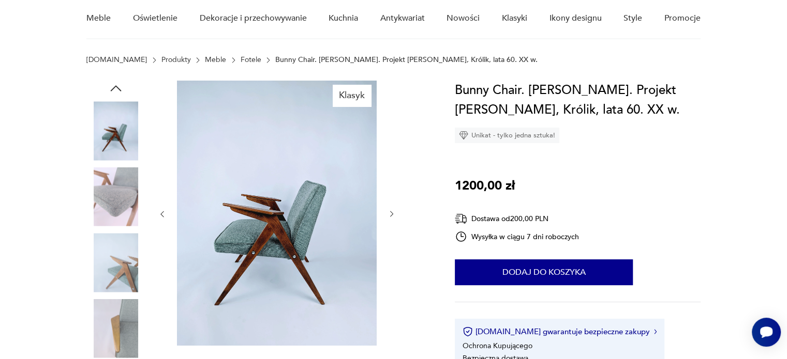
scroll to position [103, 0]
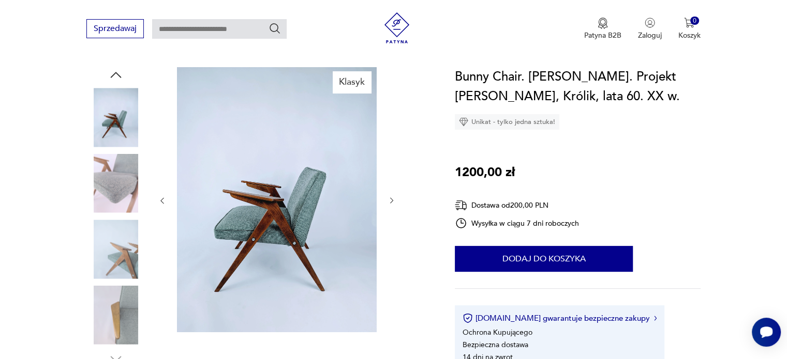
click at [124, 113] on img at bounding box center [115, 117] width 59 height 59
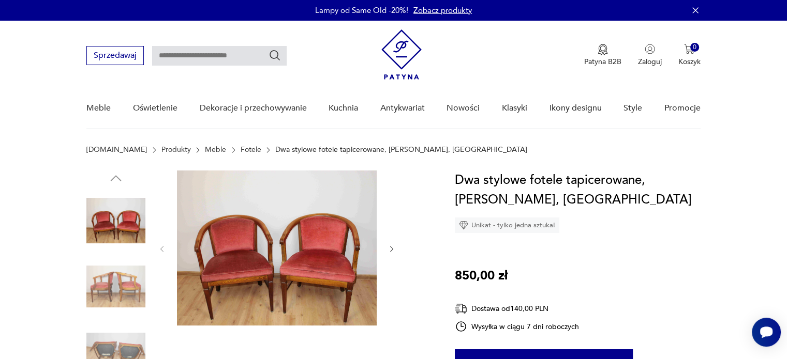
click at [99, 275] on img at bounding box center [115, 287] width 59 height 59
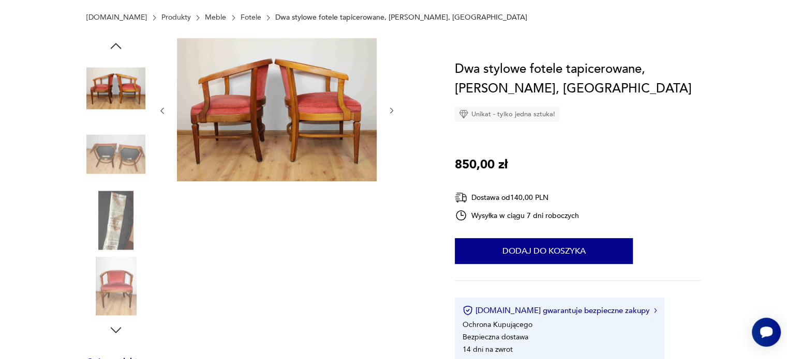
scroll to position [155, 0]
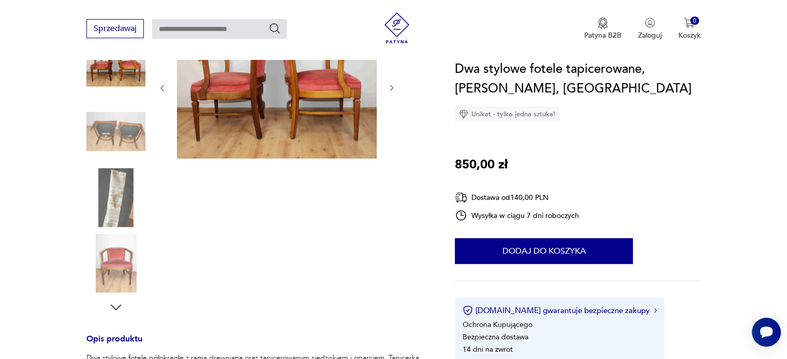
click at [112, 279] on img at bounding box center [115, 263] width 59 height 59
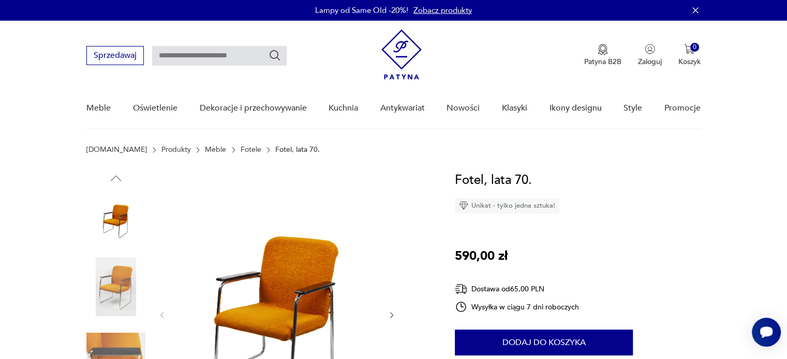
click at [125, 277] on img at bounding box center [115, 287] width 59 height 59
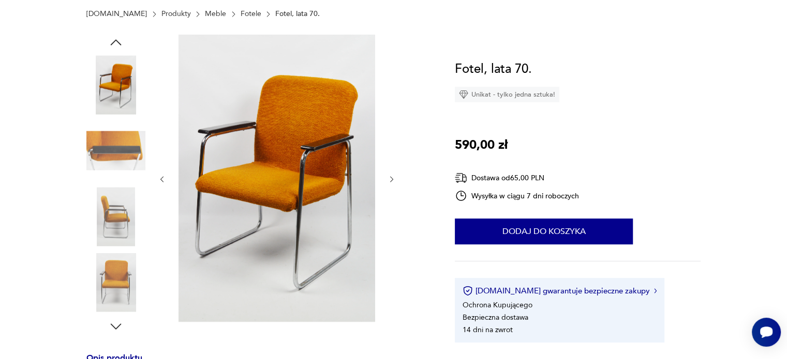
scroll to position [155, 0]
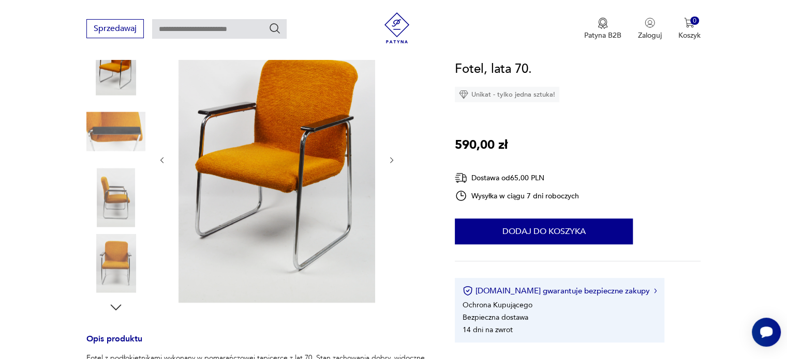
click at [388, 160] on icon "button" at bounding box center [391, 160] width 9 height 9
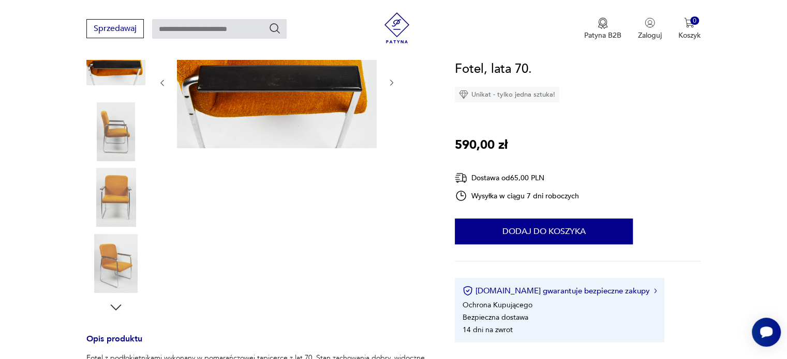
click at [392, 87] on button "button" at bounding box center [391, 83] width 9 height 10
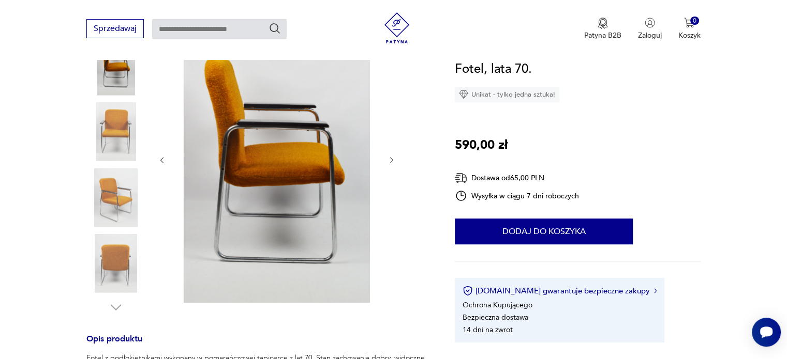
click at [389, 83] on div at bounding box center [277, 161] width 238 height 290
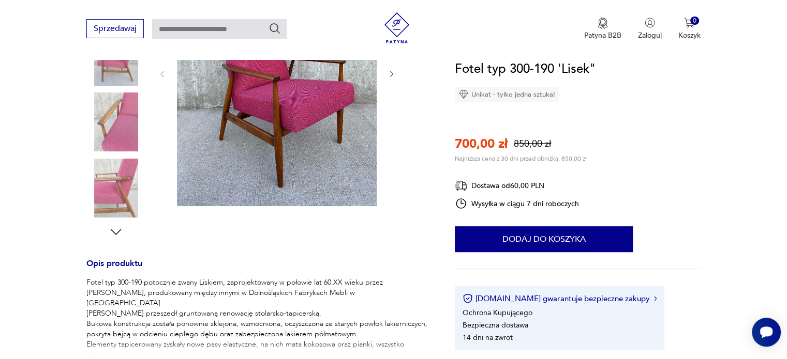
scroll to position [259, 0]
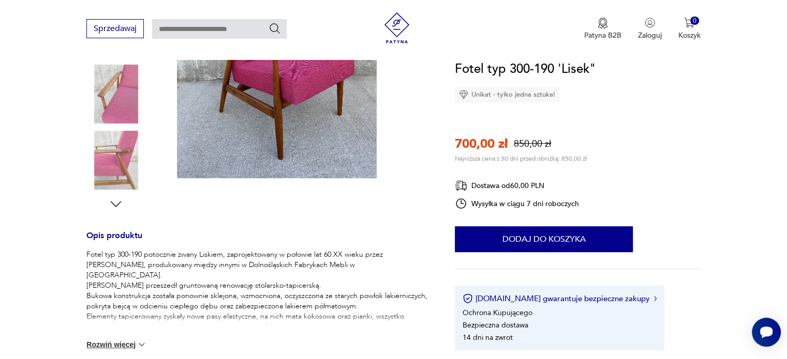
click at [119, 344] on button "Rozwiń więcej" at bounding box center [116, 345] width 60 height 10
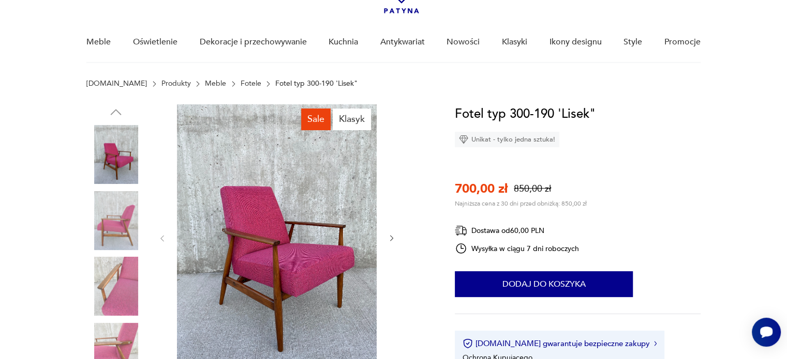
scroll to position [52, 0]
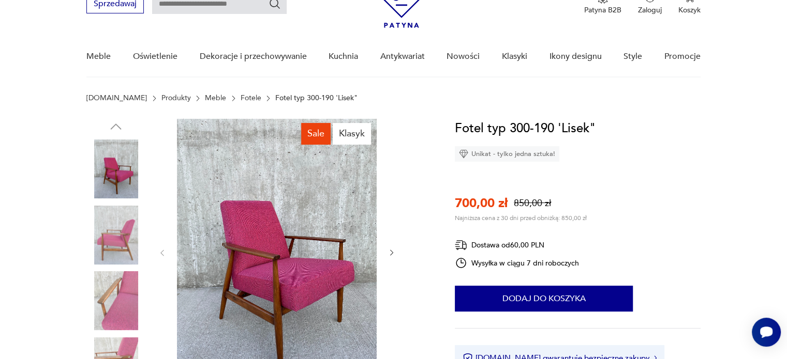
click at [128, 182] on img at bounding box center [115, 169] width 59 height 59
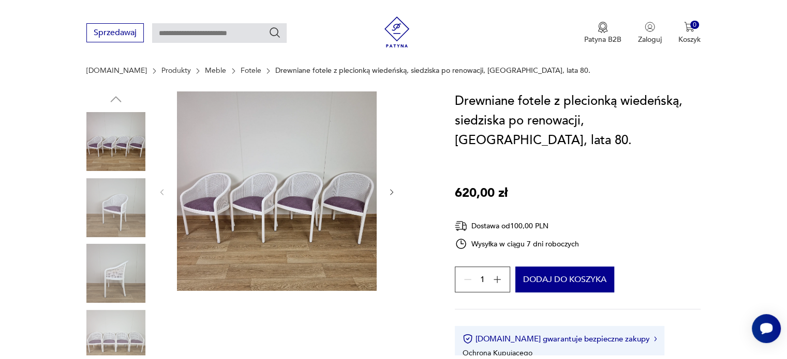
scroll to position [103, 0]
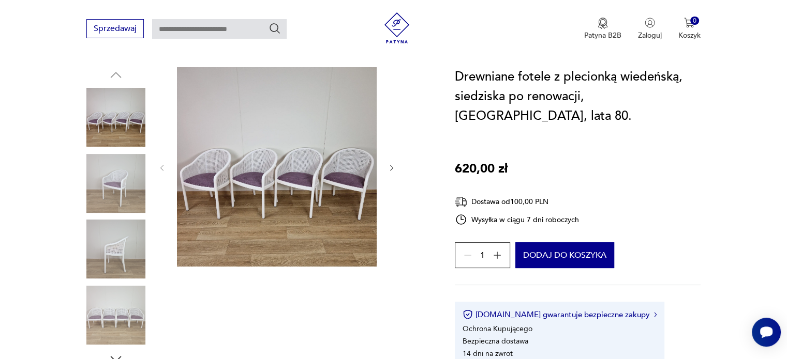
click at [123, 183] on img at bounding box center [115, 183] width 59 height 59
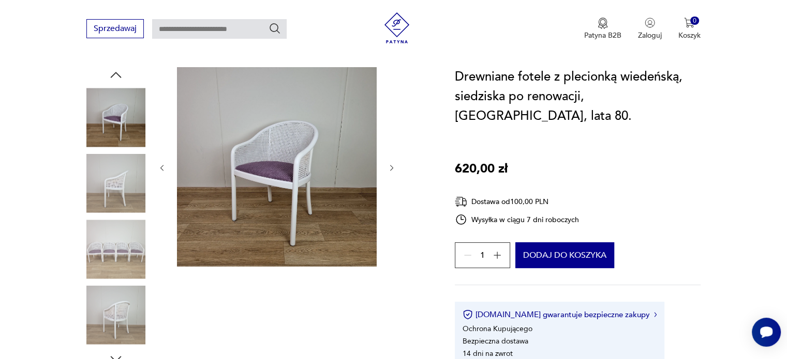
click at [125, 217] on div at bounding box center [115, 151] width 59 height 259
click at [112, 255] on img at bounding box center [115, 249] width 59 height 59
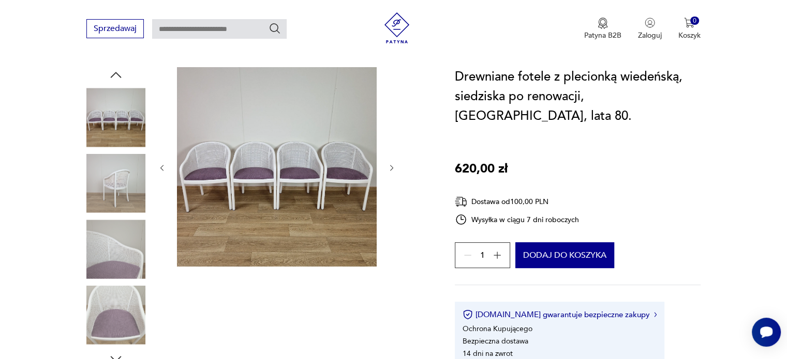
click at [118, 279] on div at bounding box center [115, 250] width 59 height 61
click at [116, 326] on img at bounding box center [115, 315] width 59 height 59
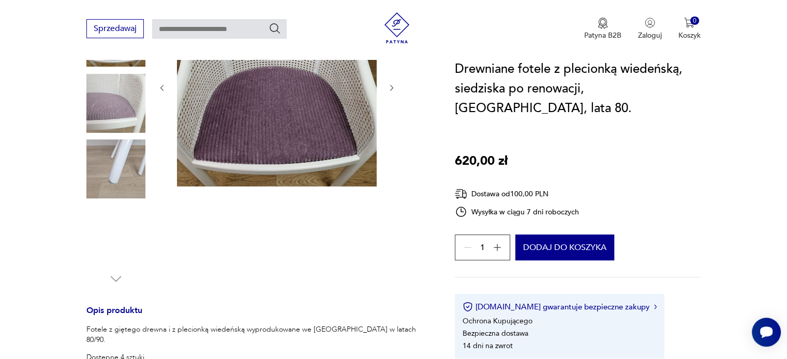
scroll to position [207, 0]
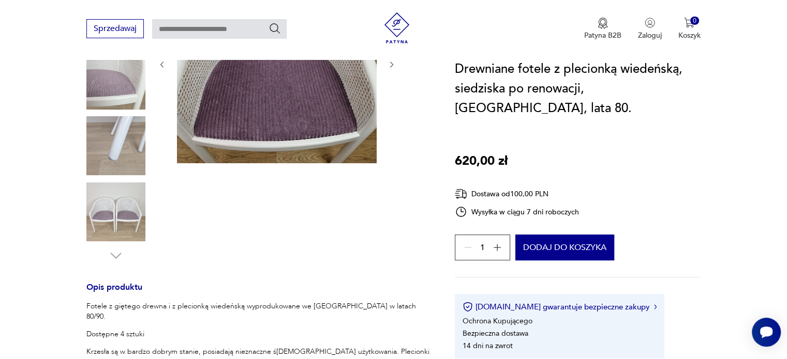
click at [129, 225] on img at bounding box center [115, 212] width 59 height 59
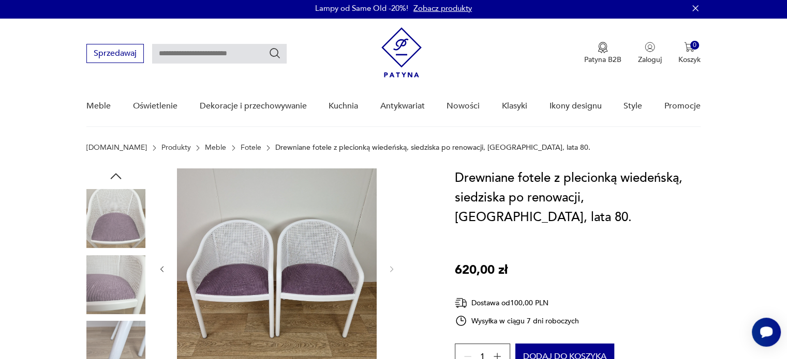
scroll to position [0, 0]
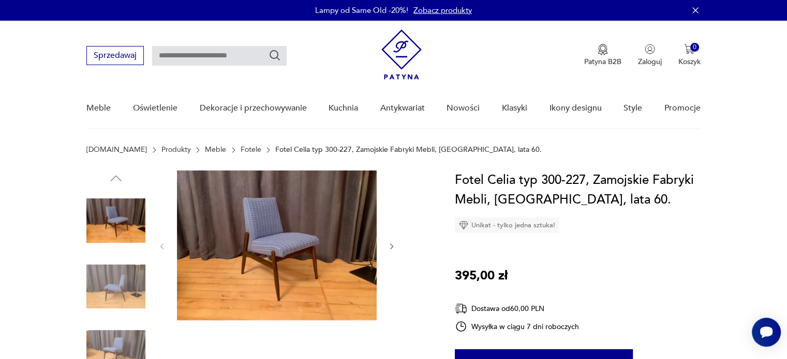
click at [125, 280] on img at bounding box center [115, 287] width 59 height 59
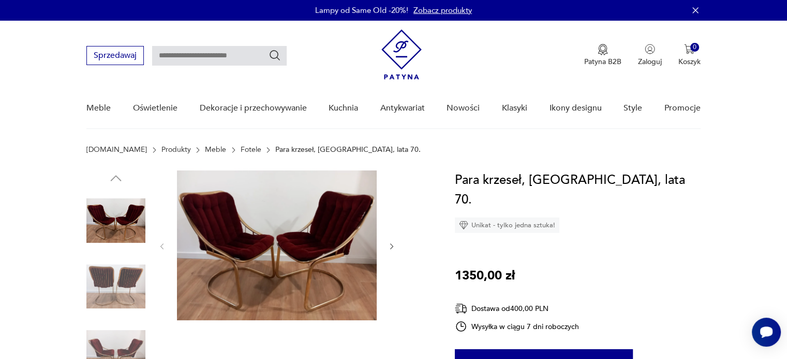
click at [391, 248] on icon "button" at bounding box center [391, 247] width 3 height 6
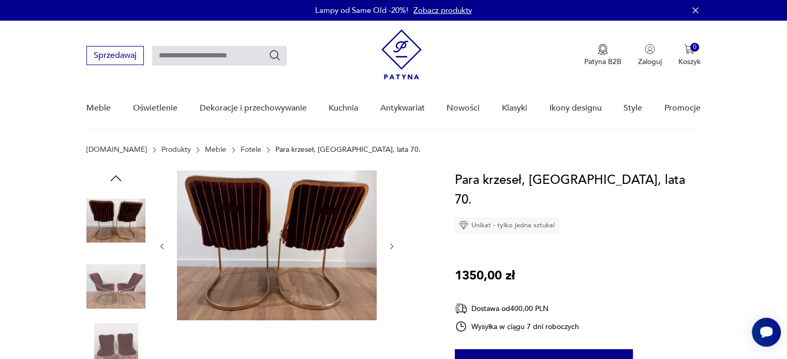
click at [390, 246] on icon "button" at bounding box center [391, 247] width 9 height 9
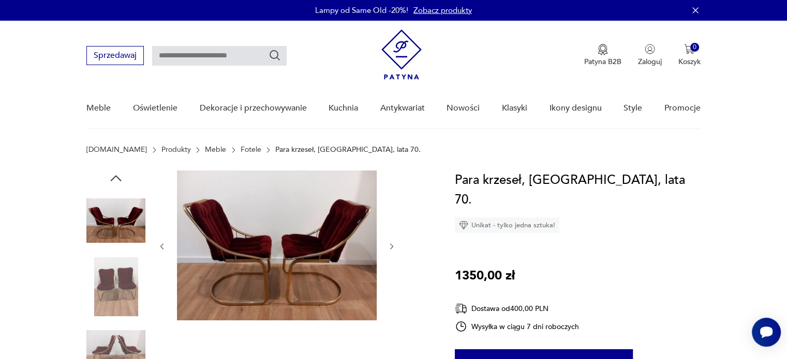
click at [390, 246] on icon "button" at bounding box center [391, 247] width 9 height 9
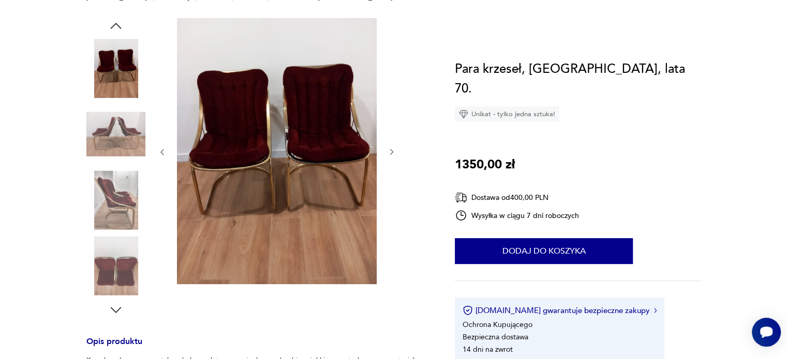
scroll to position [207, 0]
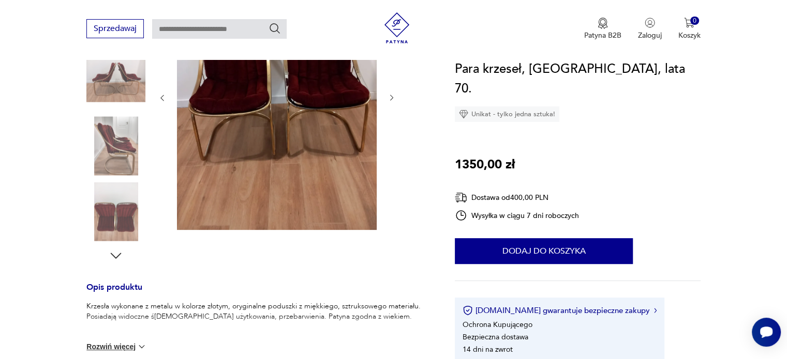
click at [118, 345] on button "Rozwiń więcej" at bounding box center [116, 347] width 60 height 10
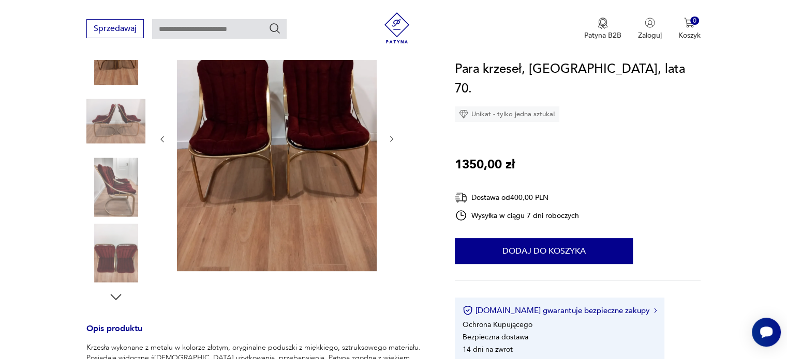
scroll to position [0, 0]
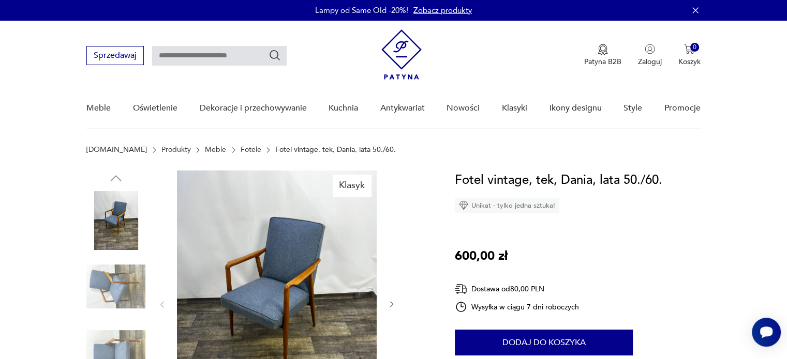
click at [134, 295] on img at bounding box center [115, 287] width 59 height 59
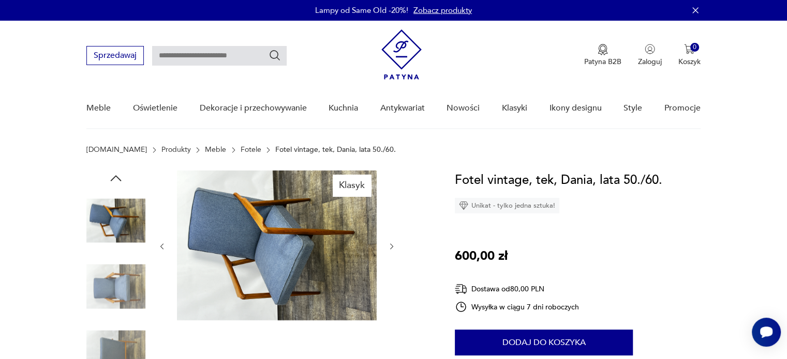
click at [393, 245] on icon "button" at bounding box center [391, 247] width 9 height 9
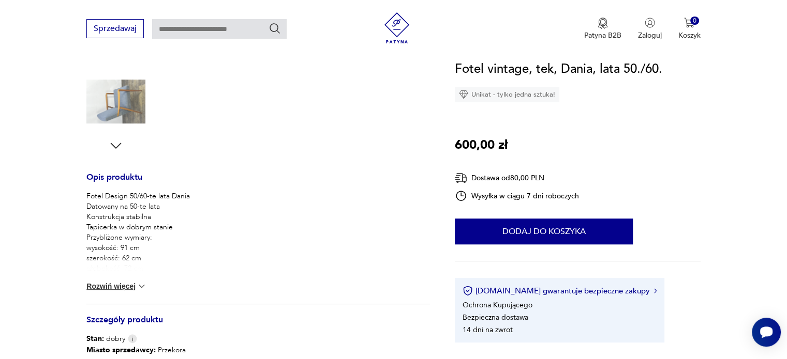
scroll to position [362, 0]
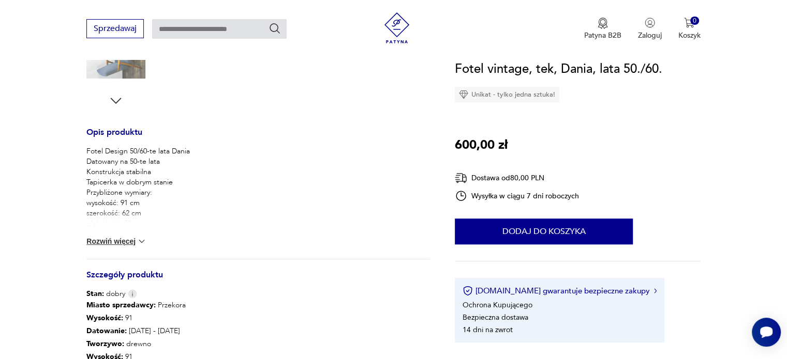
click at [110, 245] on button "Rozwiń więcej" at bounding box center [116, 241] width 60 height 10
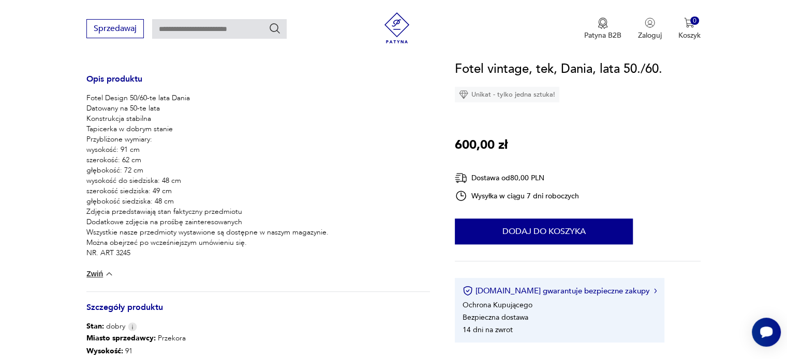
scroll to position [414, 0]
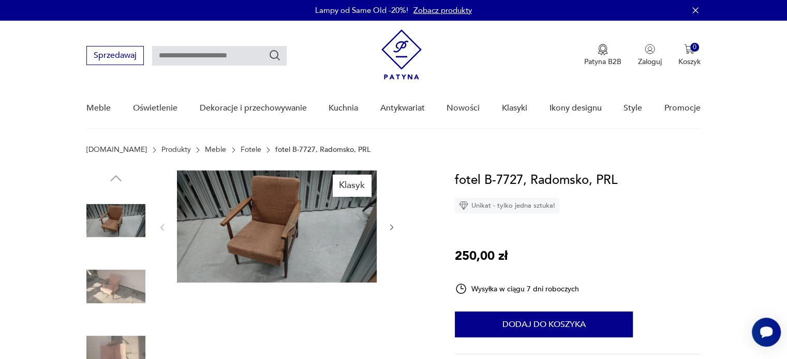
click at [116, 291] on img at bounding box center [115, 287] width 59 height 59
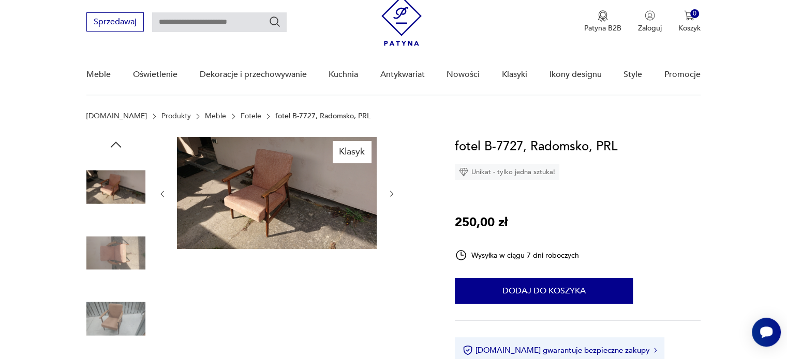
scroll to position [155, 0]
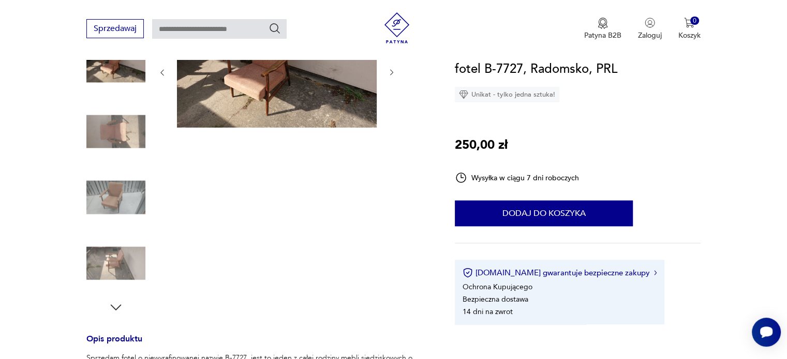
click at [112, 195] on img at bounding box center [115, 197] width 59 height 59
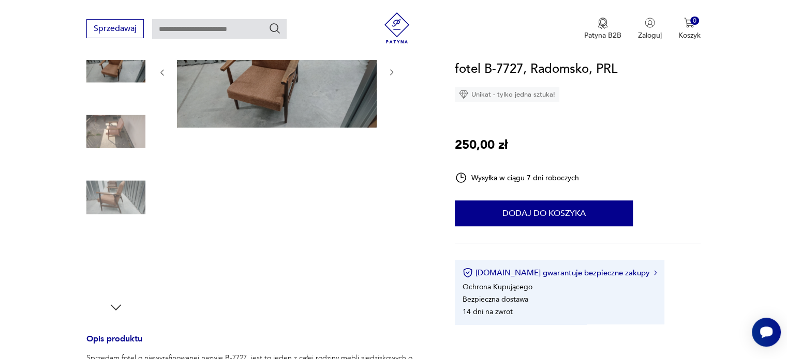
click at [112, 218] on img at bounding box center [115, 197] width 59 height 59
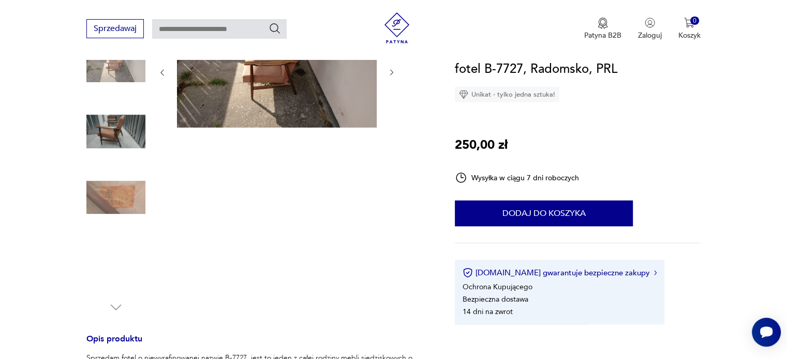
click at [122, 248] on img at bounding box center [115, 263] width 59 height 59
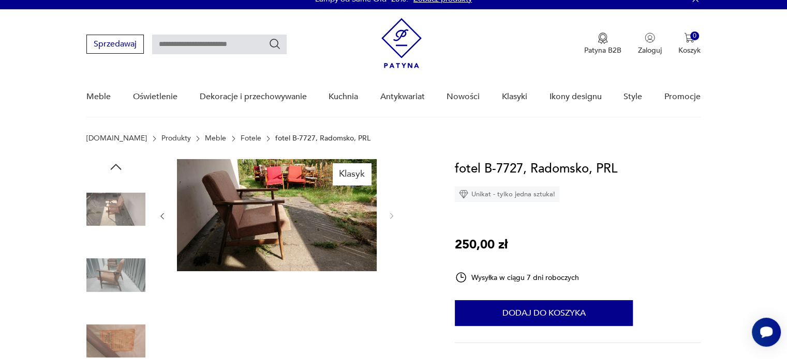
scroll to position [0, 0]
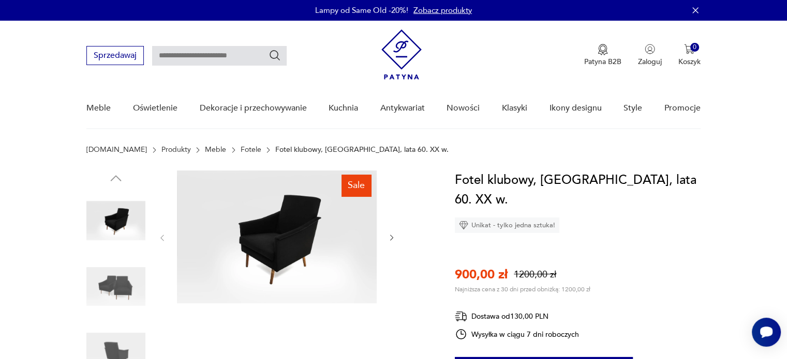
click at [116, 287] on img at bounding box center [115, 287] width 59 height 59
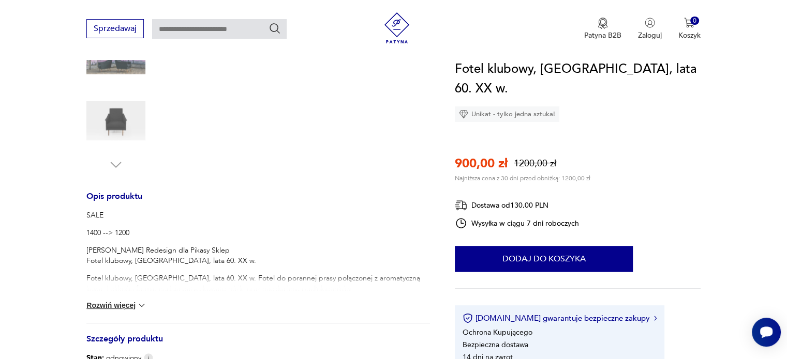
scroll to position [310, 0]
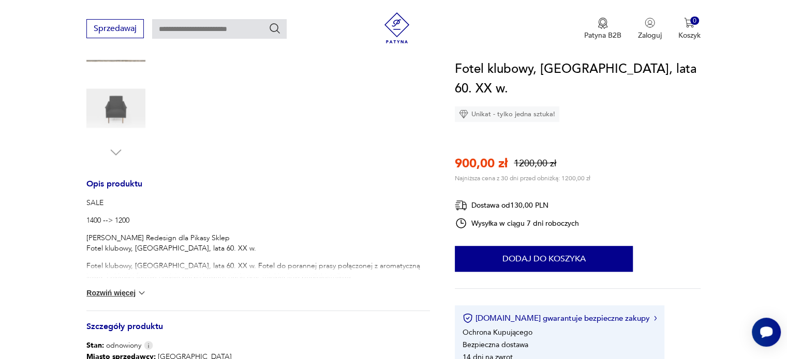
click at [139, 290] on img at bounding box center [142, 293] width 10 height 10
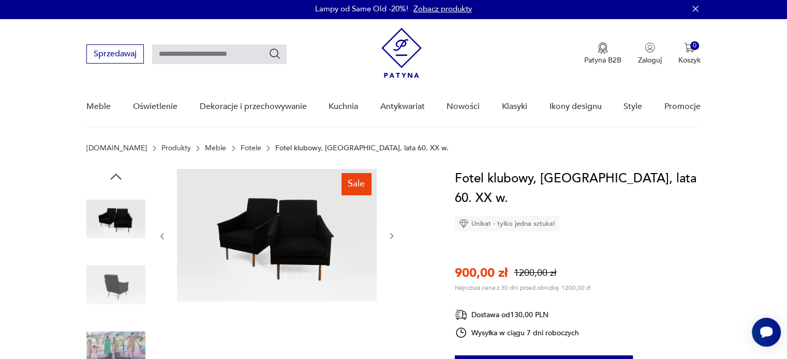
scroll to position [0, 0]
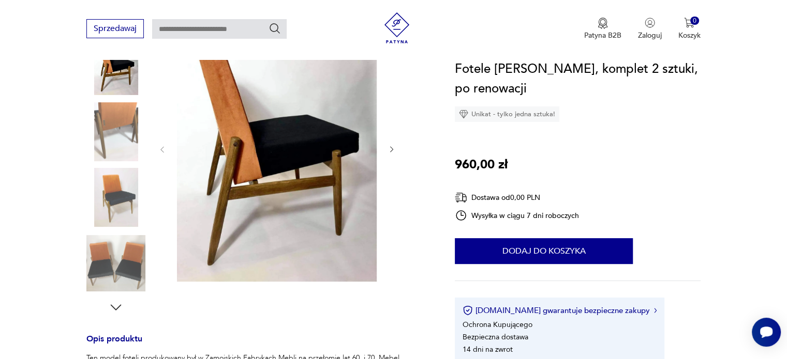
click at [103, 252] on img at bounding box center [115, 263] width 59 height 59
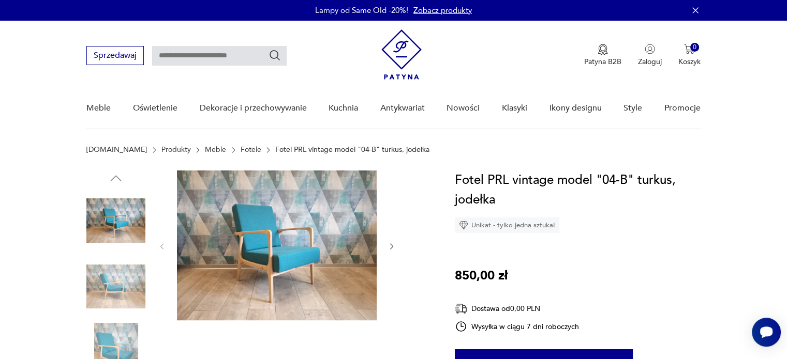
click at [118, 282] on img at bounding box center [115, 287] width 59 height 59
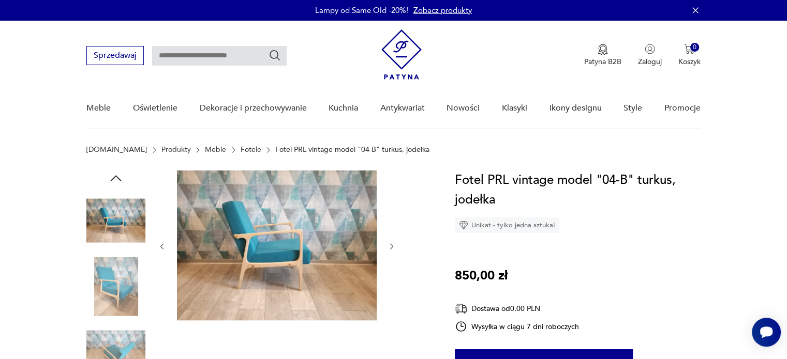
click at [123, 298] on img at bounding box center [115, 287] width 59 height 59
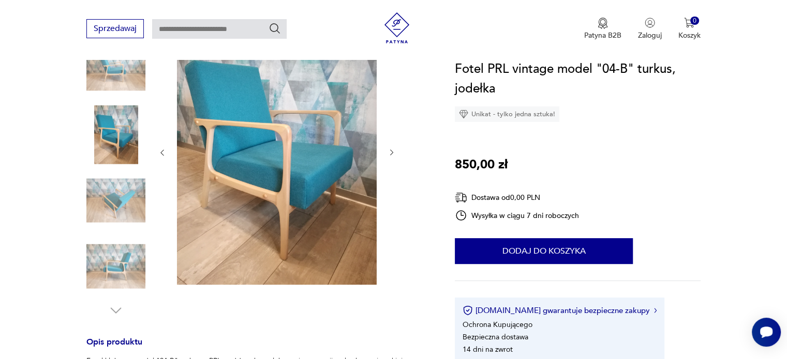
scroll to position [155, 0]
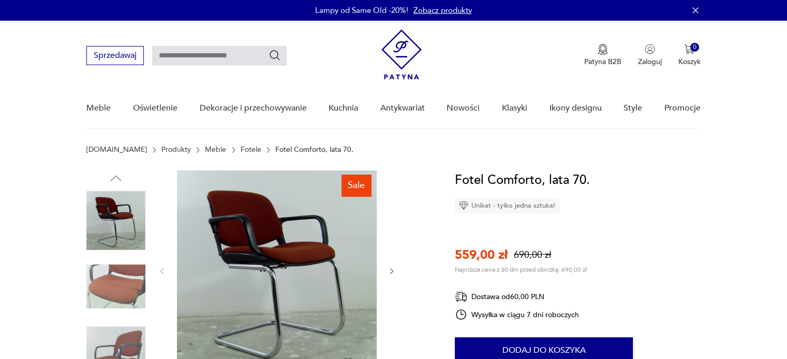
click at [119, 297] on img at bounding box center [115, 287] width 59 height 59
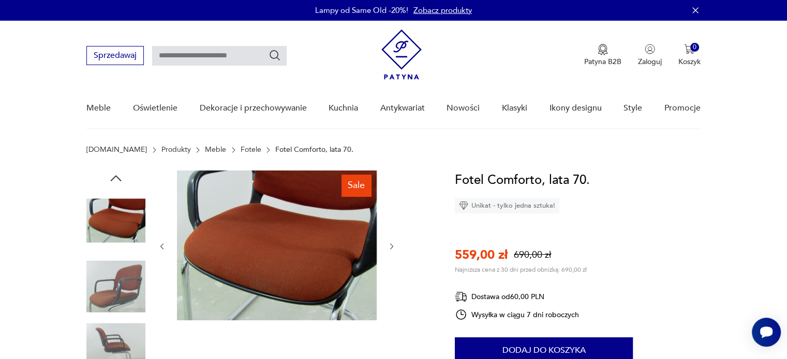
click at [119, 306] on img at bounding box center [115, 287] width 59 height 59
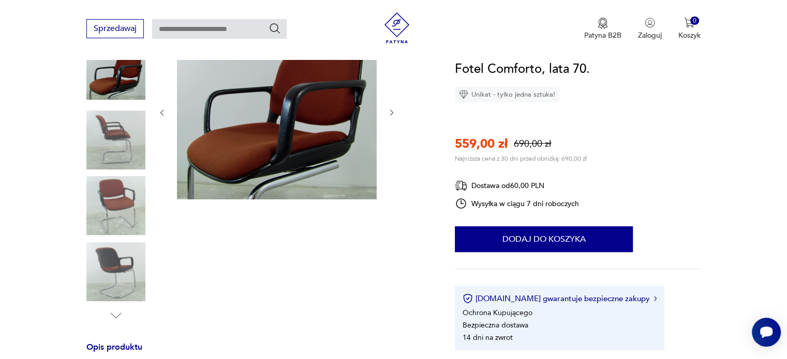
scroll to position [155, 0]
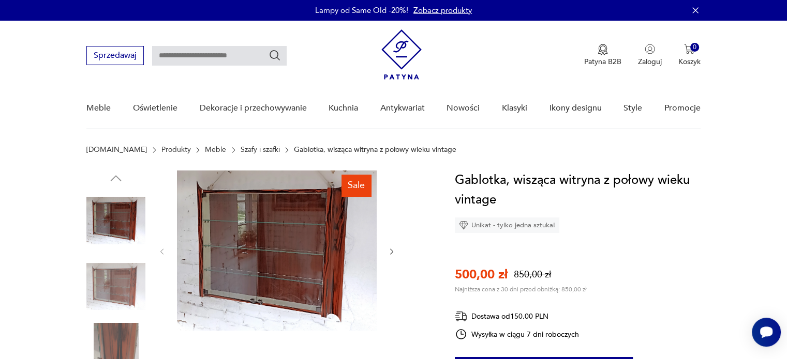
click at [121, 274] on img at bounding box center [115, 287] width 59 height 59
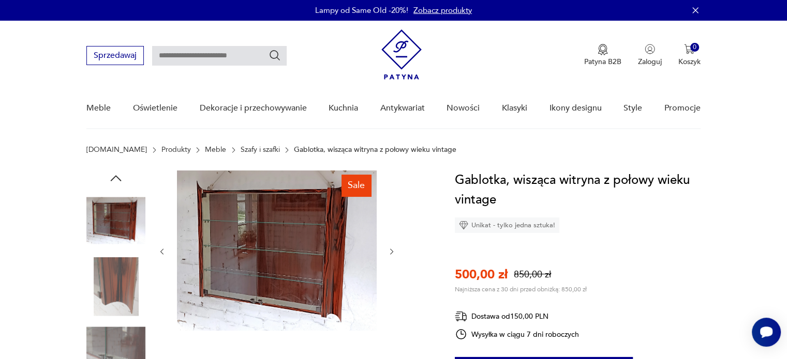
click at [121, 294] on img at bounding box center [115, 287] width 59 height 59
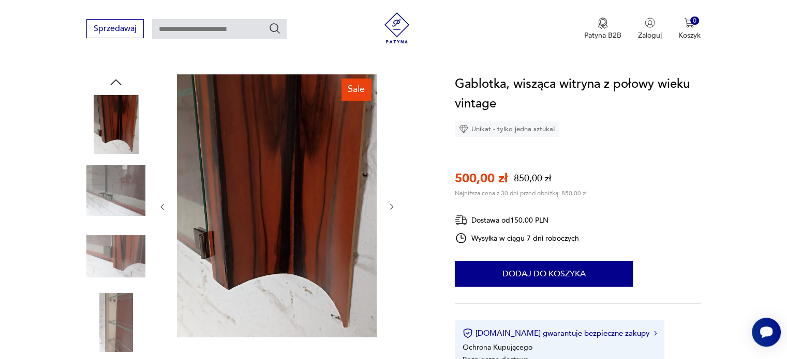
scroll to position [103, 0]
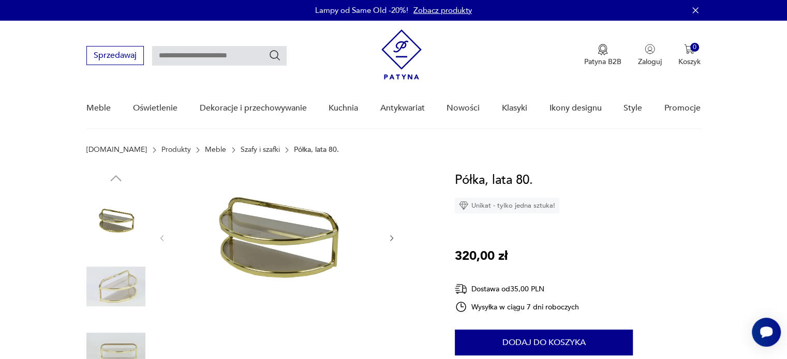
click at [119, 282] on img at bounding box center [115, 287] width 59 height 59
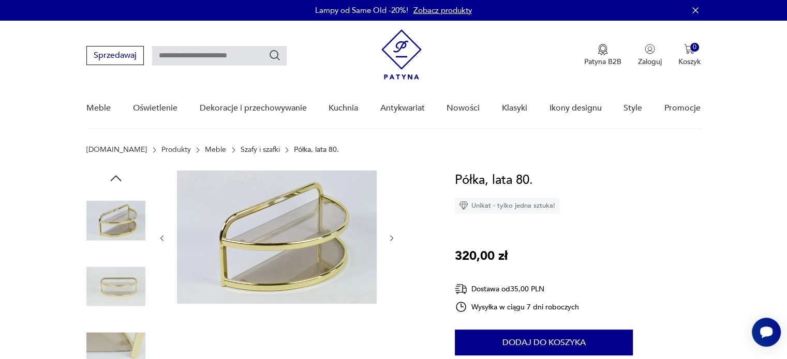
click at [118, 314] on img at bounding box center [115, 287] width 59 height 59
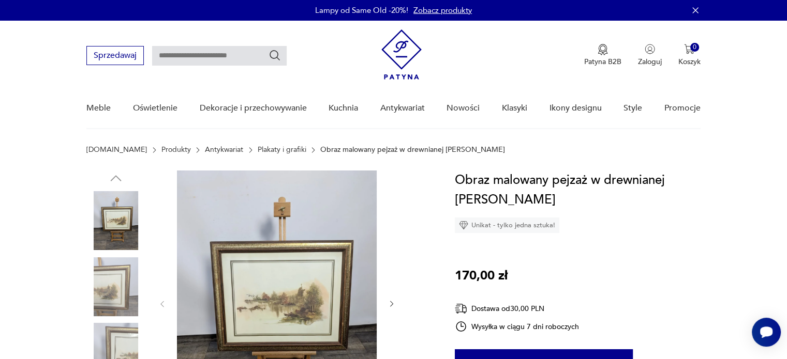
click at [138, 282] on img at bounding box center [115, 287] width 59 height 59
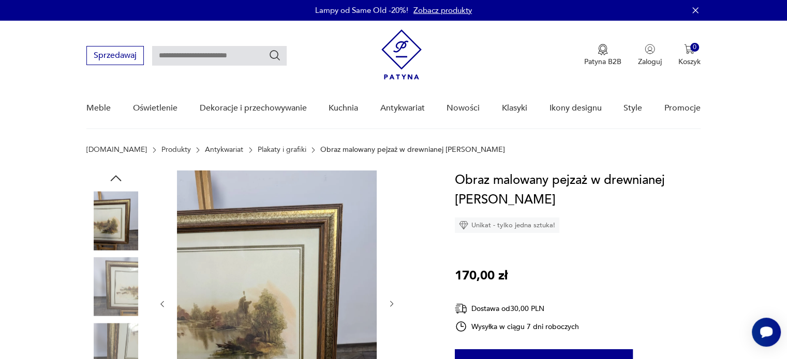
click at [388, 303] on icon "button" at bounding box center [391, 304] width 9 height 9
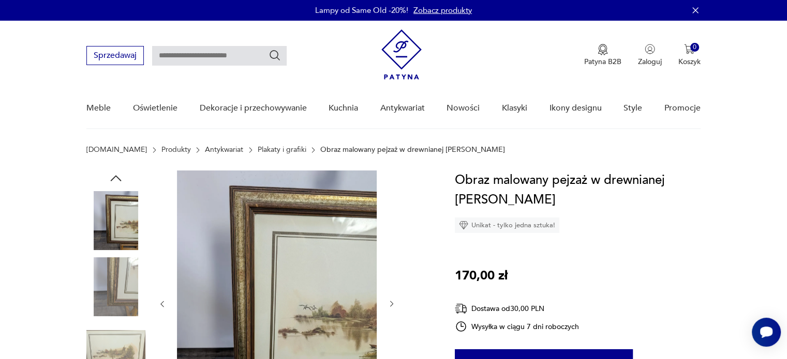
click at [388, 303] on icon "button" at bounding box center [391, 304] width 9 height 9
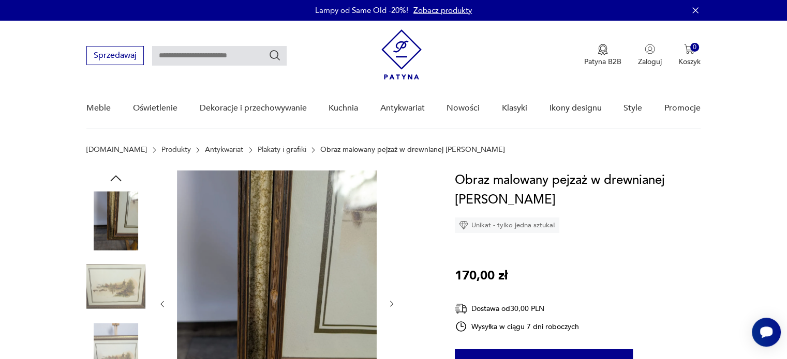
click at [388, 303] on icon "button" at bounding box center [391, 304] width 9 height 9
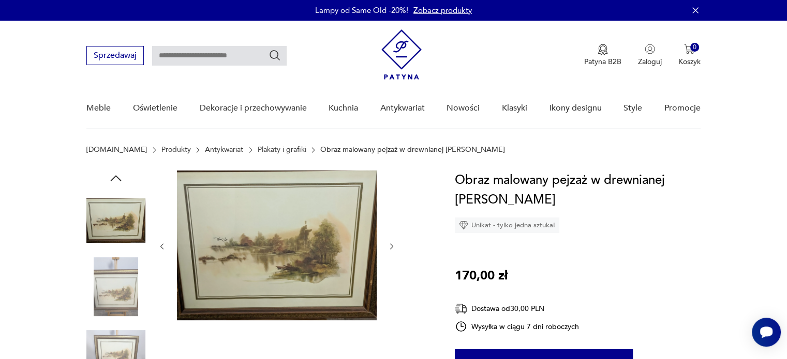
click at [388, 303] on div at bounding box center [277, 247] width 238 height 152
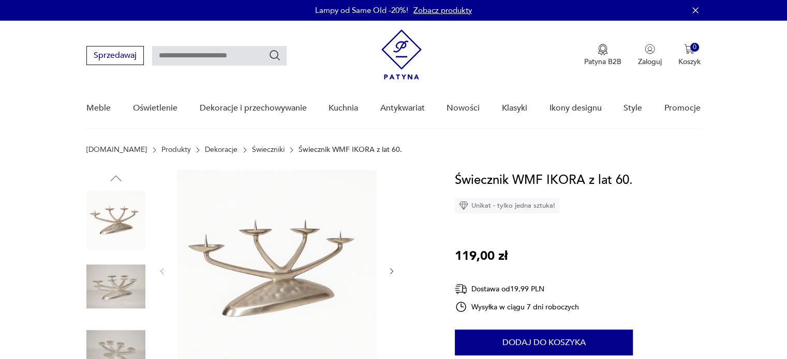
click at [115, 286] on img at bounding box center [115, 287] width 59 height 59
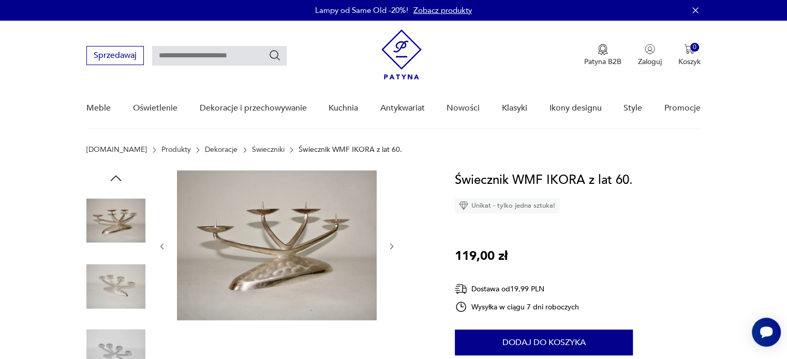
click at [120, 313] on img at bounding box center [115, 287] width 59 height 59
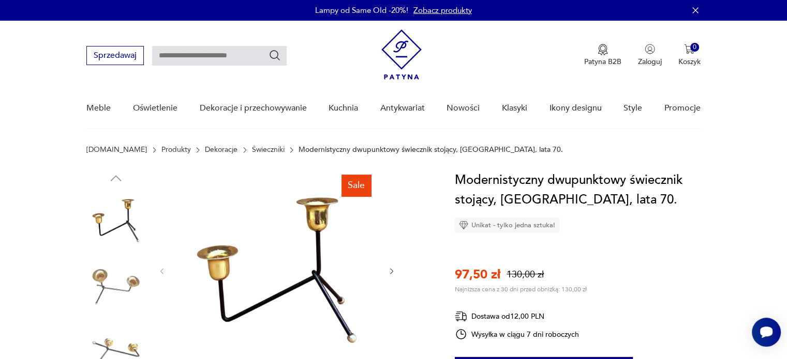
click at [112, 283] on img at bounding box center [115, 287] width 59 height 59
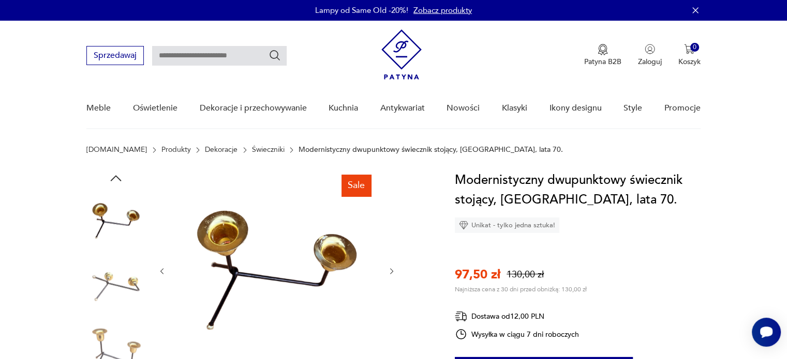
click at [112, 304] on img at bounding box center [115, 287] width 59 height 59
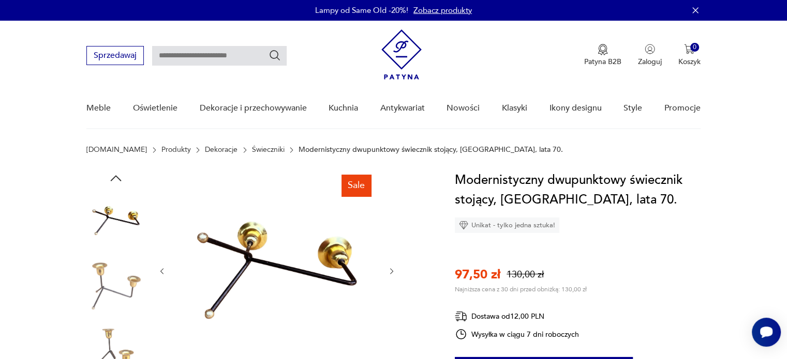
click at [114, 323] on img at bounding box center [115, 352] width 59 height 59
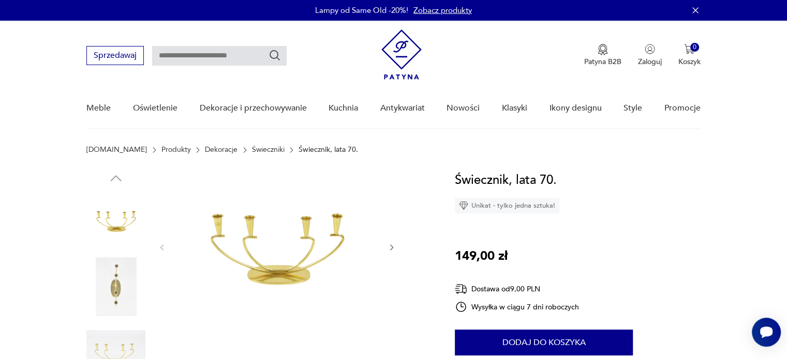
click at [128, 338] on img at bounding box center [115, 352] width 59 height 59
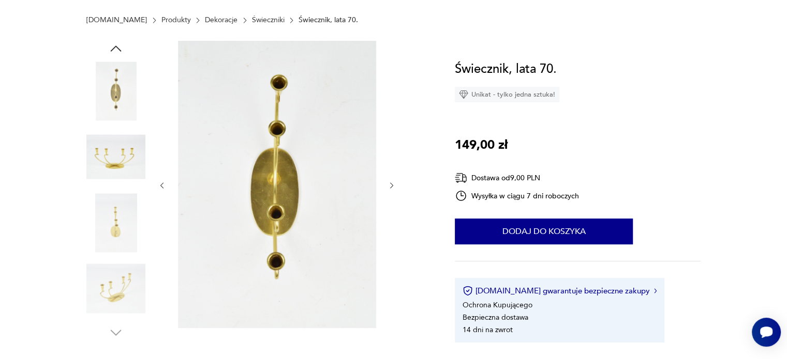
scroll to position [155, 0]
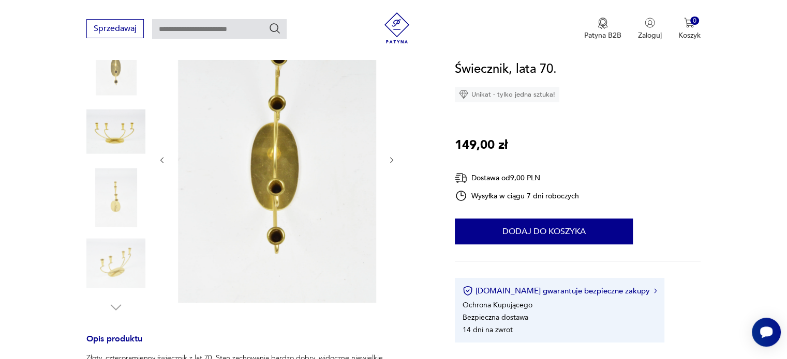
click at [117, 271] on img at bounding box center [115, 263] width 59 height 59
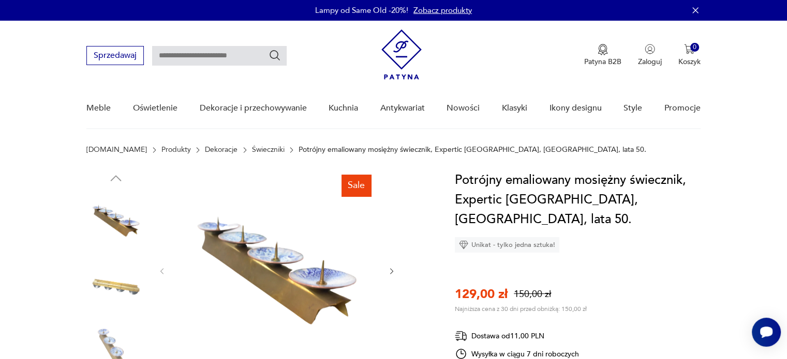
click at [103, 288] on img at bounding box center [115, 287] width 59 height 59
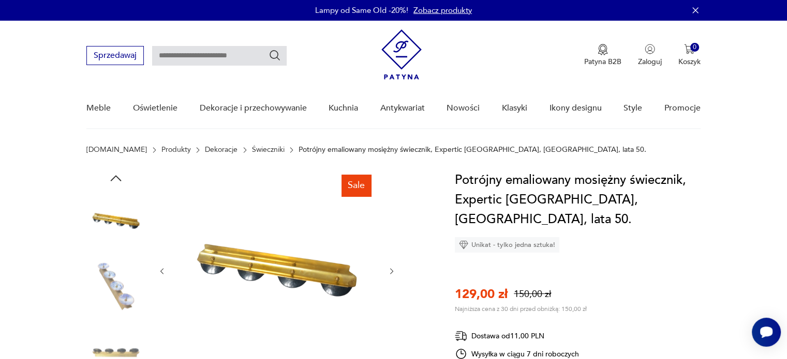
click at [109, 301] on img at bounding box center [115, 287] width 59 height 59
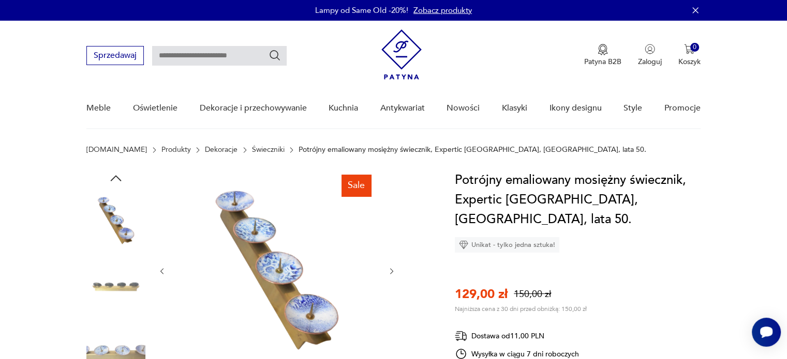
click at [120, 291] on img at bounding box center [115, 287] width 59 height 59
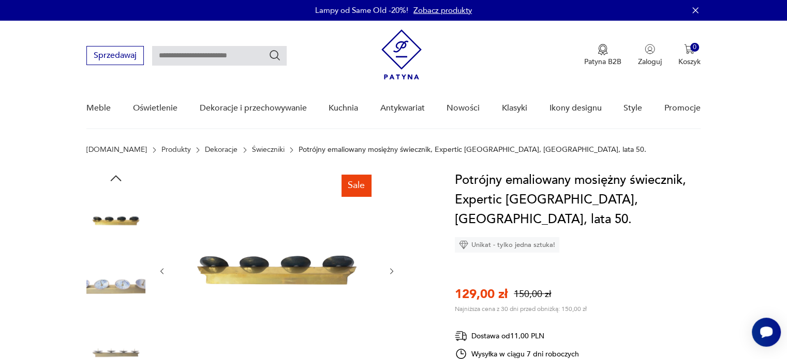
click at [124, 346] on img at bounding box center [115, 352] width 59 height 59
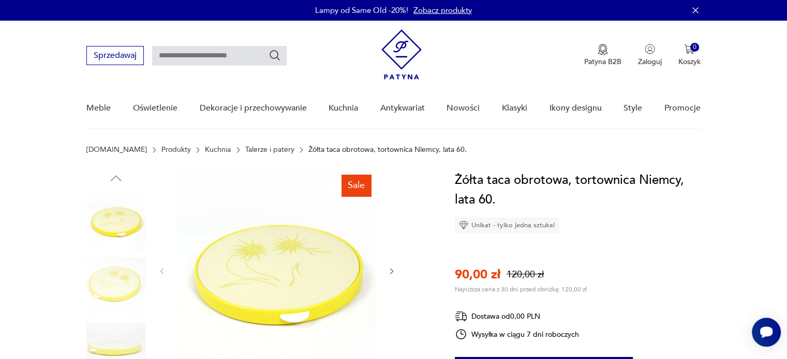
click at [394, 273] on icon "button" at bounding box center [391, 271] width 9 height 9
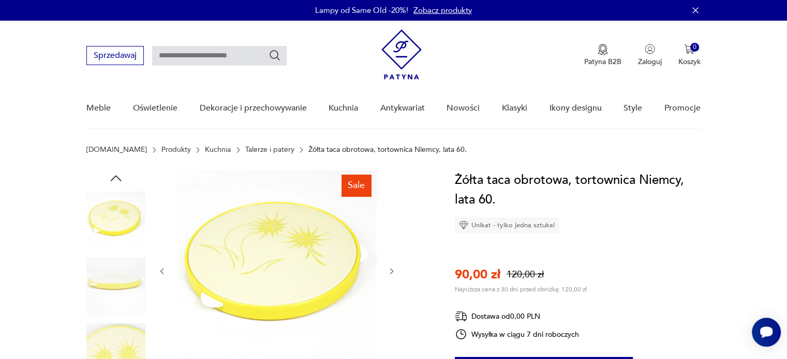
click at [395, 272] on icon "button" at bounding box center [391, 271] width 9 height 9
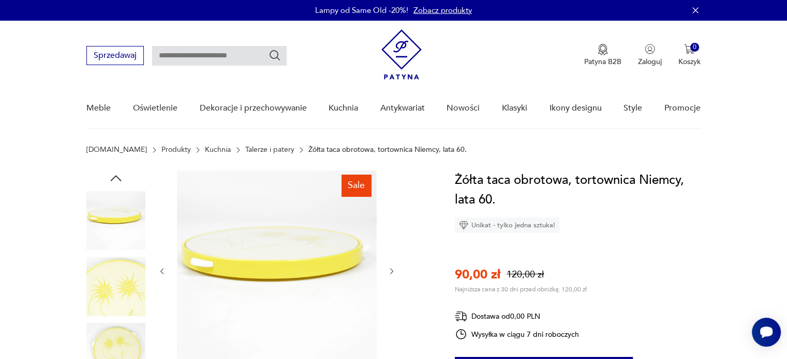
click at [395, 272] on icon "button" at bounding box center [391, 271] width 9 height 9
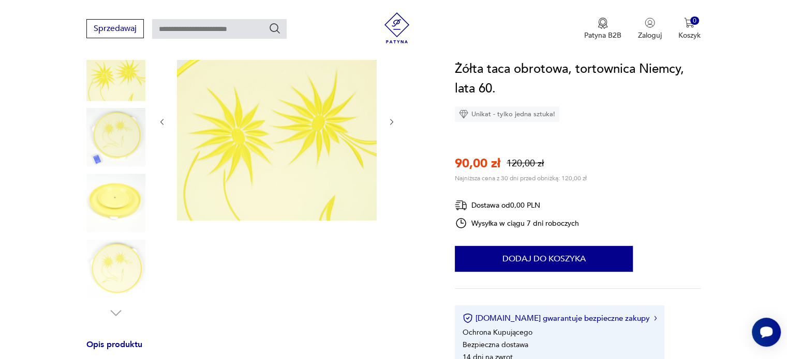
scroll to position [103, 0]
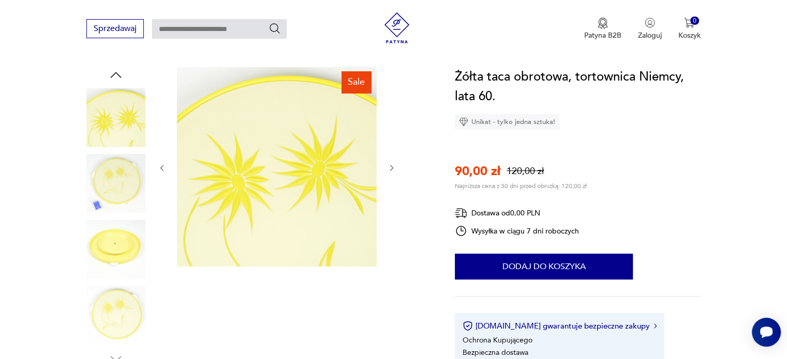
click at [113, 245] on img at bounding box center [115, 249] width 59 height 59
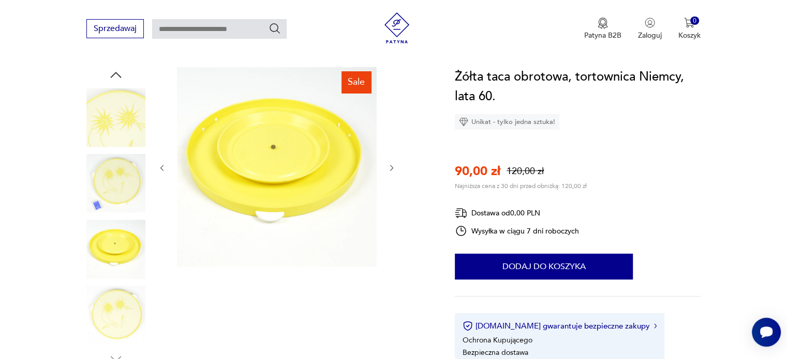
click at [116, 173] on img at bounding box center [115, 183] width 59 height 59
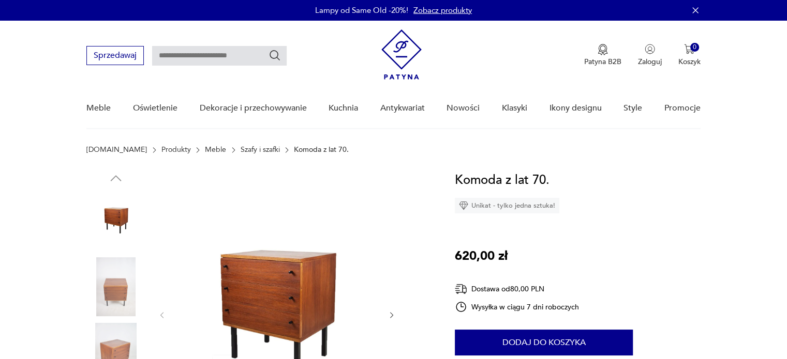
click at [128, 283] on img at bounding box center [115, 287] width 59 height 59
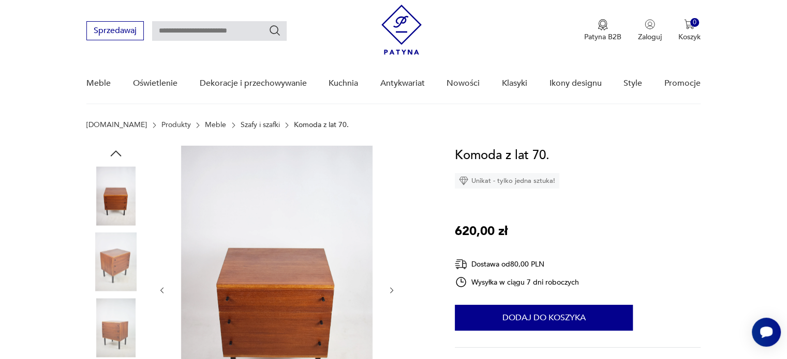
scroll to position [155, 0]
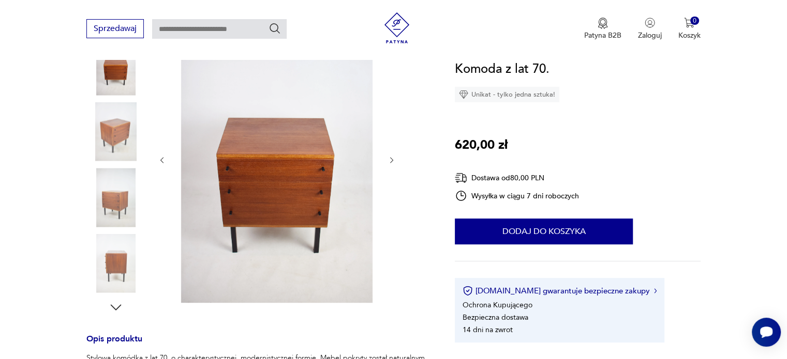
click at [387, 161] on icon "button" at bounding box center [391, 160] width 9 height 9
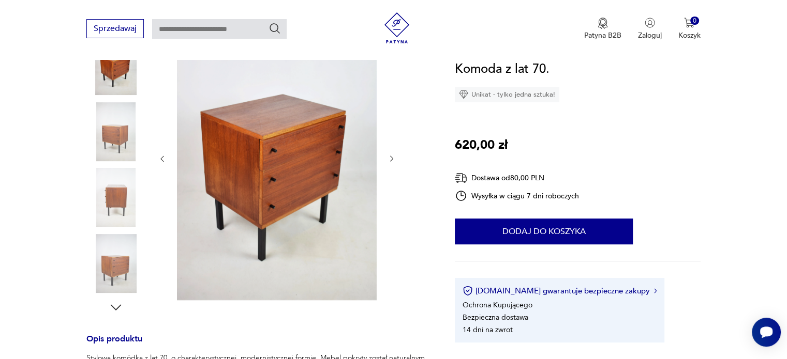
click at [387, 161] on icon "button" at bounding box center [391, 159] width 9 height 9
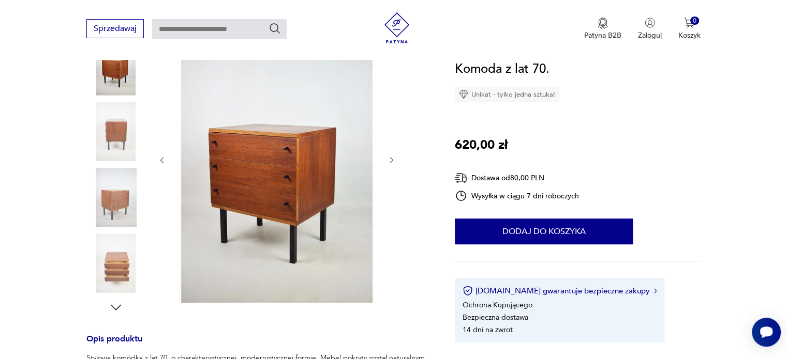
click at [387, 161] on icon "button" at bounding box center [391, 160] width 9 height 9
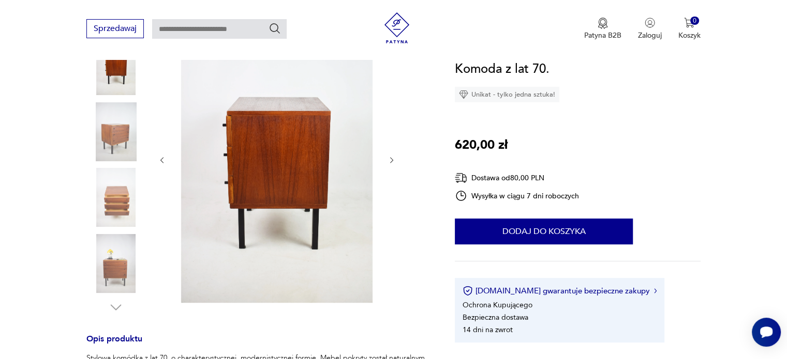
click at [387, 161] on icon "button" at bounding box center [391, 160] width 9 height 9
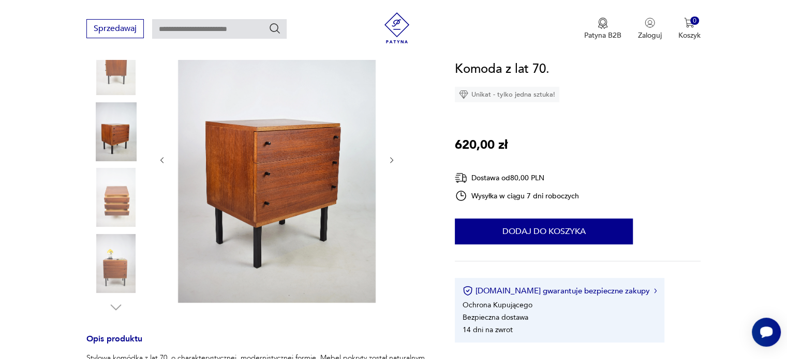
click at [387, 161] on icon "button" at bounding box center [391, 160] width 9 height 9
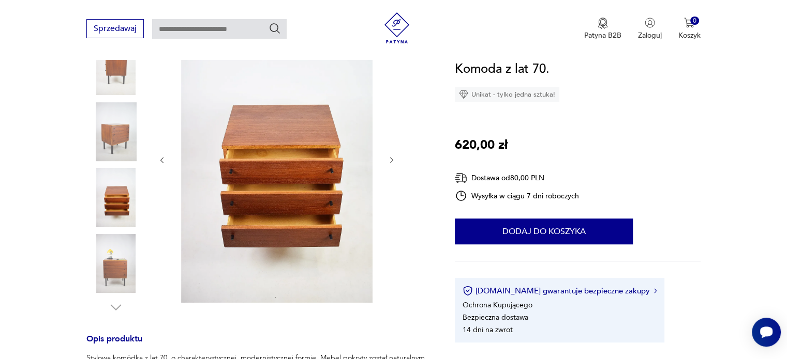
click at [387, 161] on icon "button" at bounding box center [391, 160] width 9 height 9
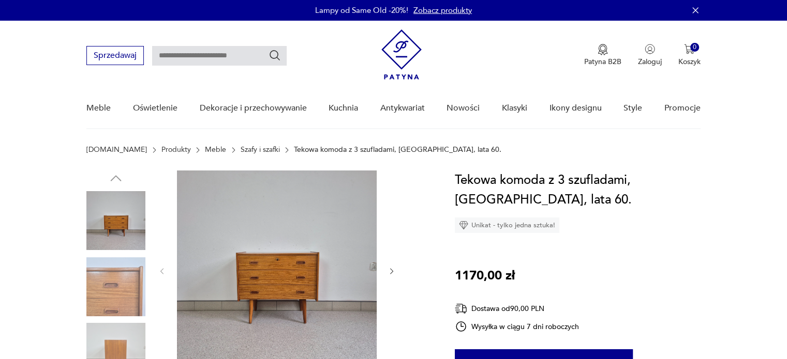
click at [393, 275] on button "button" at bounding box center [391, 271] width 9 height 10
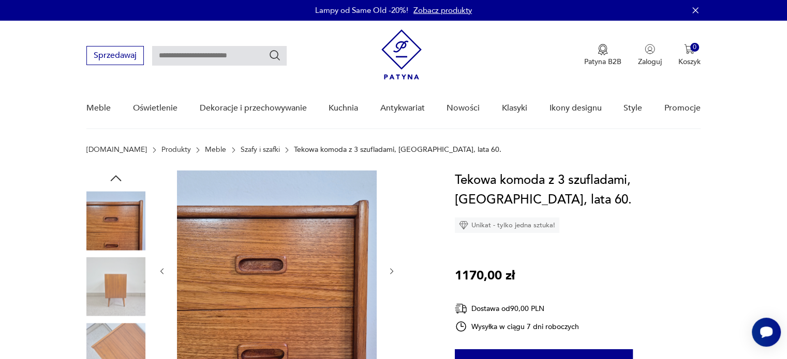
click at [391, 271] on icon "button" at bounding box center [391, 271] width 9 height 9
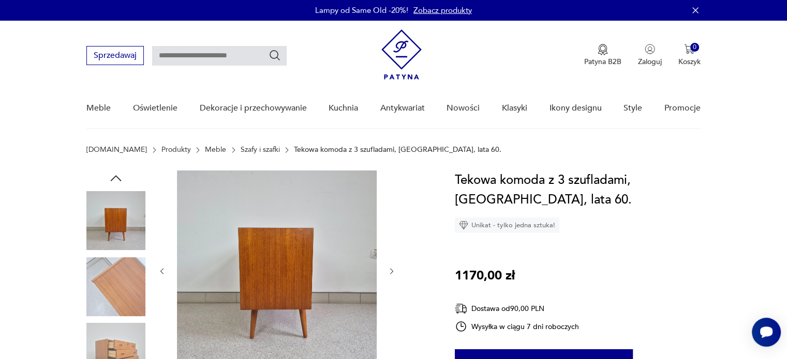
click at [391, 271] on icon "button" at bounding box center [391, 271] width 9 height 9
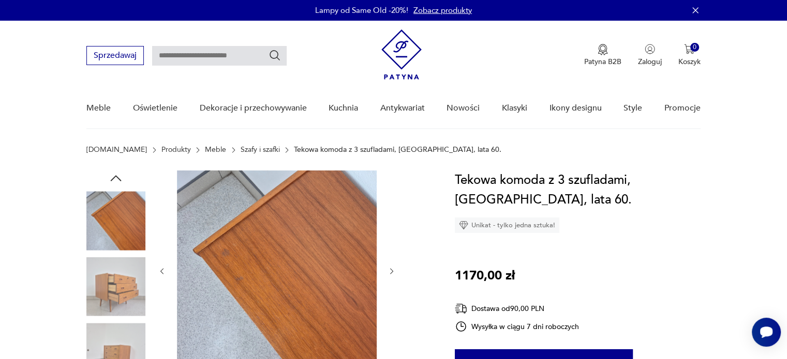
click at [391, 270] on icon "button" at bounding box center [391, 271] width 9 height 9
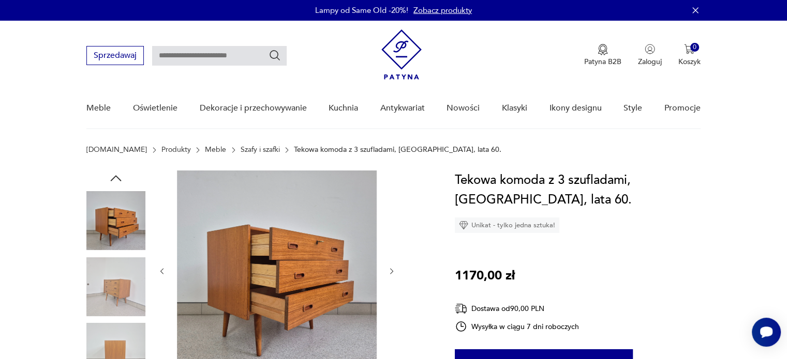
click at [391, 270] on icon "button" at bounding box center [391, 271] width 9 height 9
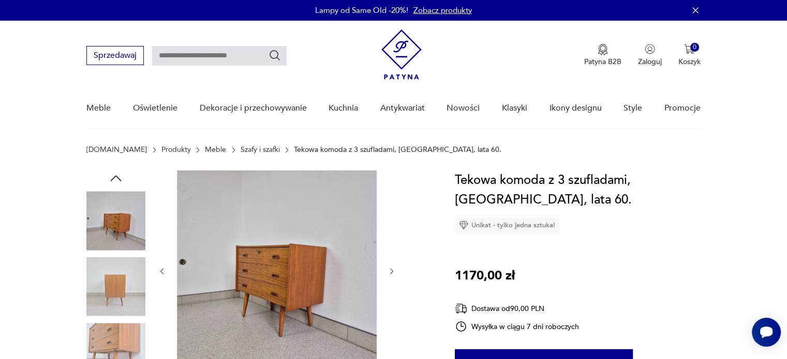
click at [123, 293] on img at bounding box center [115, 287] width 59 height 59
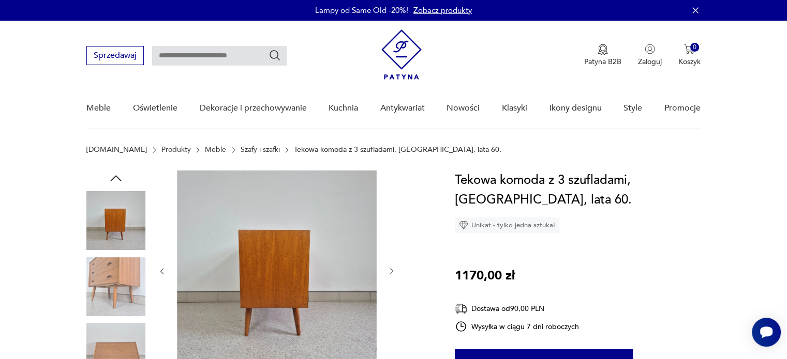
click at [393, 273] on icon "button" at bounding box center [391, 271] width 9 height 9
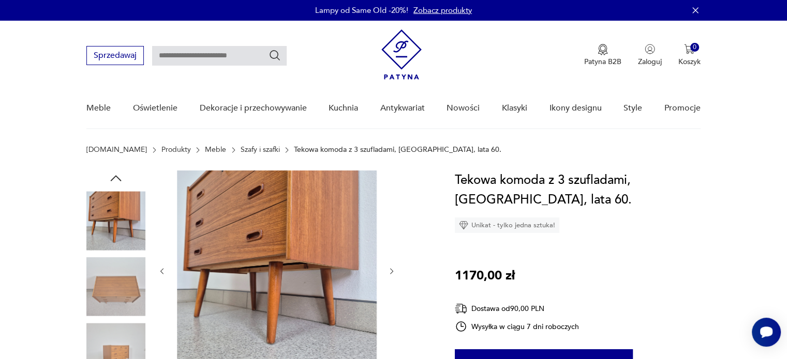
click at [393, 273] on icon "button" at bounding box center [391, 271] width 9 height 9
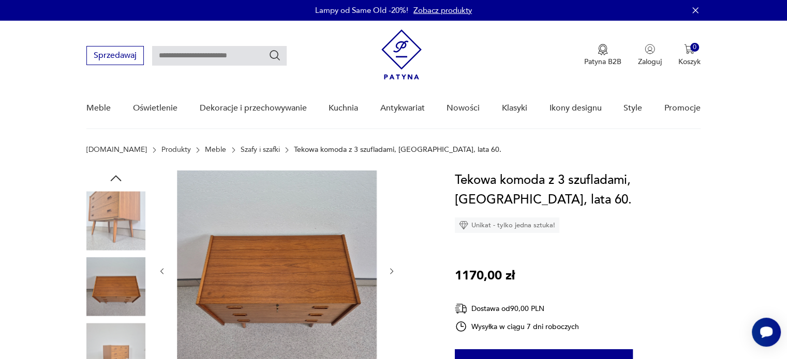
click at [393, 273] on icon "button" at bounding box center [391, 271] width 9 height 9
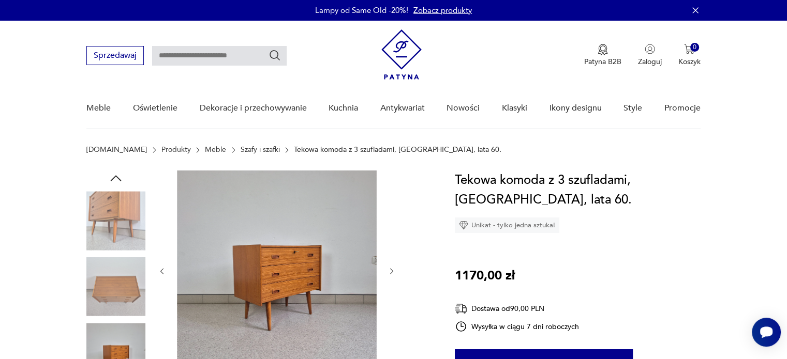
click at [393, 273] on icon "button" at bounding box center [391, 271] width 9 height 9
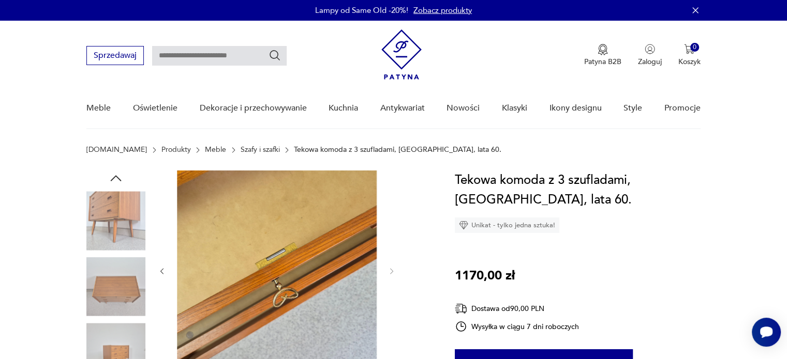
click at [117, 337] on img at bounding box center [115, 352] width 59 height 59
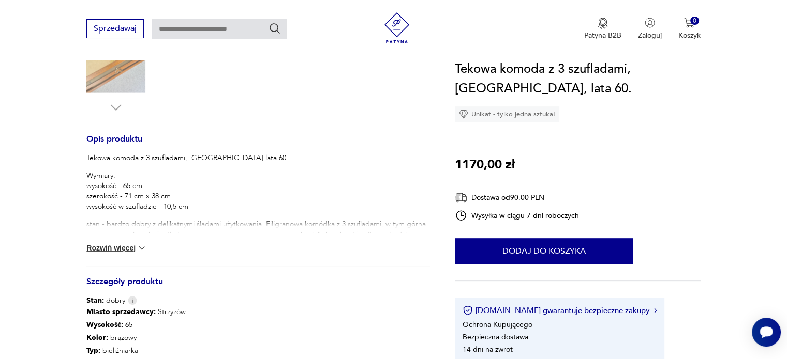
scroll to position [362, 0]
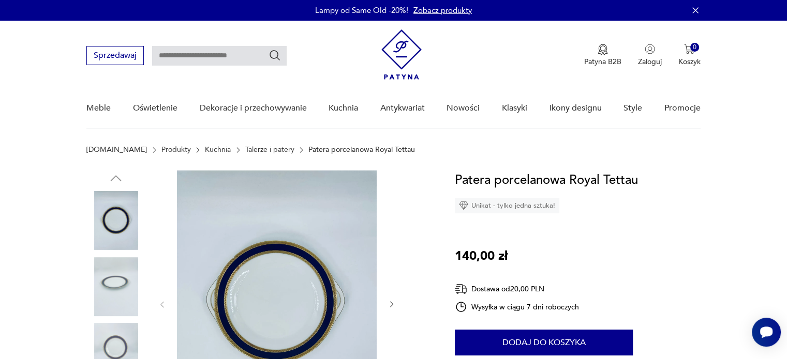
click at [126, 300] on img at bounding box center [115, 287] width 59 height 59
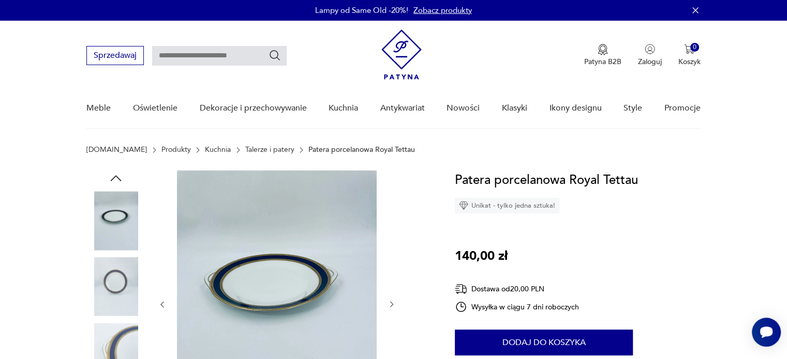
click at [125, 316] on img at bounding box center [115, 287] width 59 height 59
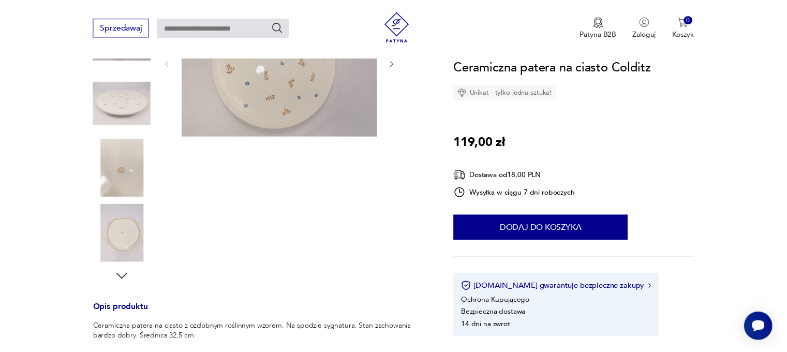
scroll to position [52, 0]
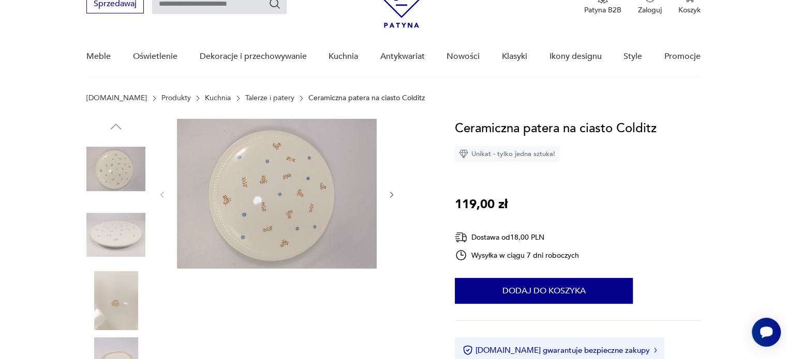
click at [107, 227] on img at bounding box center [115, 235] width 59 height 59
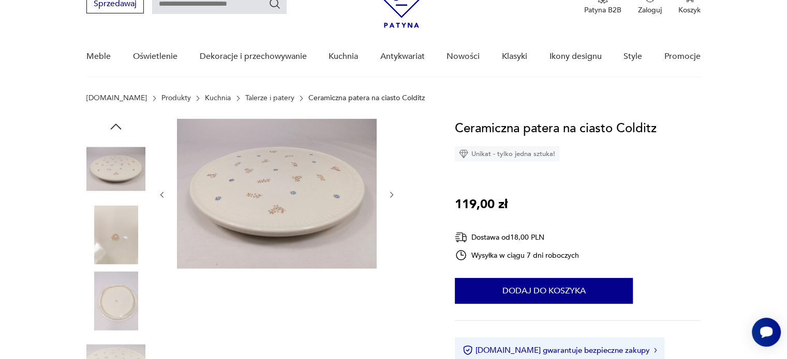
click at [103, 254] on img at bounding box center [115, 235] width 59 height 59
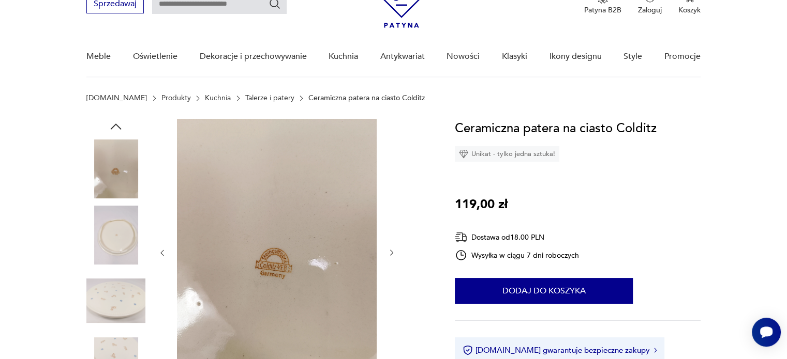
click at [112, 297] on img at bounding box center [115, 301] width 59 height 59
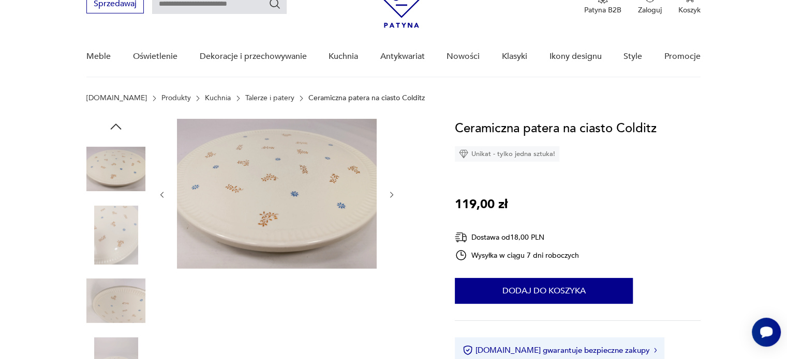
click at [116, 335] on div at bounding box center [115, 269] width 59 height 259
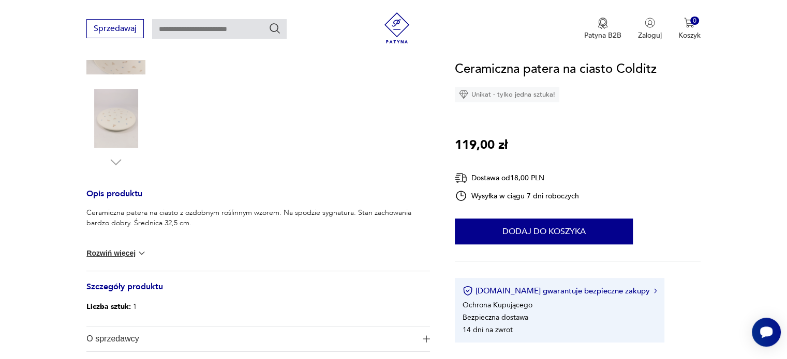
scroll to position [259, 0]
